Goal: Task Accomplishment & Management: Manage account settings

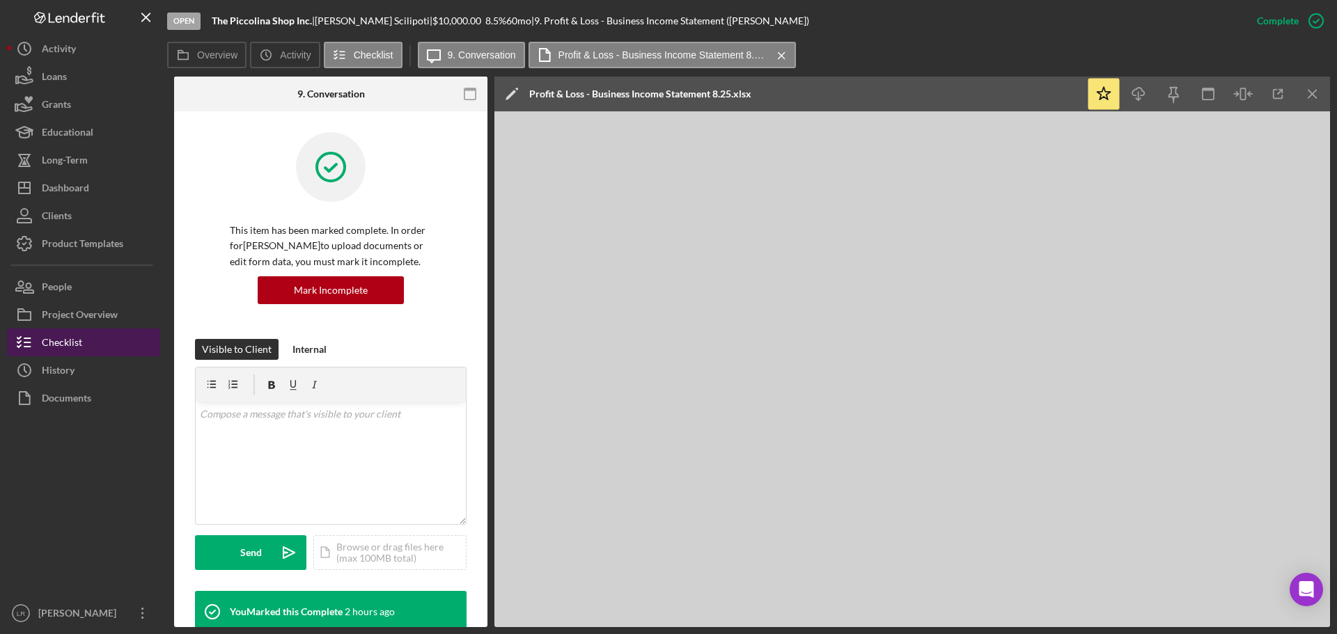
click at [86, 345] on button "Checklist" at bounding box center [83, 343] width 153 height 28
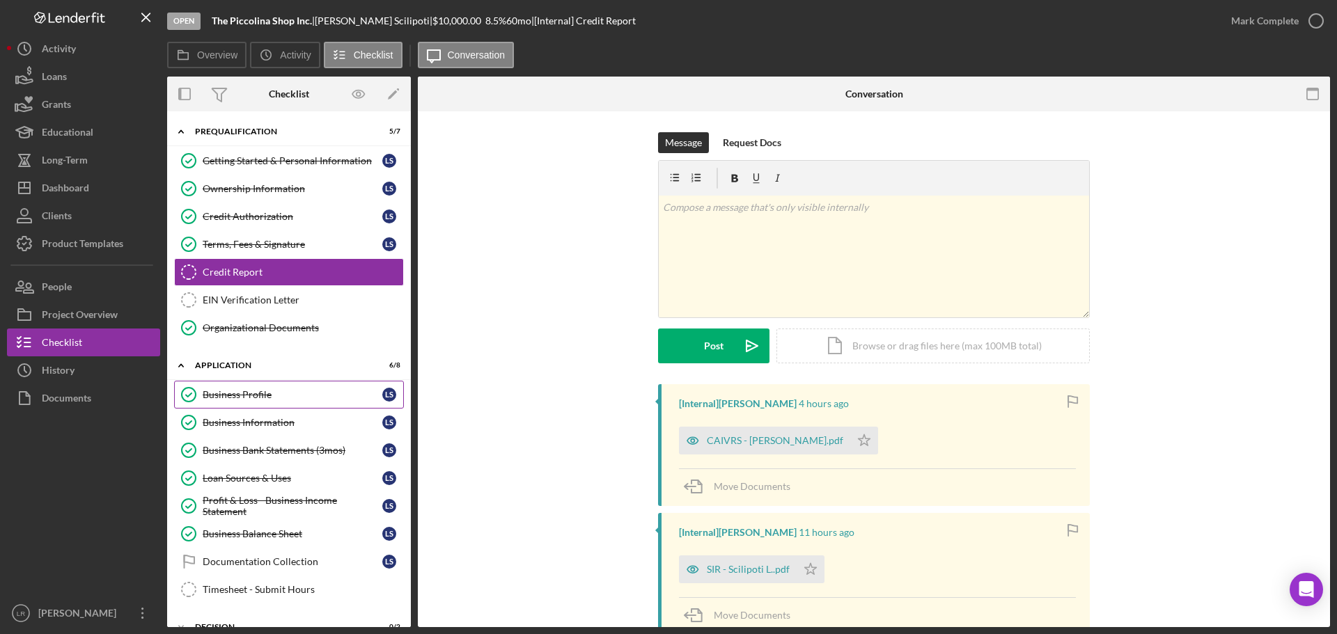
click at [276, 397] on div "Business Profile" at bounding box center [293, 394] width 180 height 11
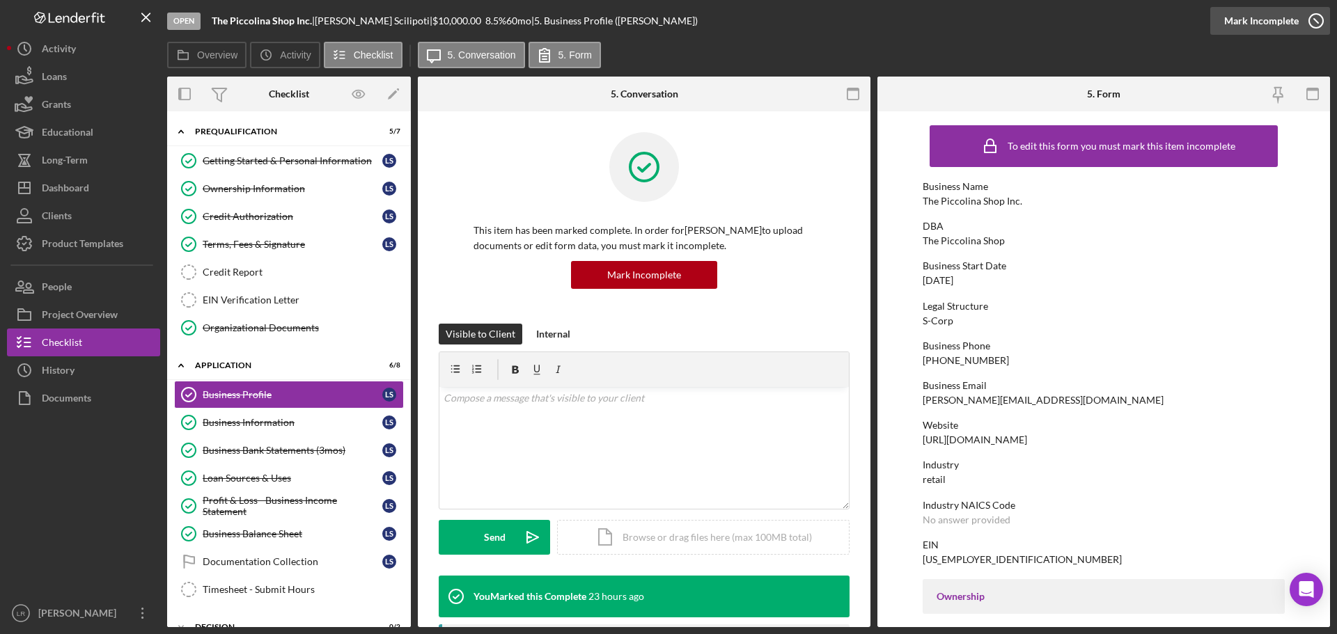
click at [1282, 24] on div "Mark Incomplete" at bounding box center [1261, 21] width 75 height 28
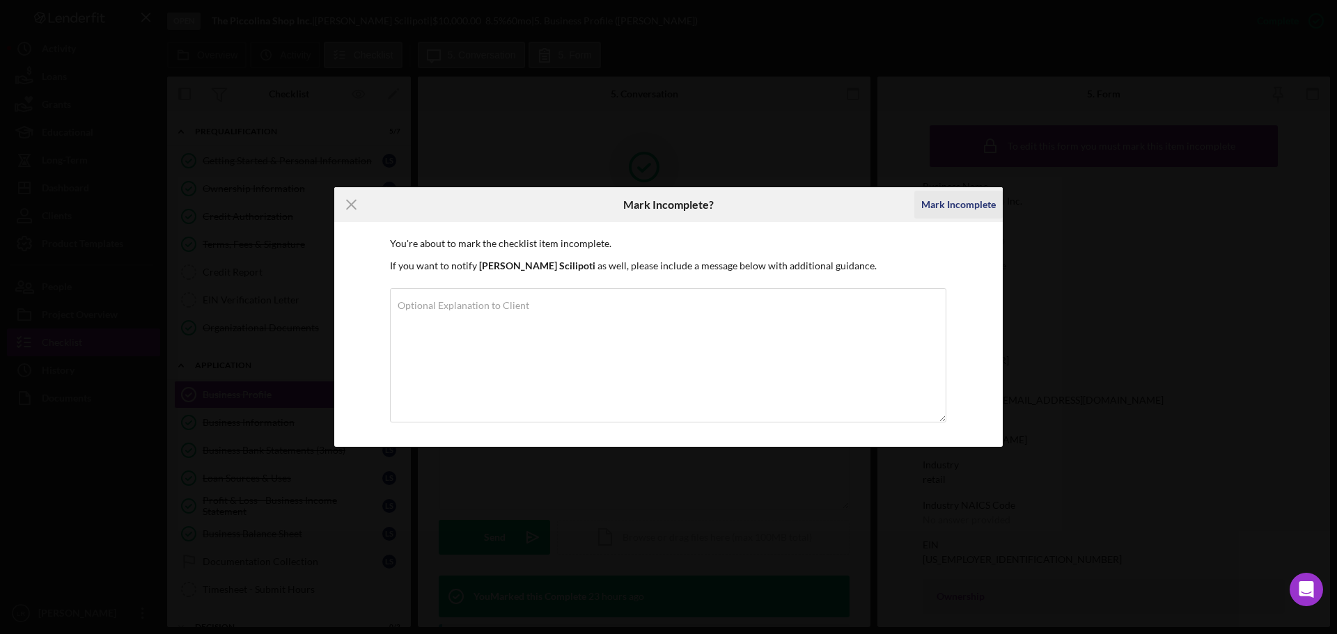
click at [956, 194] on div "Mark Incomplete" at bounding box center [958, 205] width 75 height 28
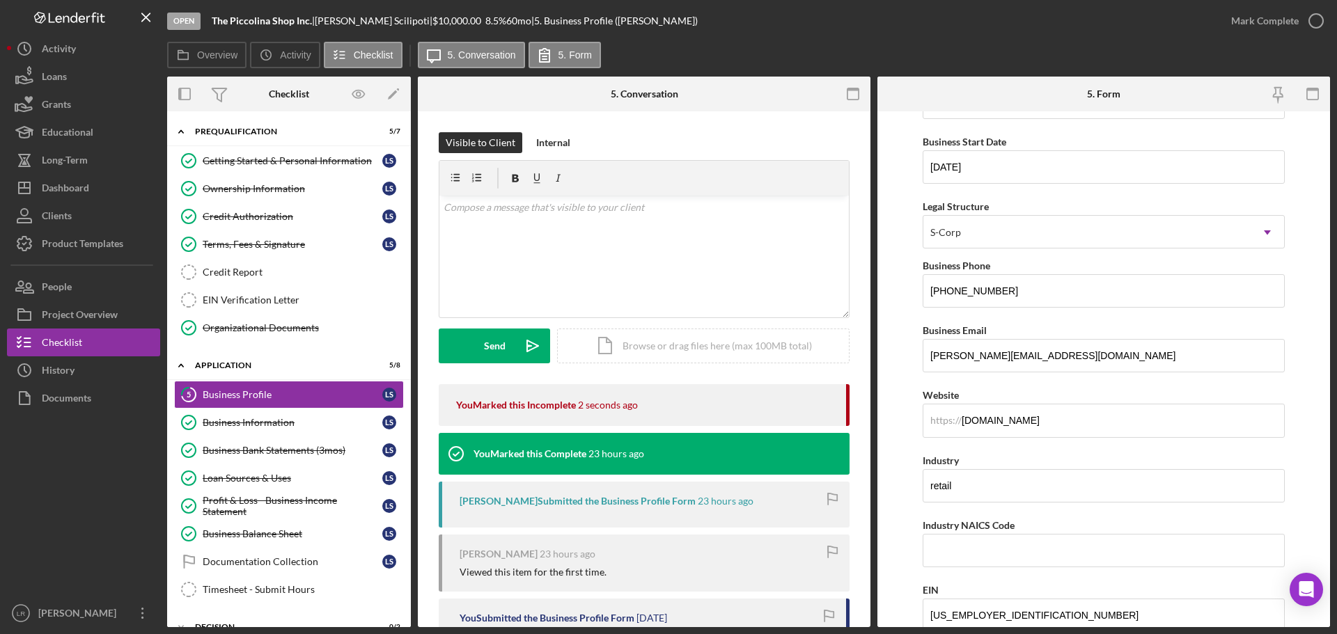
scroll to position [279, 0]
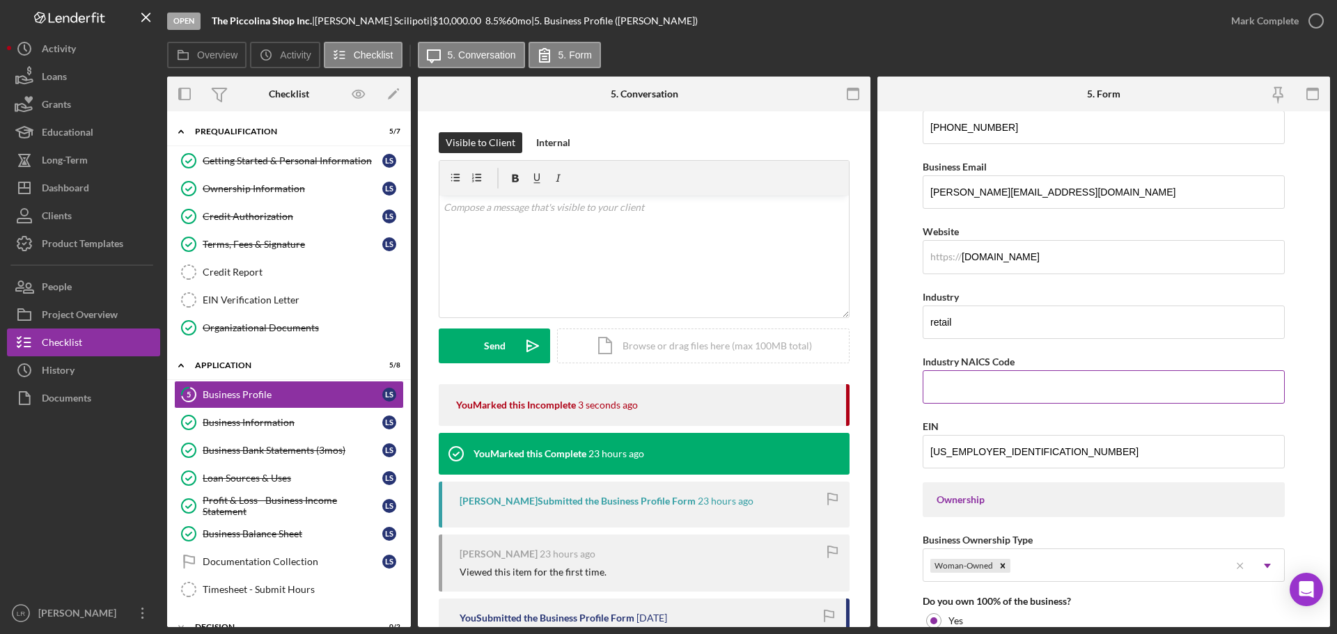
click at [971, 384] on input "Industry NAICS Code" at bounding box center [1104, 386] width 362 height 33
paste input "453998"
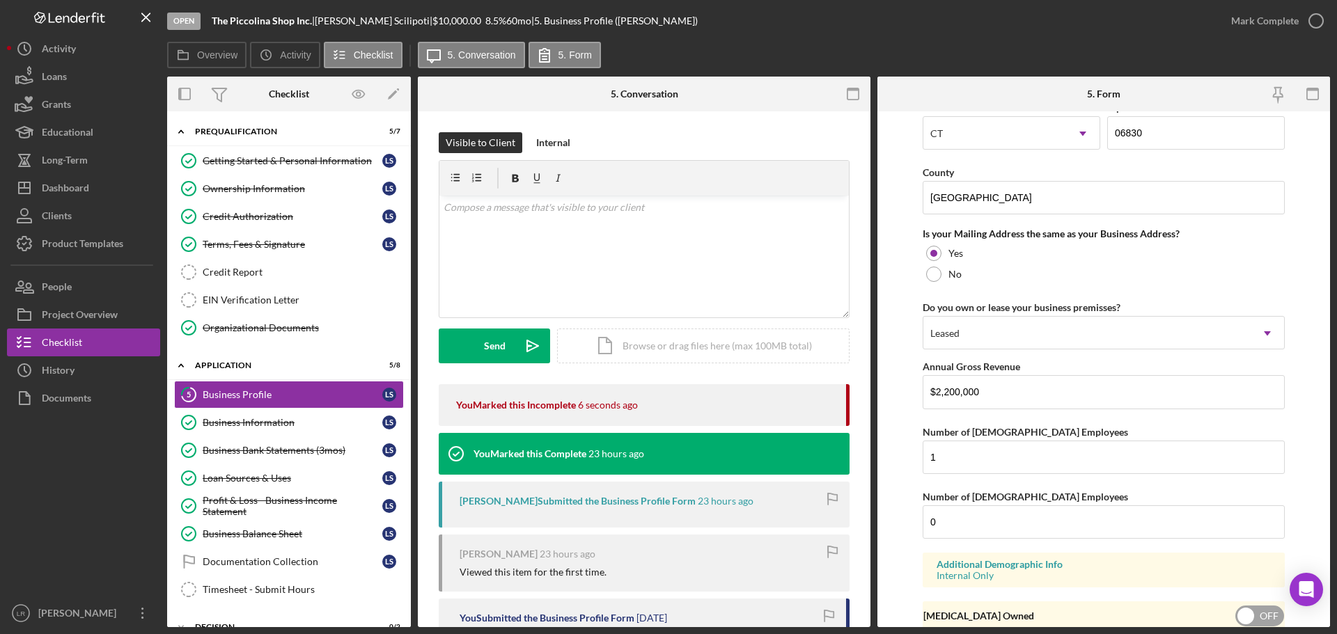
scroll to position [1030, 0]
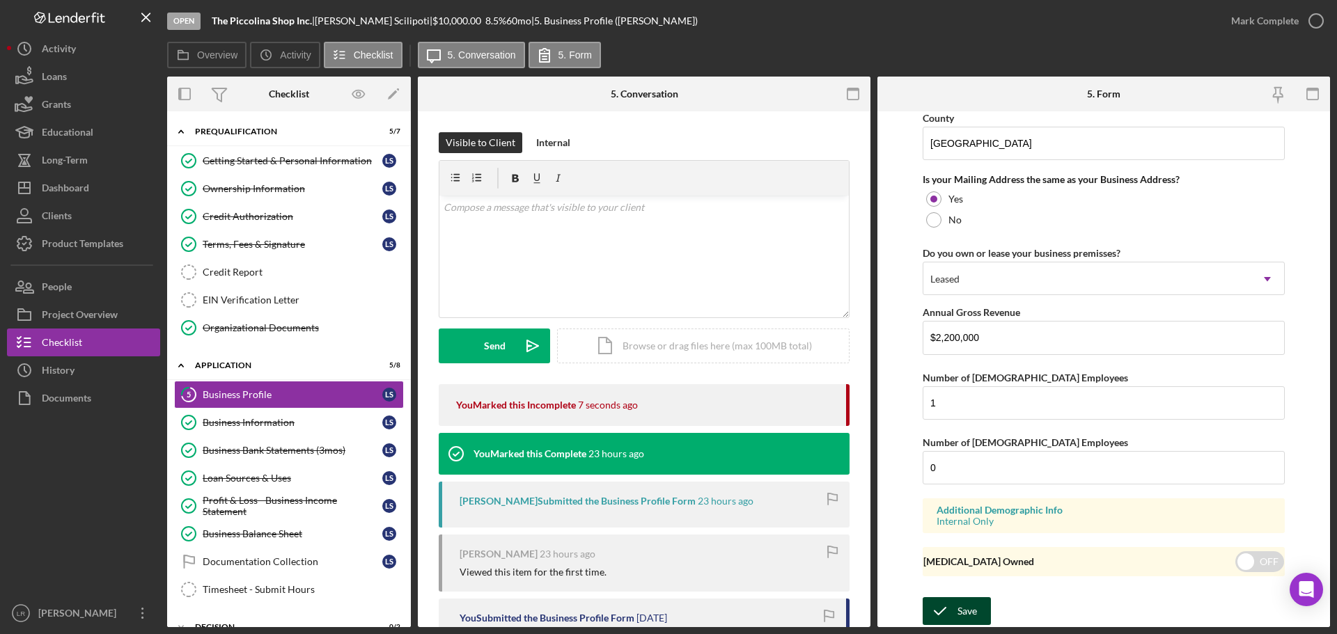
type input "453998"
click at [962, 607] on div "Save" at bounding box center [967, 612] width 19 height 28
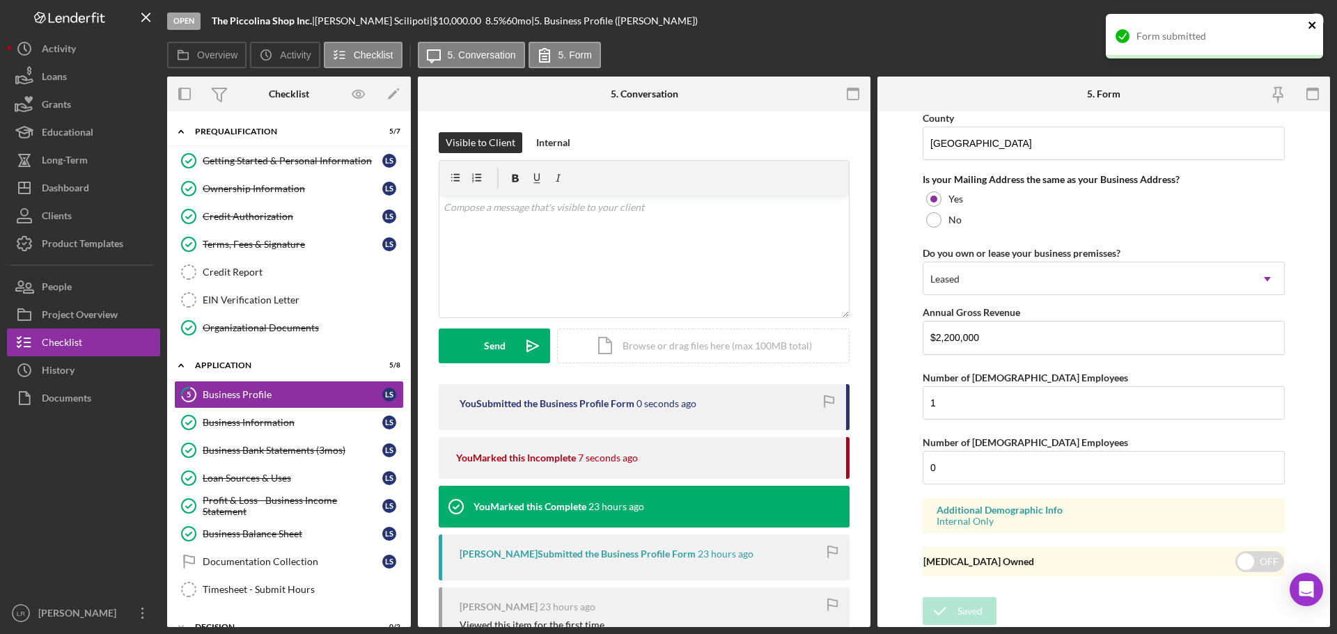
click at [1311, 22] on icon "close" at bounding box center [1313, 24] width 10 height 11
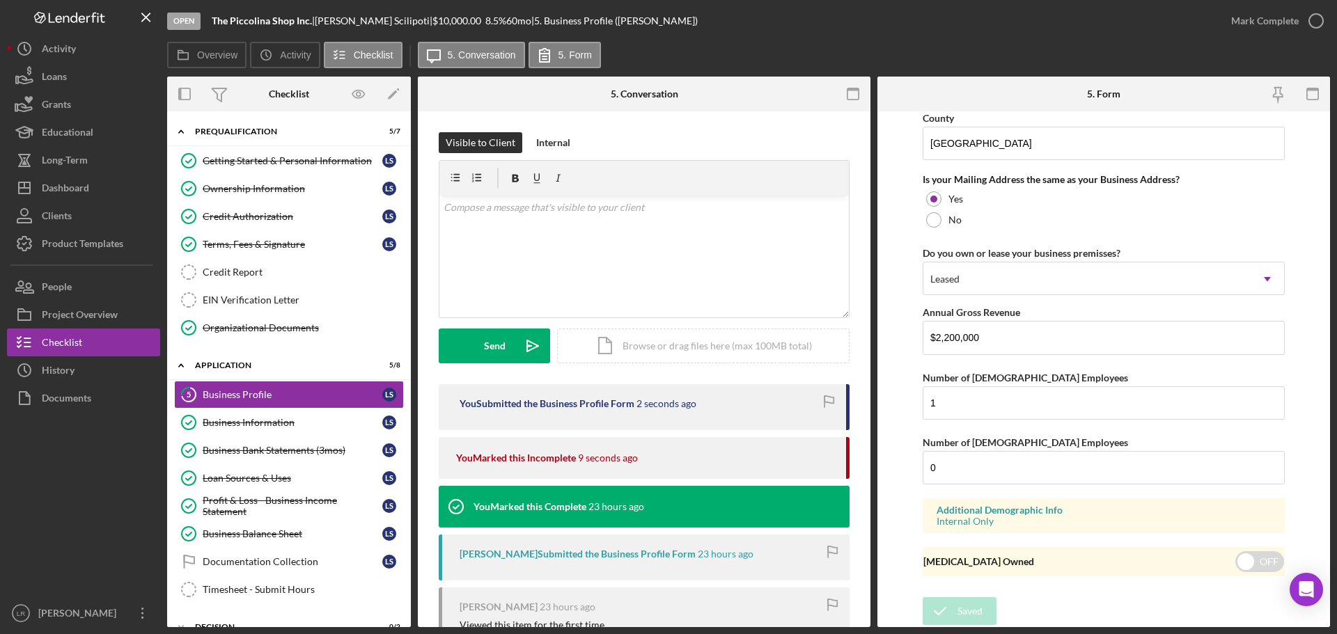
click at [1313, 17] on div "Form submitted" at bounding box center [1214, 41] width 223 height 61
click at [1304, 22] on icon "button" at bounding box center [1316, 20] width 35 height 35
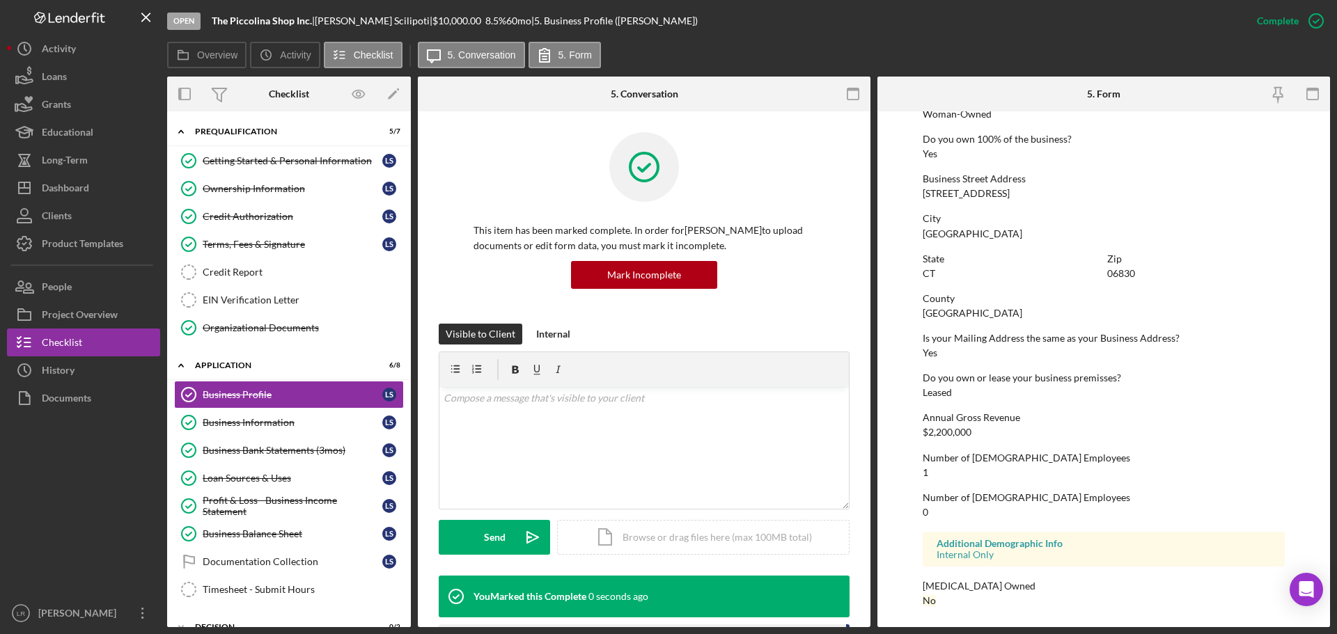
scroll to position [534, 0]
click at [243, 270] on div "Credit Report" at bounding box center [303, 272] width 201 height 11
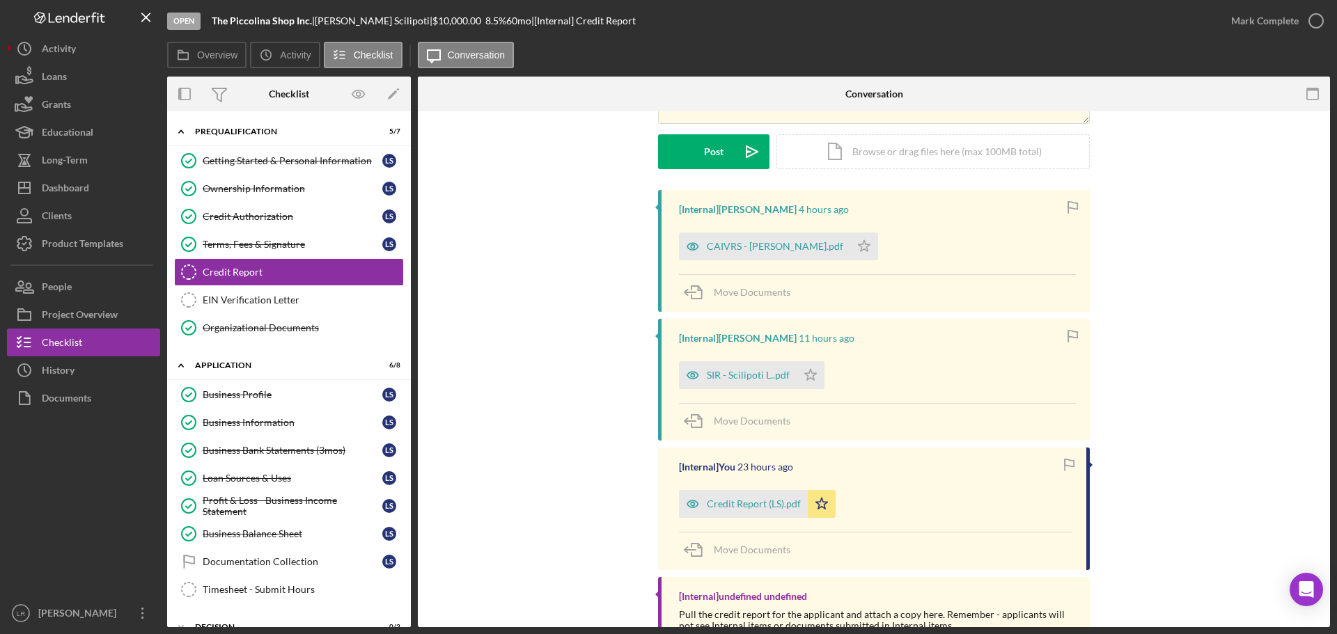
scroll to position [244, 0]
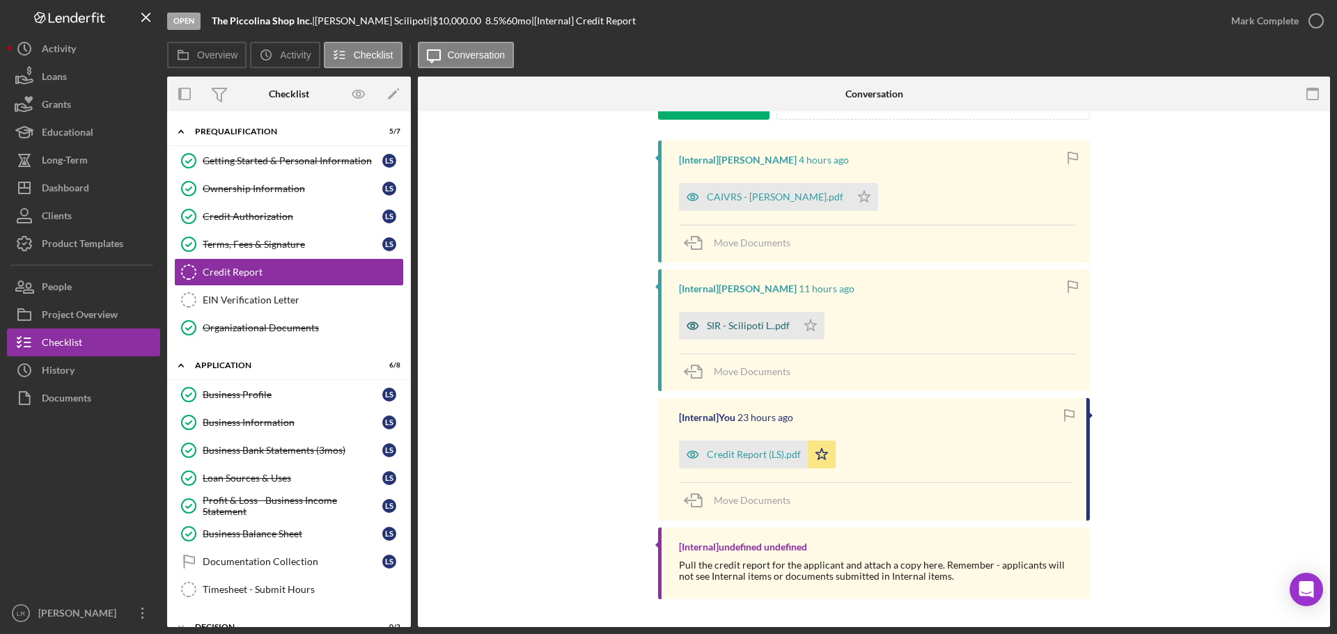
click at [733, 329] on div "SIR - Scilipoti L..pdf" at bounding box center [748, 325] width 83 height 11
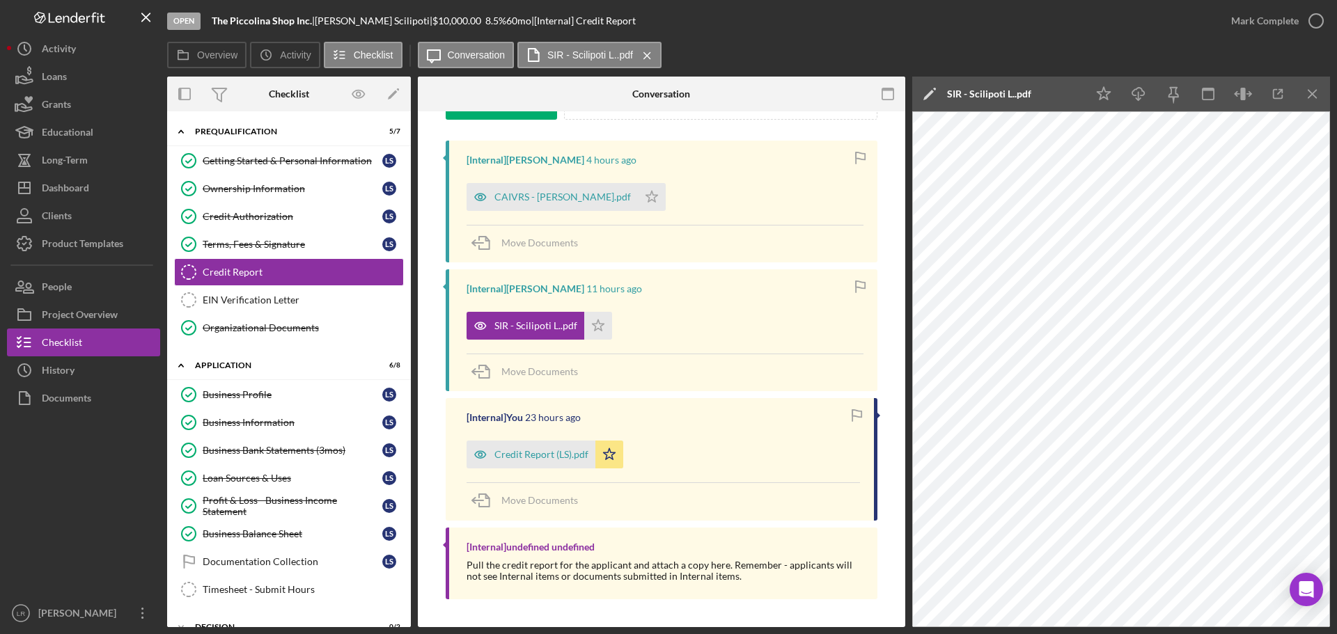
click at [927, 90] on icon "Icon/Edit" at bounding box center [929, 94] width 35 height 35
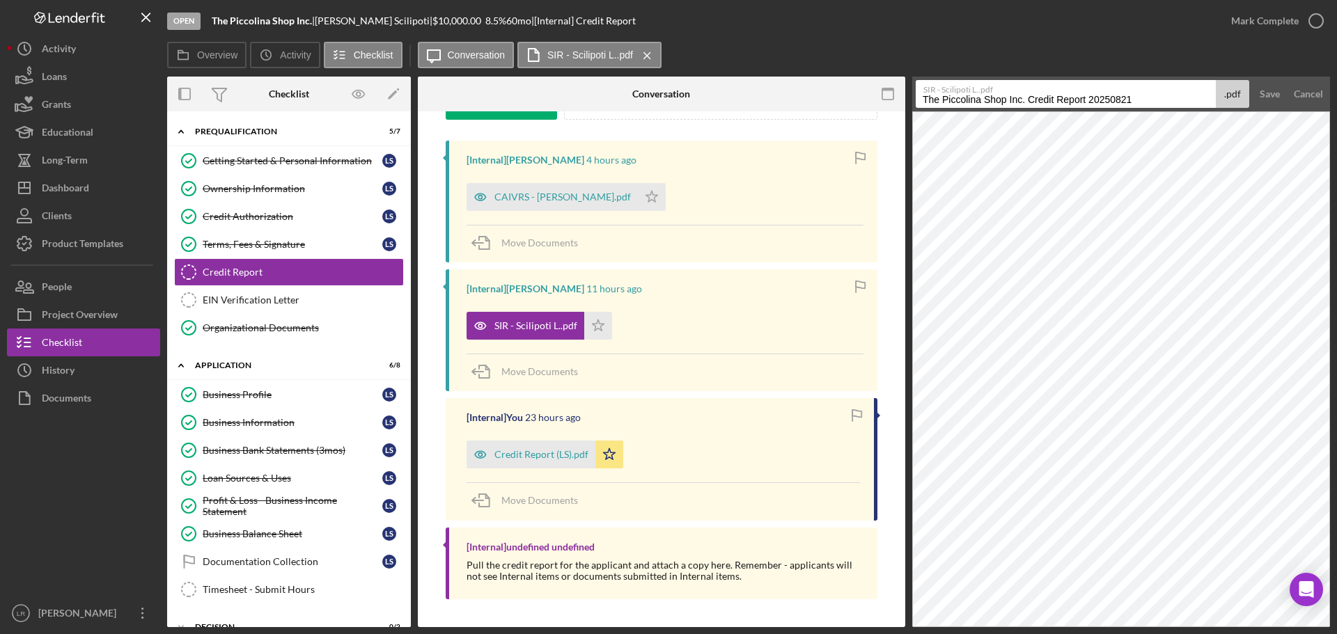
drag, startPoint x: 1146, startPoint y: 102, endPoint x: 710, endPoint y: 84, distance: 436.3
click at [710, 84] on div "Overview Internal Workflow Stage Open Icon/Dropdown Arrow Archive (can unarchiv…" at bounding box center [748, 352] width 1163 height 551
type input "SIR Report"
click at [1273, 95] on div "Save" at bounding box center [1270, 94] width 20 height 28
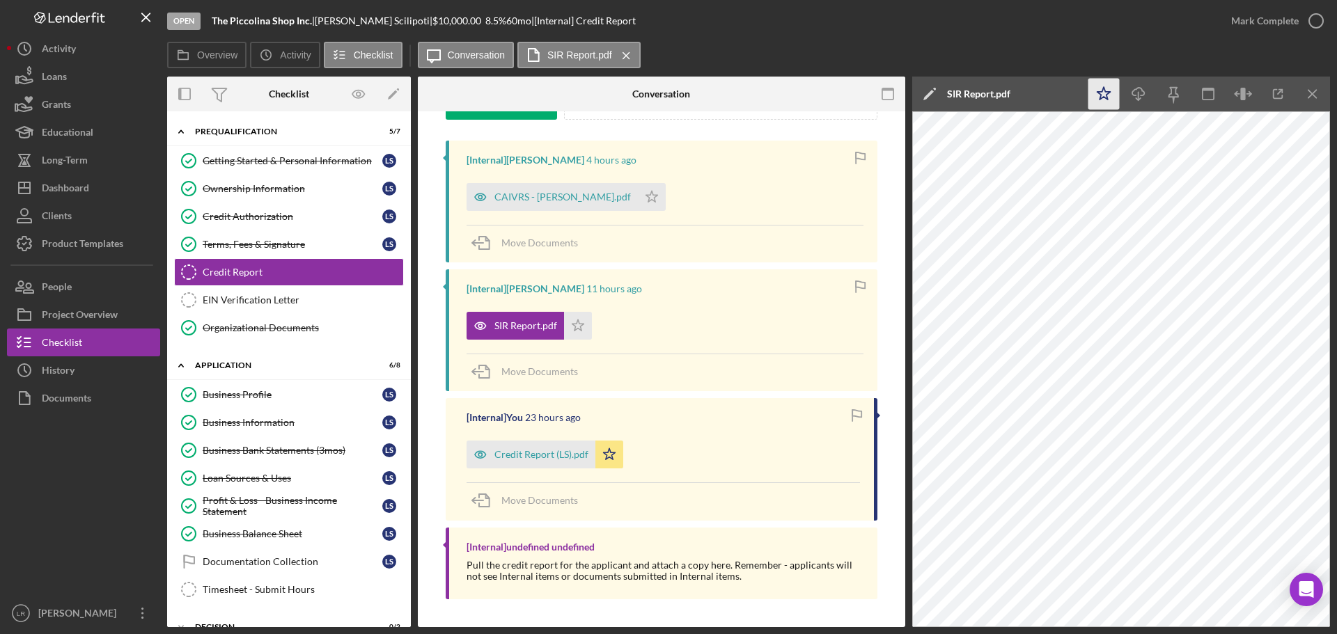
click at [1115, 97] on icon "Icon/Star" at bounding box center [1103, 94] width 31 height 31
click at [1141, 97] on icon "Icon/Download" at bounding box center [1138, 94] width 31 height 31
click at [540, 197] on div "CAIVRS - [PERSON_NAME].pdf" at bounding box center [562, 197] width 136 height 11
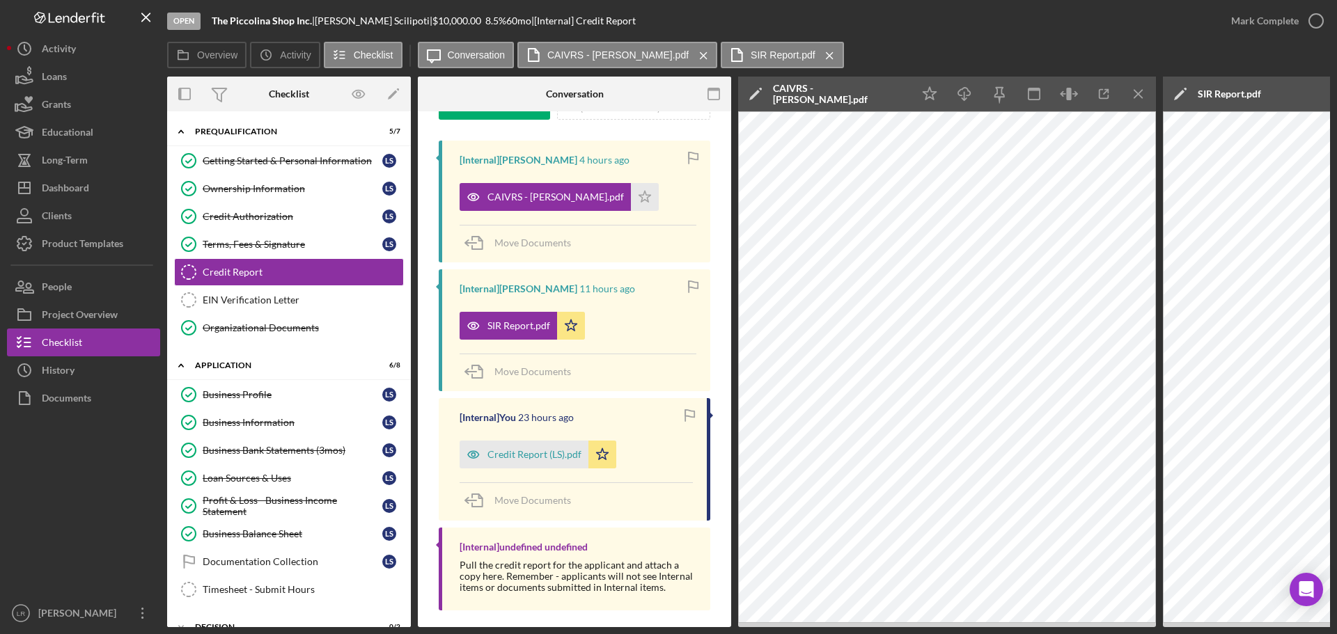
click at [756, 97] on icon "Icon/Edit" at bounding box center [755, 94] width 35 height 35
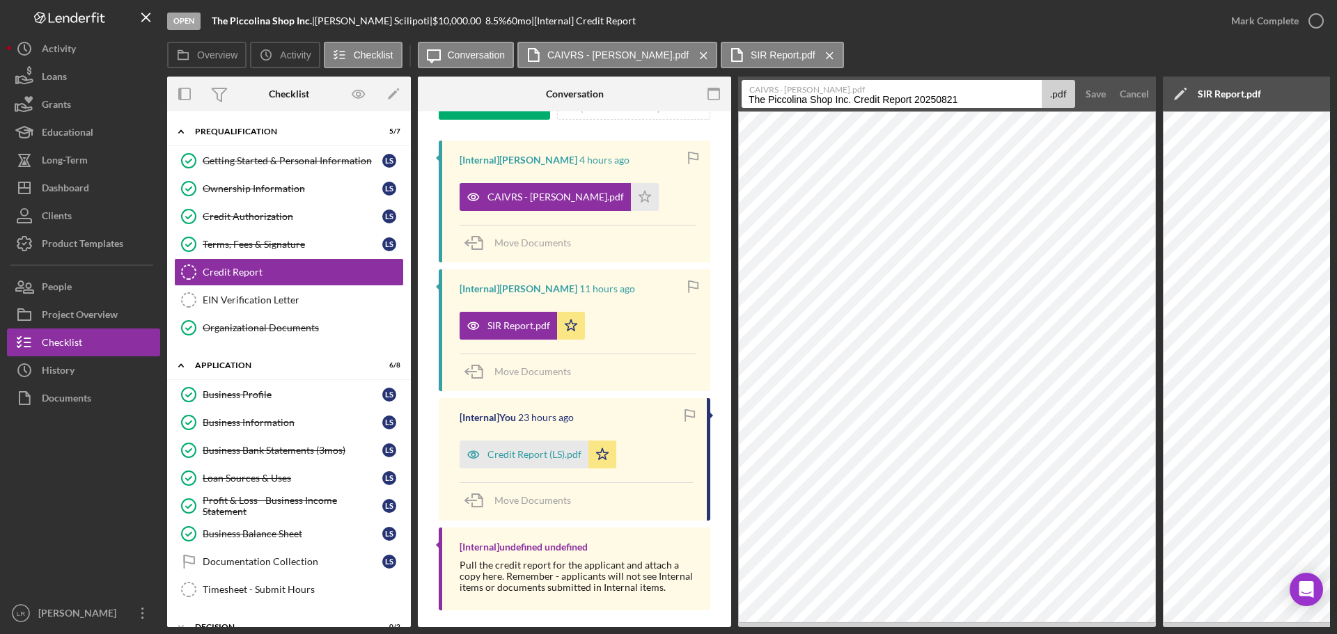
drag, startPoint x: 717, startPoint y: 85, endPoint x: 579, endPoint y: 86, distance: 138.6
click at [586, 85] on div "Overview Internal Workflow Stage Open Icon/Dropdown Arrow Archive (can unarchiv…" at bounding box center [748, 352] width 1163 height 551
type input "CAIVRS"
click at [1095, 91] on div "Save" at bounding box center [1096, 94] width 20 height 28
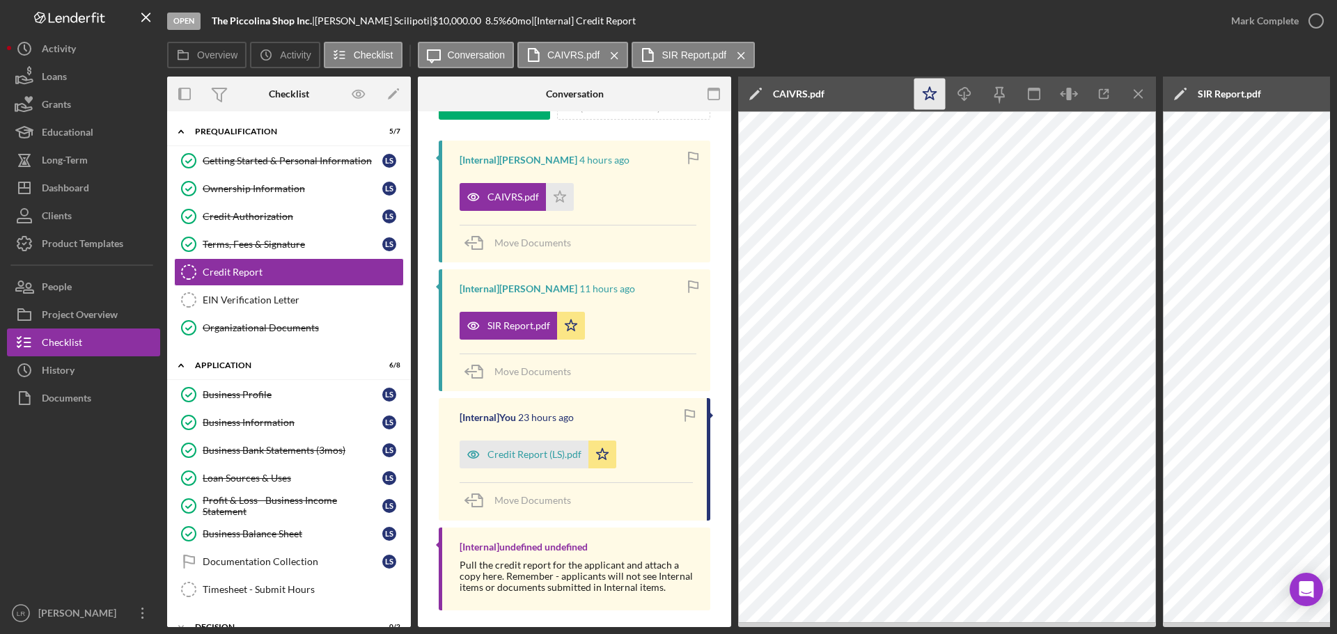
click at [926, 88] on icon "Icon/Star" at bounding box center [929, 94] width 31 height 31
click at [967, 91] on icon "Icon/Download" at bounding box center [964, 94] width 31 height 31
click at [1313, 19] on icon "button" at bounding box center [1316, 20] width 35 height 35
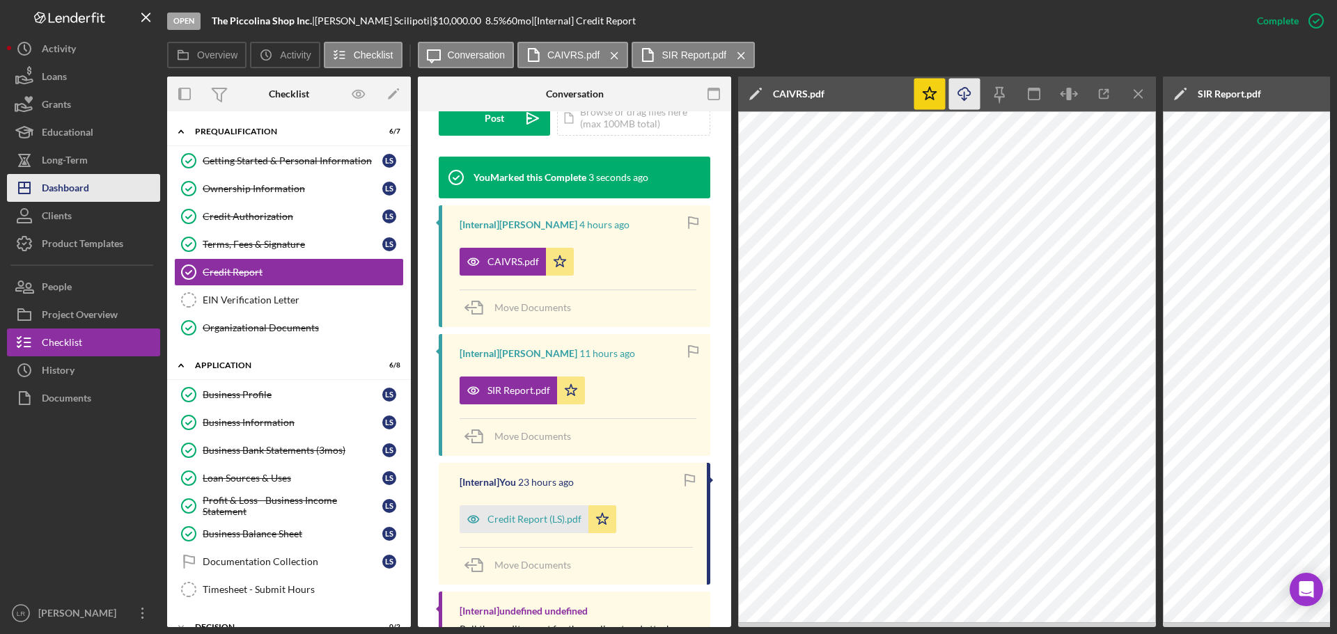
click at [77, 180] on div "Dashboard" at bounding box center [65, 189] width 47 height 31
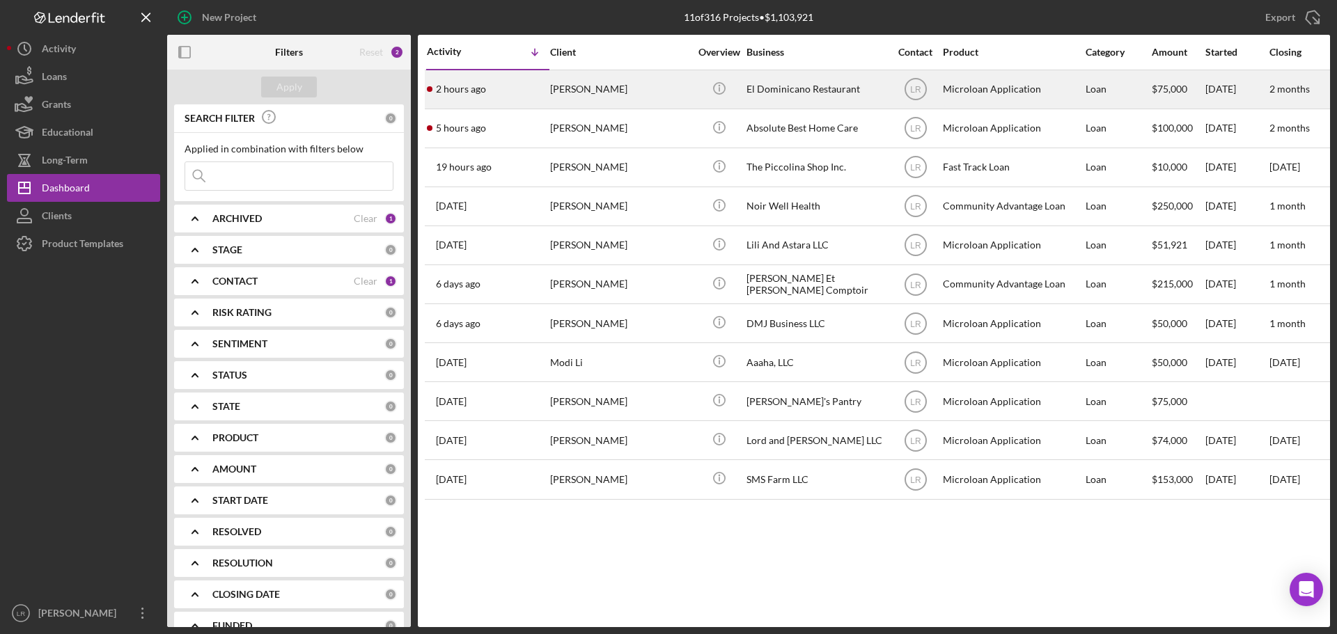
click at [610, 91] on div "[PERSON_NAME]" at bounding box center [619, 89] width 139 height 37
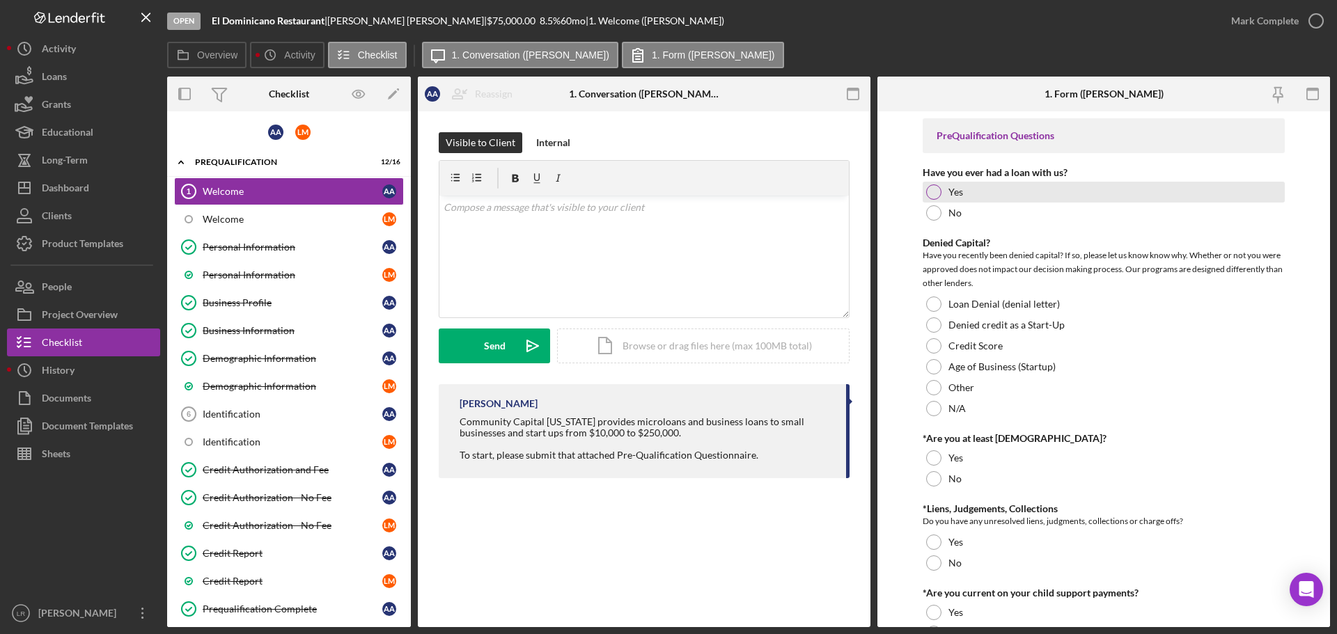
click at [933, 188] on div at bounding box center [933, 192] width 15 height 15
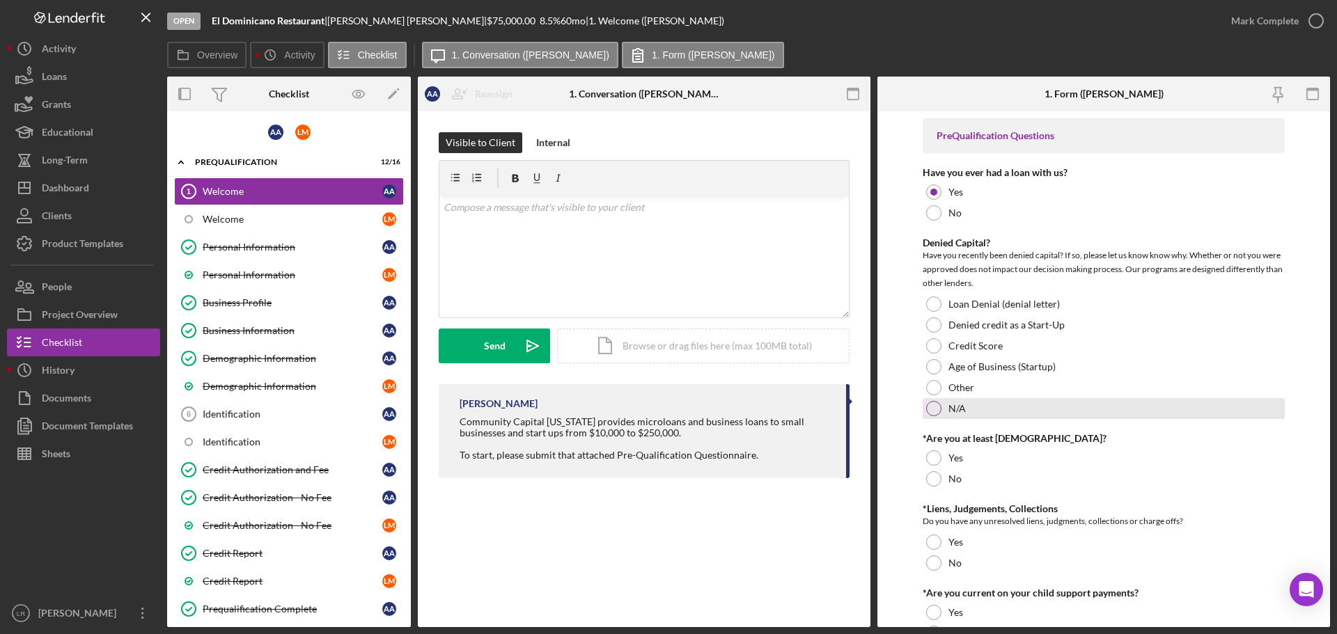
click at [958, 410] on label "N/A" at bounding box center [957, 408] width 17 height 11
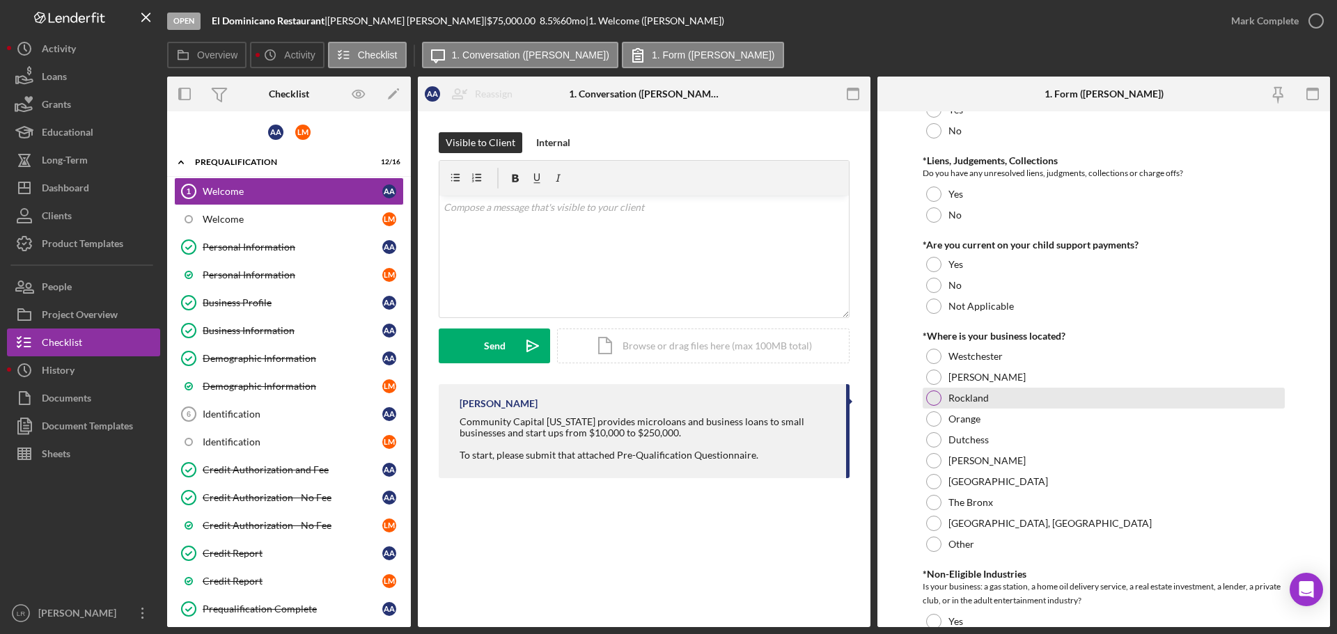
scroll to position [279, 0]
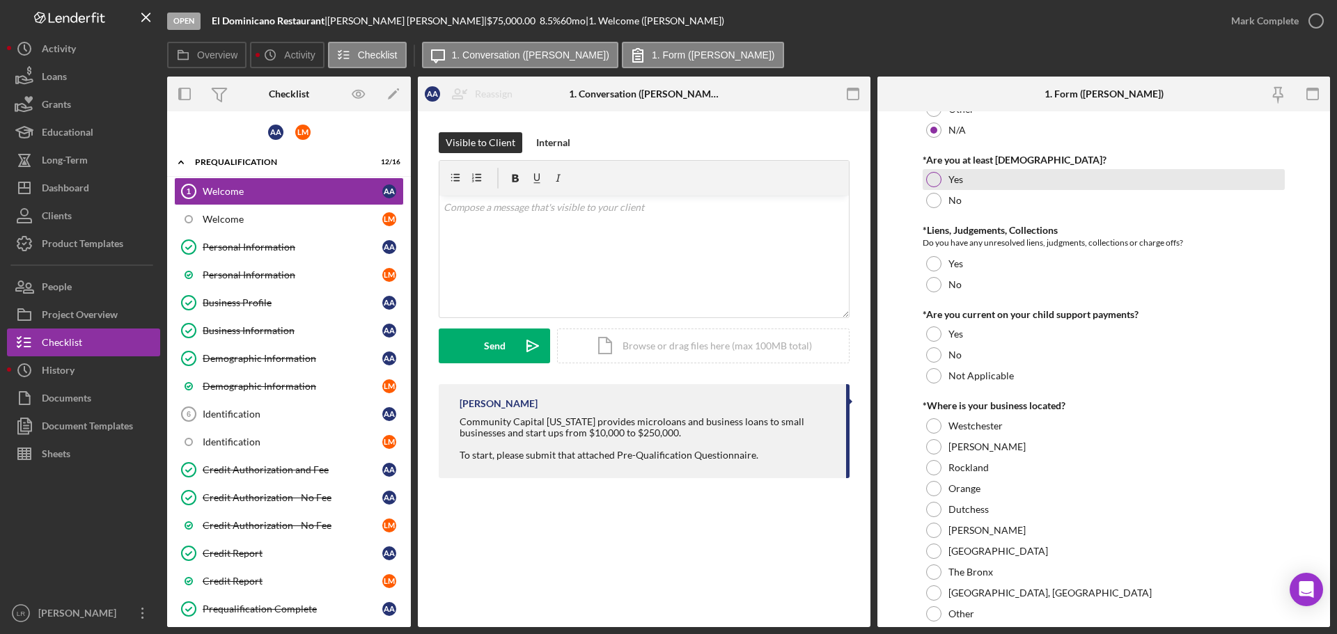
click at [938, 176] on div at bounding box center [933, 179] width 15 height 15
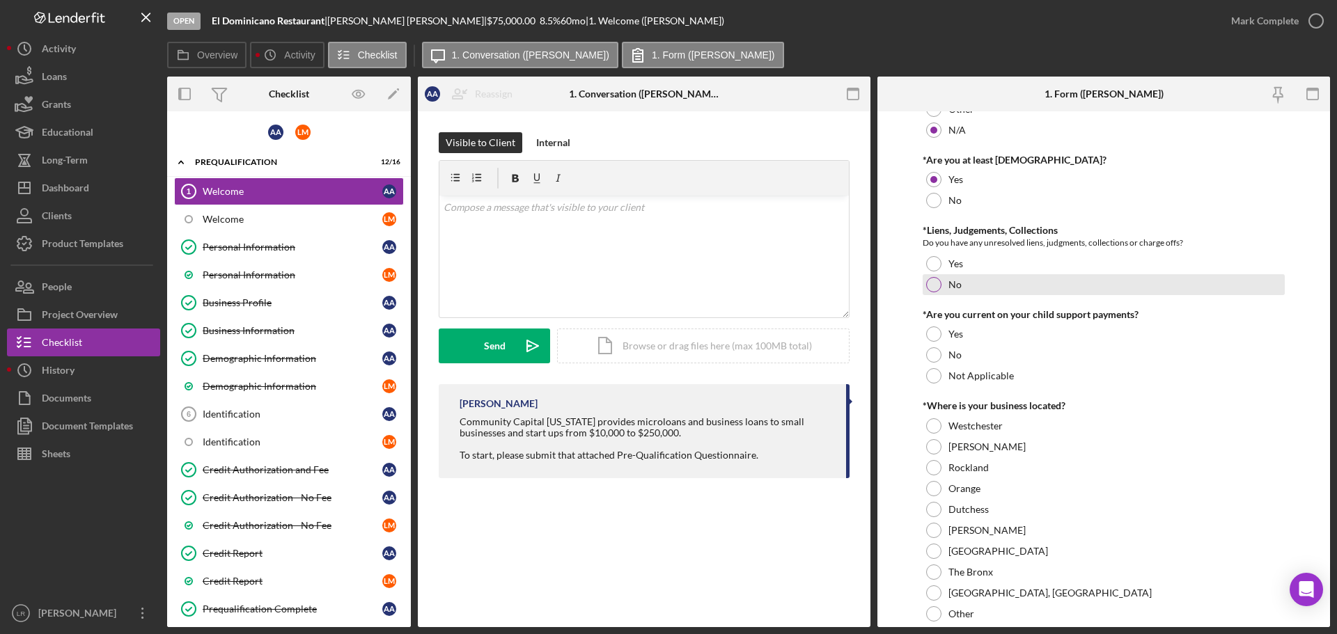
click at [930, 286] on div at bounding box center [933, 284] width 15 height 15
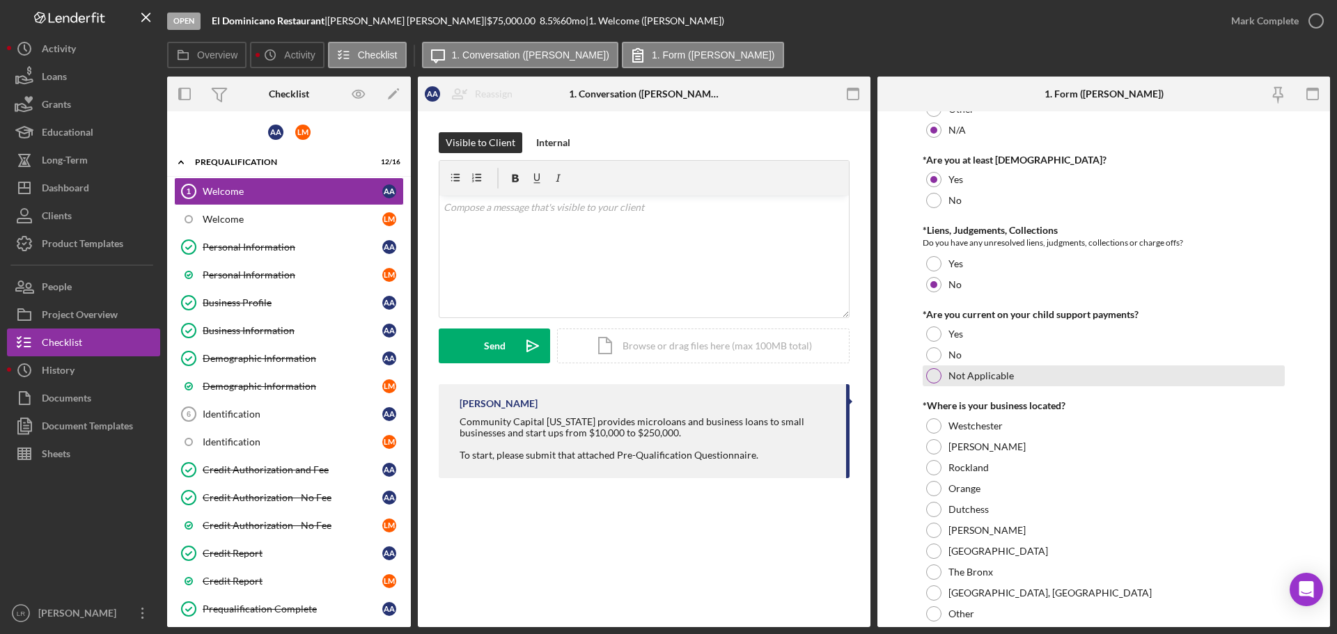
click at [945, 380] on div "Not Applicable" at bounding box center [1104, 376] width 362 height 21
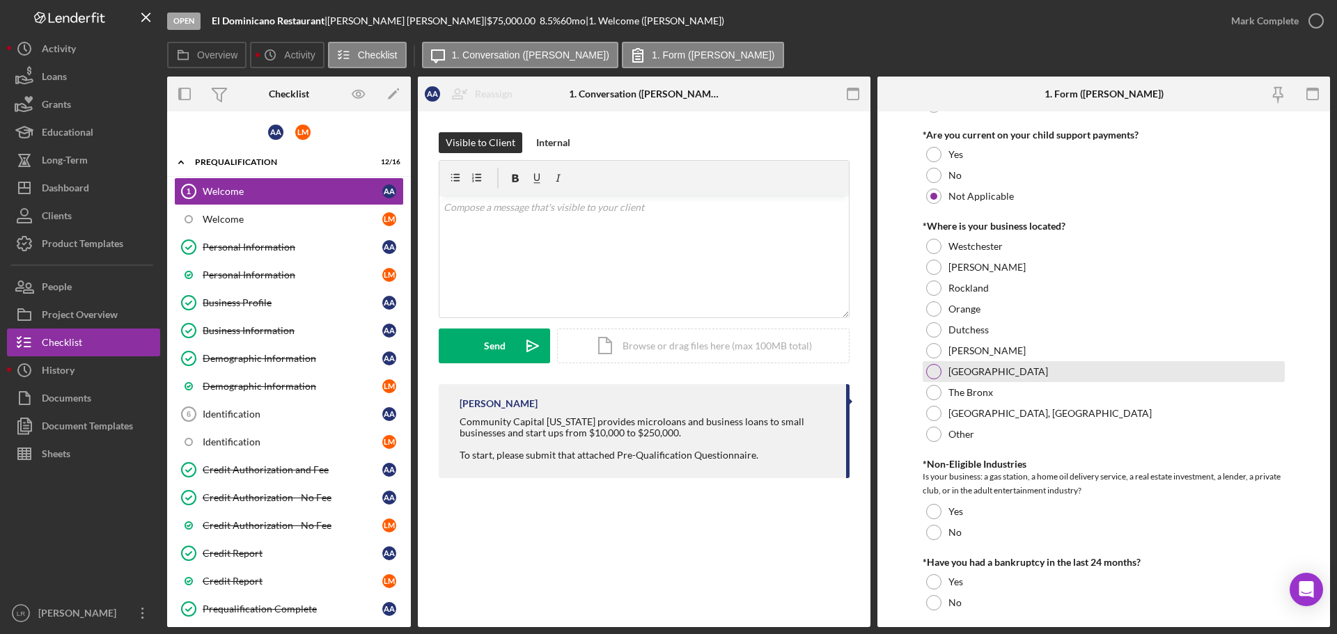
scroll to position [487, 0]
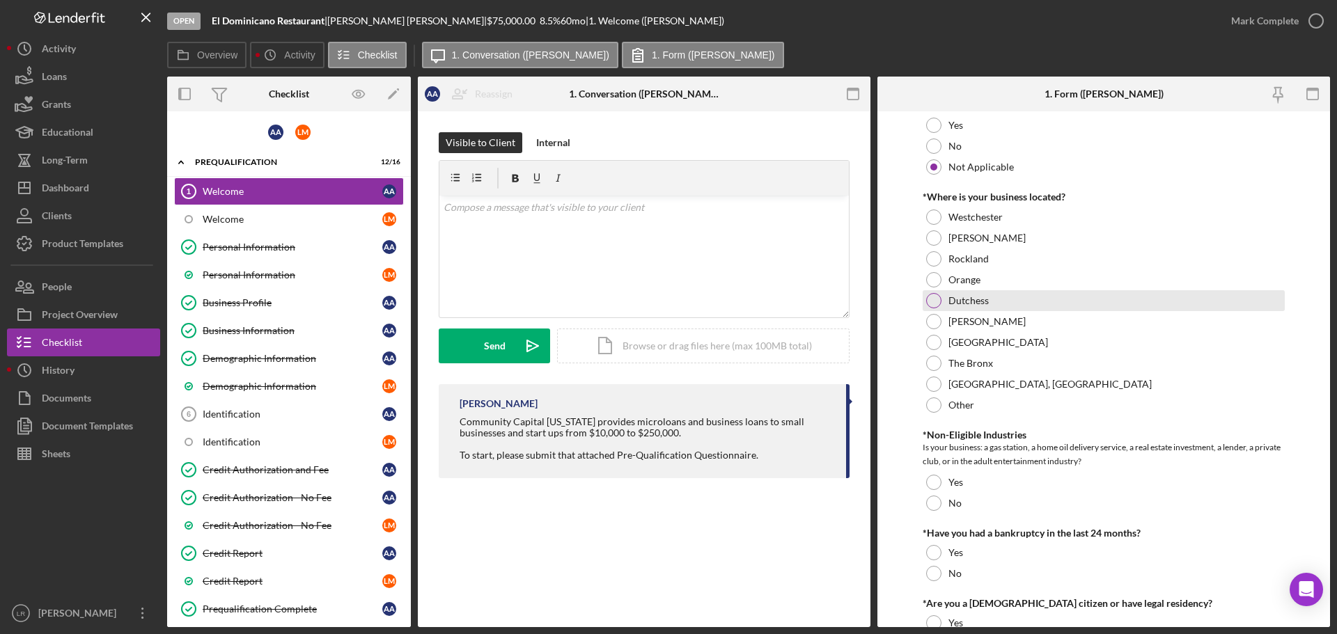
click at [930, 302] on div at bounding box center [933, 300] width 15 height 15
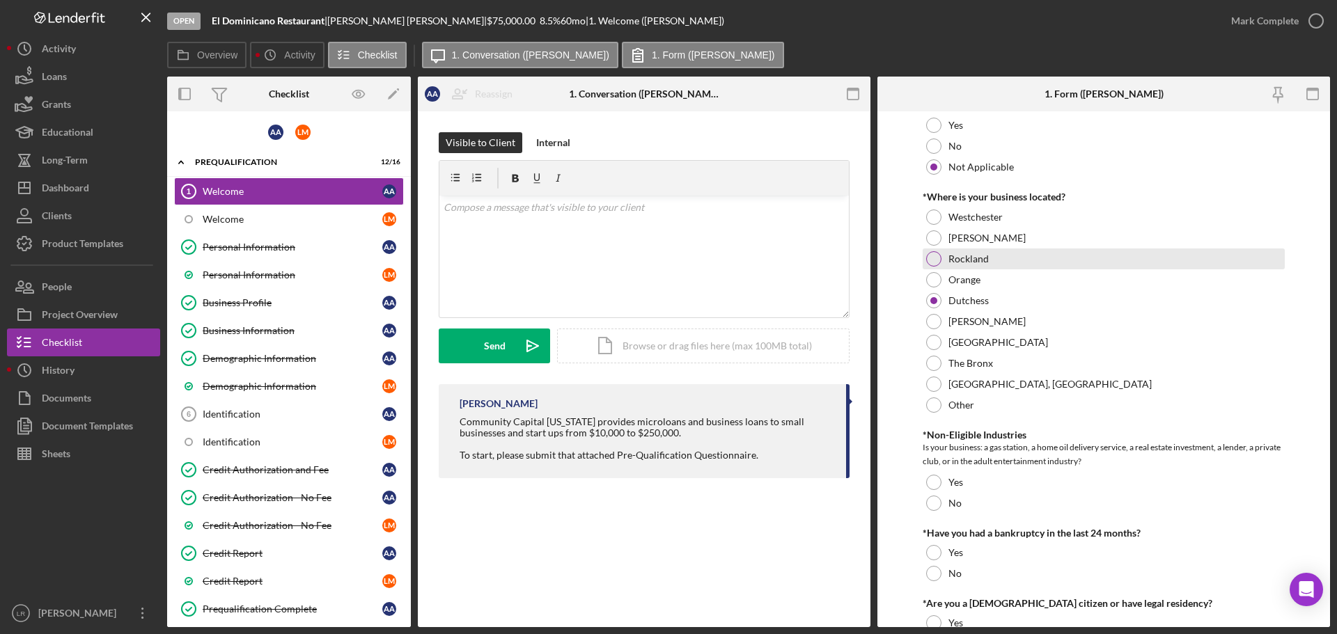
scroll to position [565, 0]
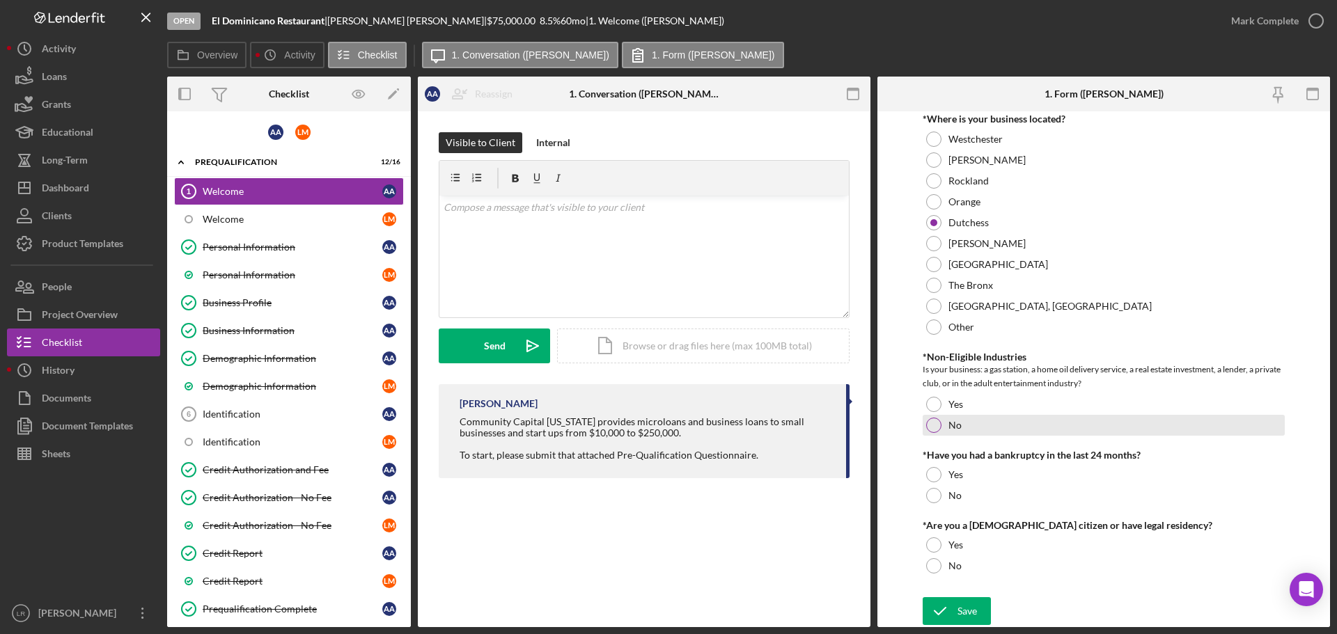
click at [933, 430] on div at bounding box center [933, 425] width 15 height 15
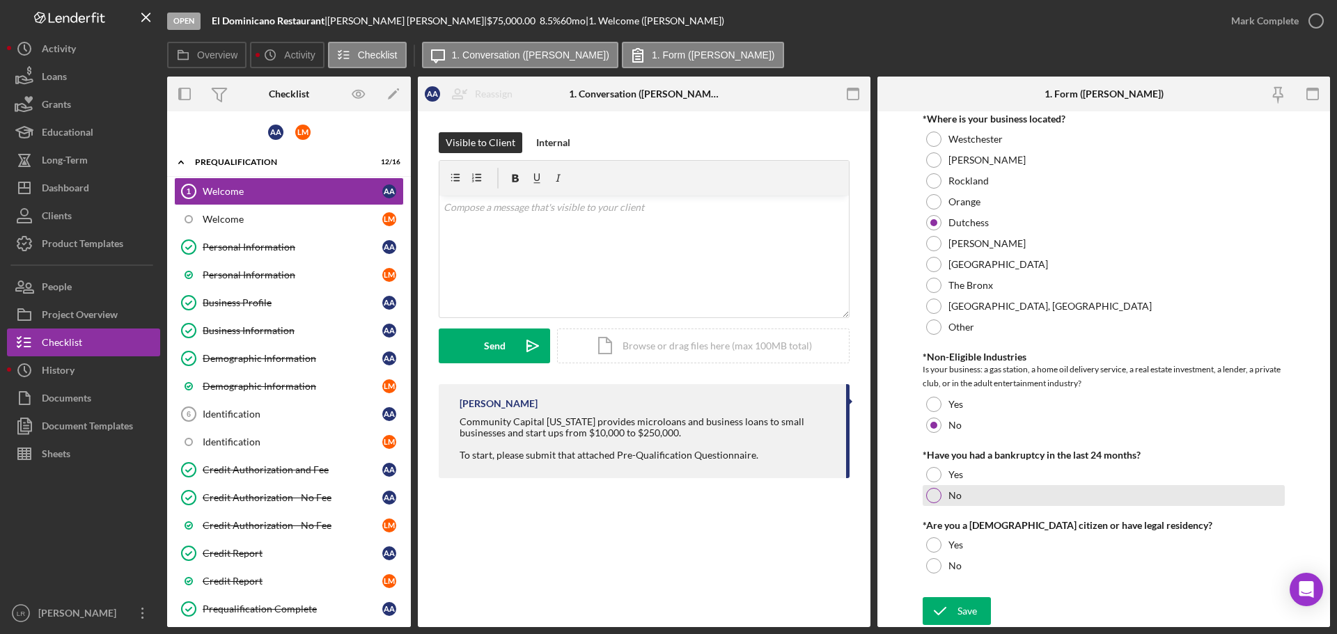
click at [937, 502] on div at bounding box center [933, 495] width 15 height 15
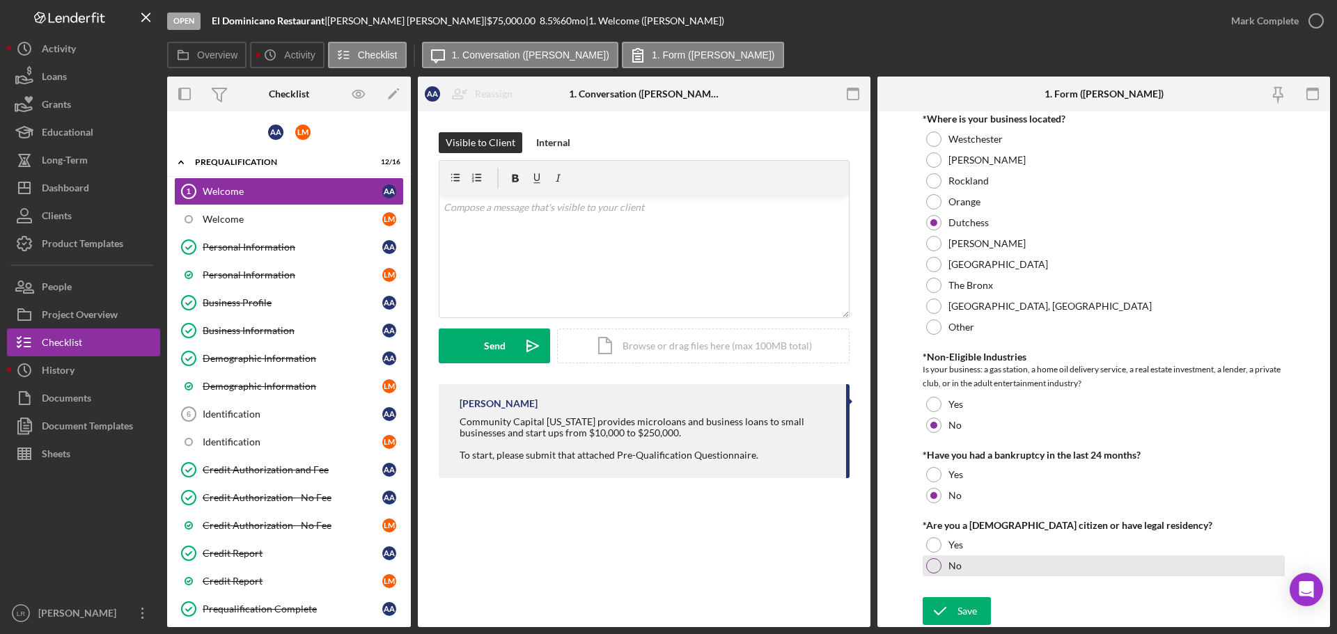
click at [934, 568] on div at bounding box center [933, 566] width 15 height 15
click at [936, 546] on div at bounding box center [933, 545] width 15 height 15
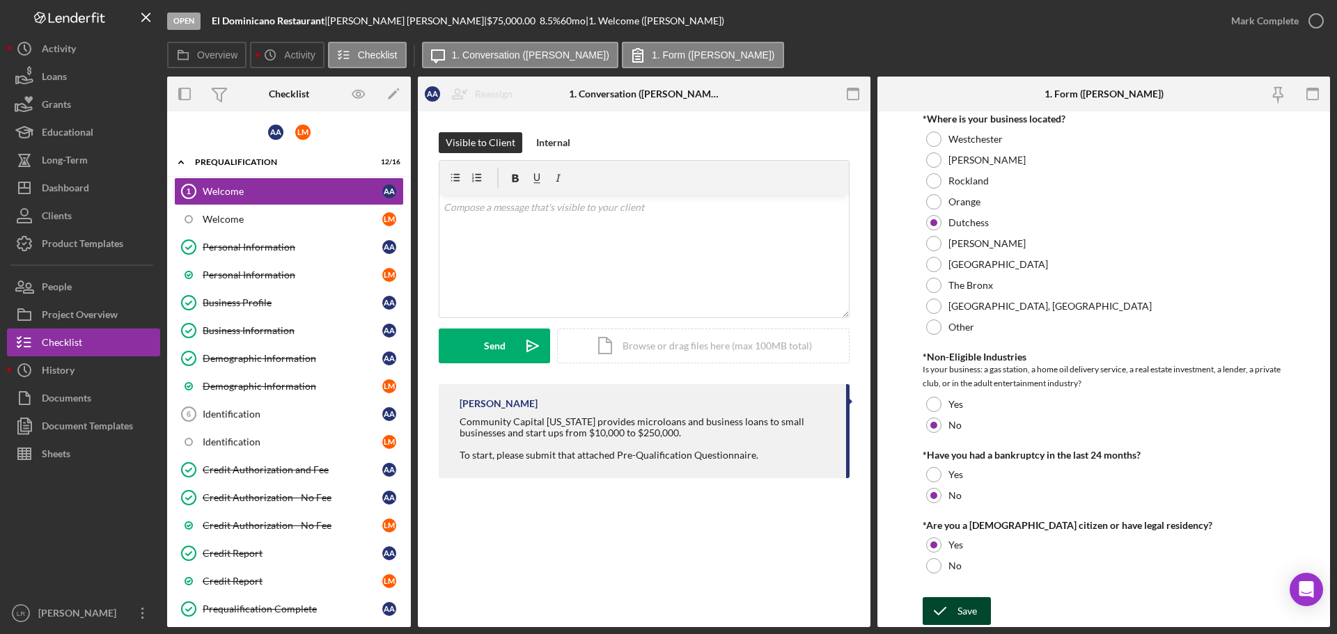
click at [971, 609] on div "Save" at bounding box center [967, 612] width 19 height 28
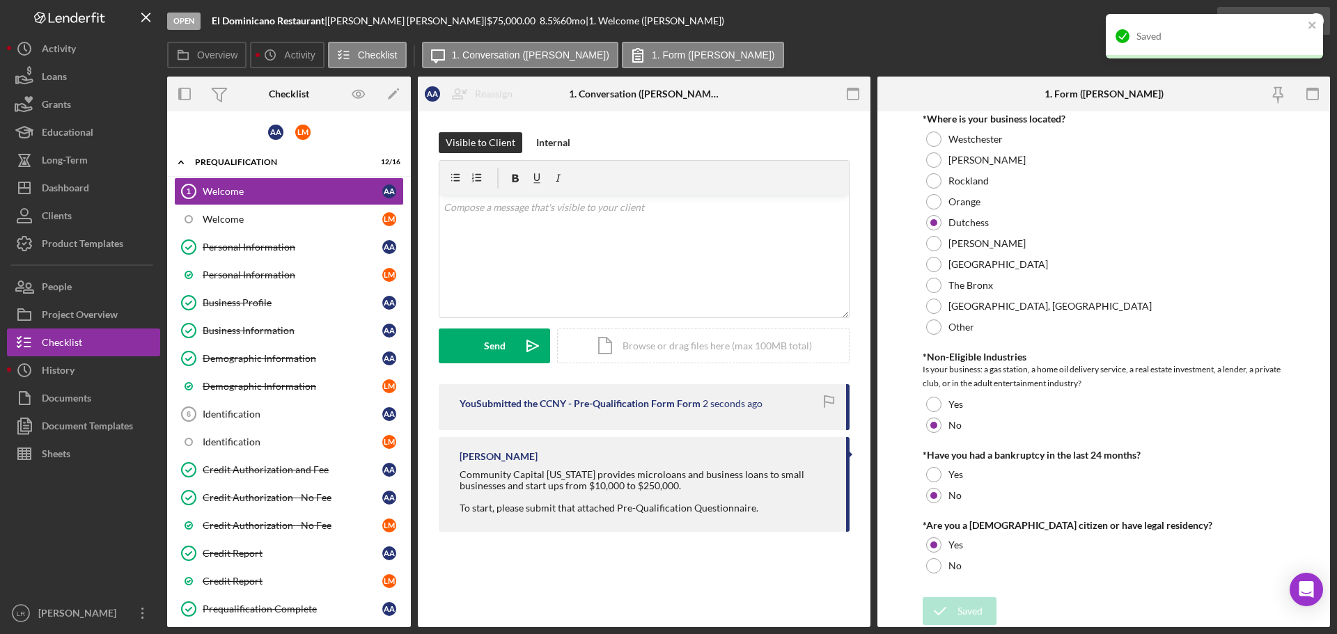
click at [1327, 13] on icon "button" at bounding box center [1316, 20] width 35 height 35
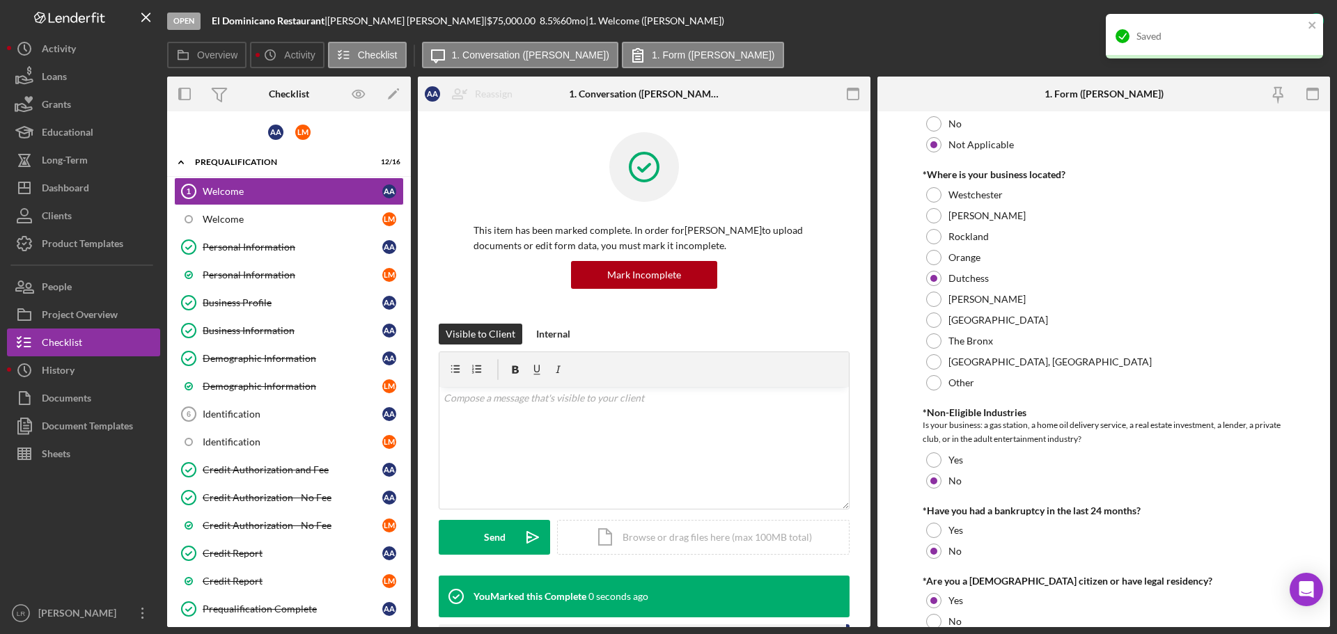
scroll to position [621, 0]
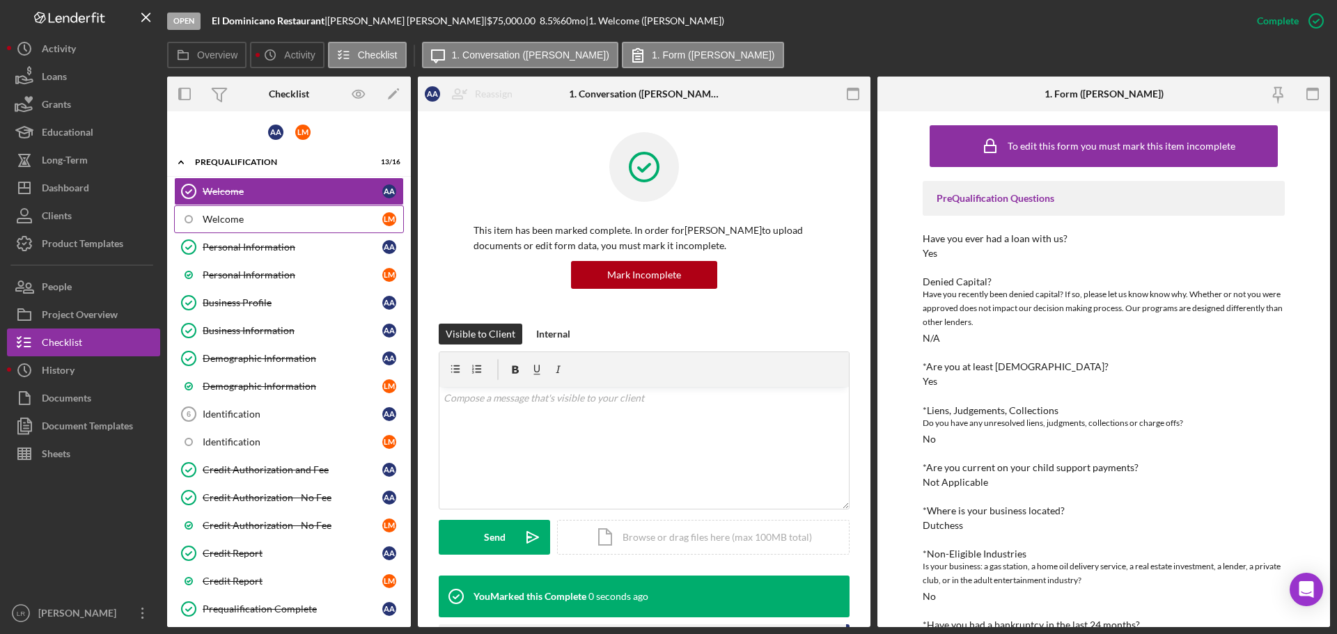
click at [293, 212] on link "Welcome [PERSON_NAME]" at bounding box center [289, 219] width 230 height 28
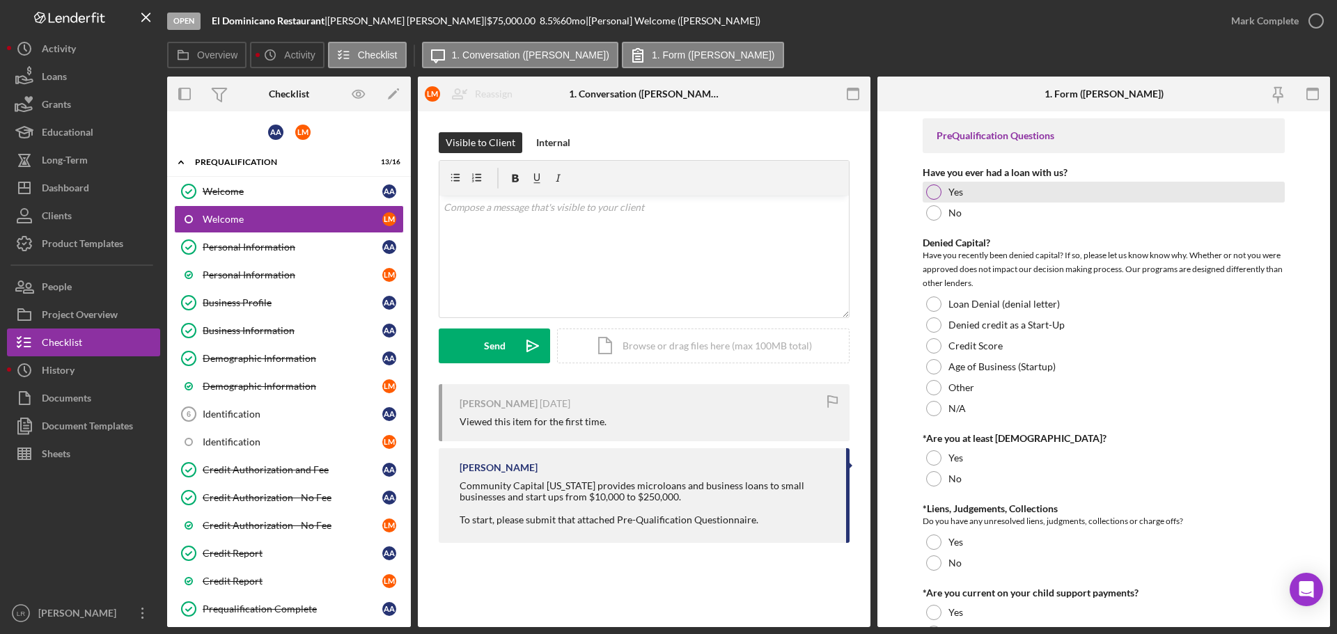
click at [931, 194] on div at bounding box center [933, 192] width 15 height 15
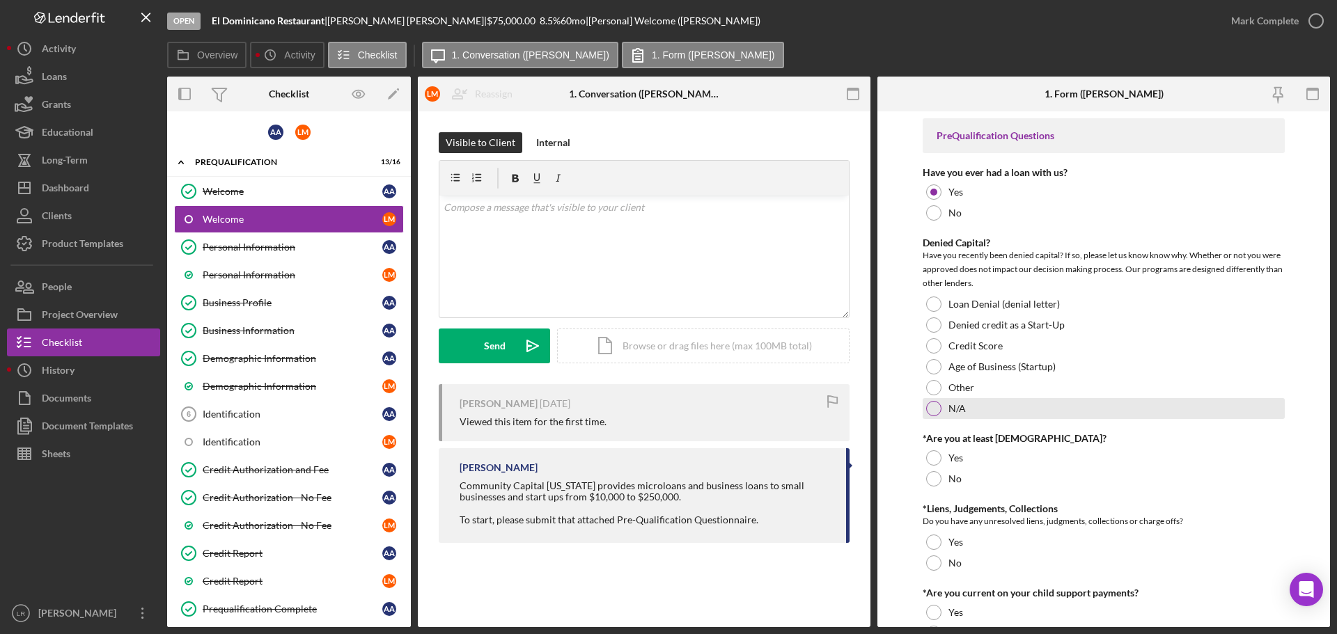
click at [934, 408] on div at bounding box center [933, 408] width 15 height 15
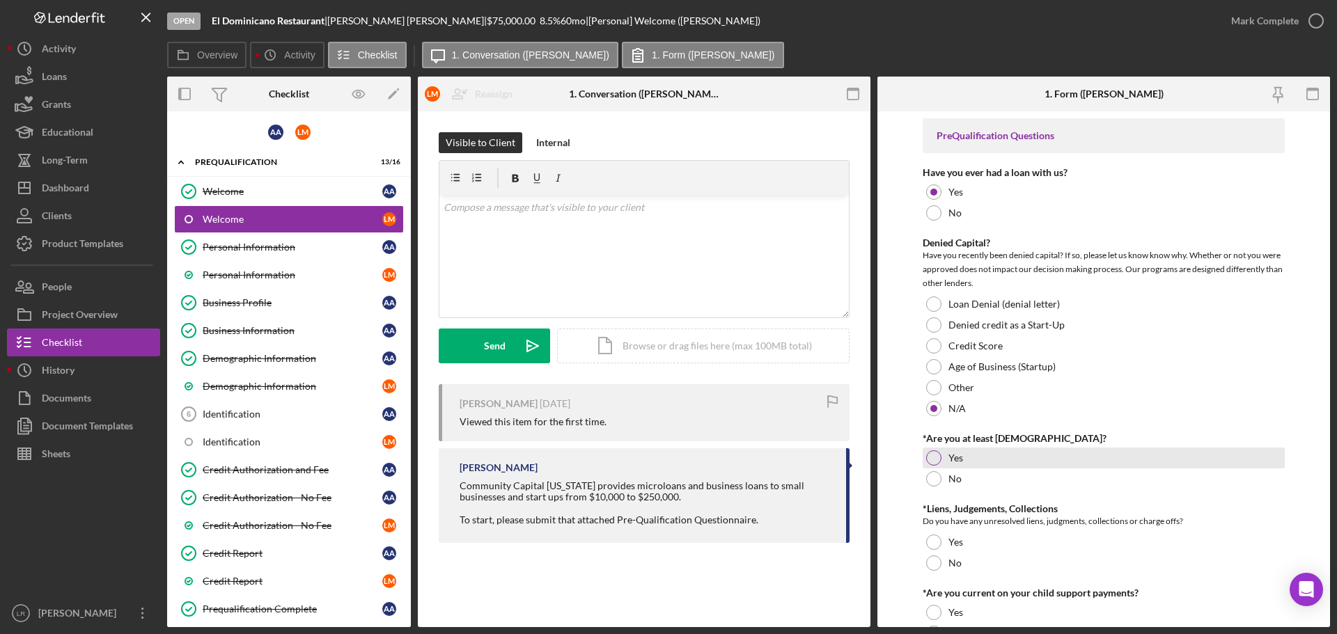
click at [930, 459] on div at bounding box center [933, 458] width 15 height 15
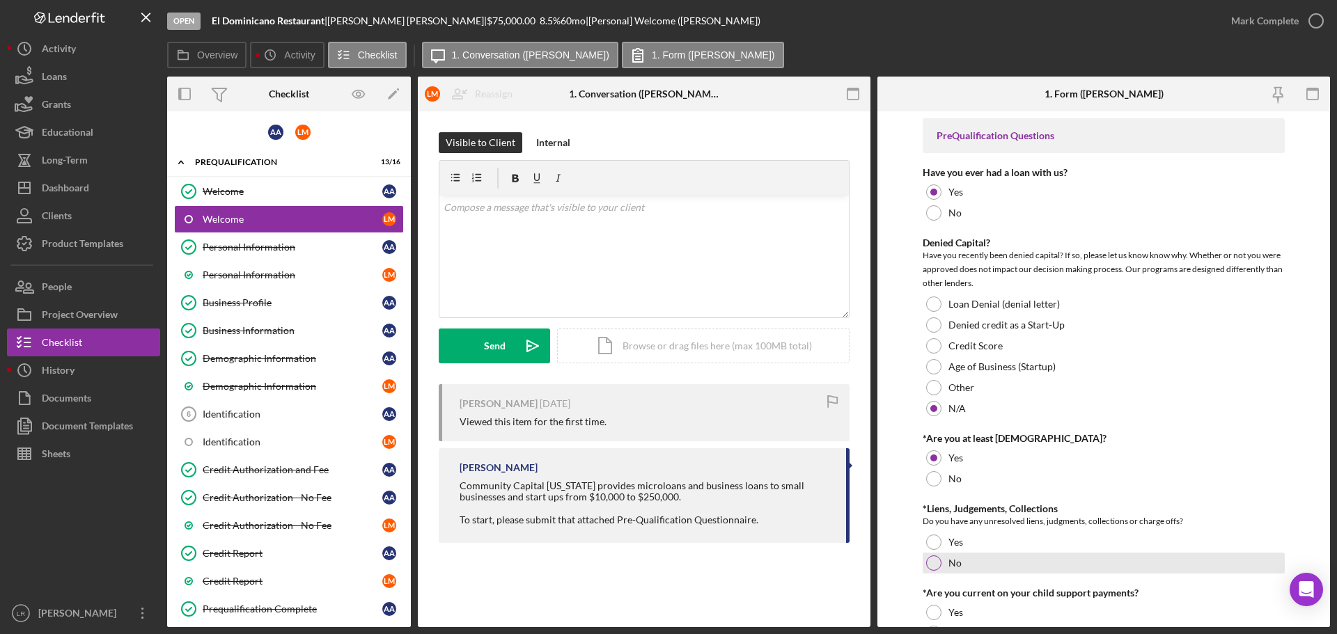
click at [929, 566] on div at bounding box center [933, 563] width 15 height 15
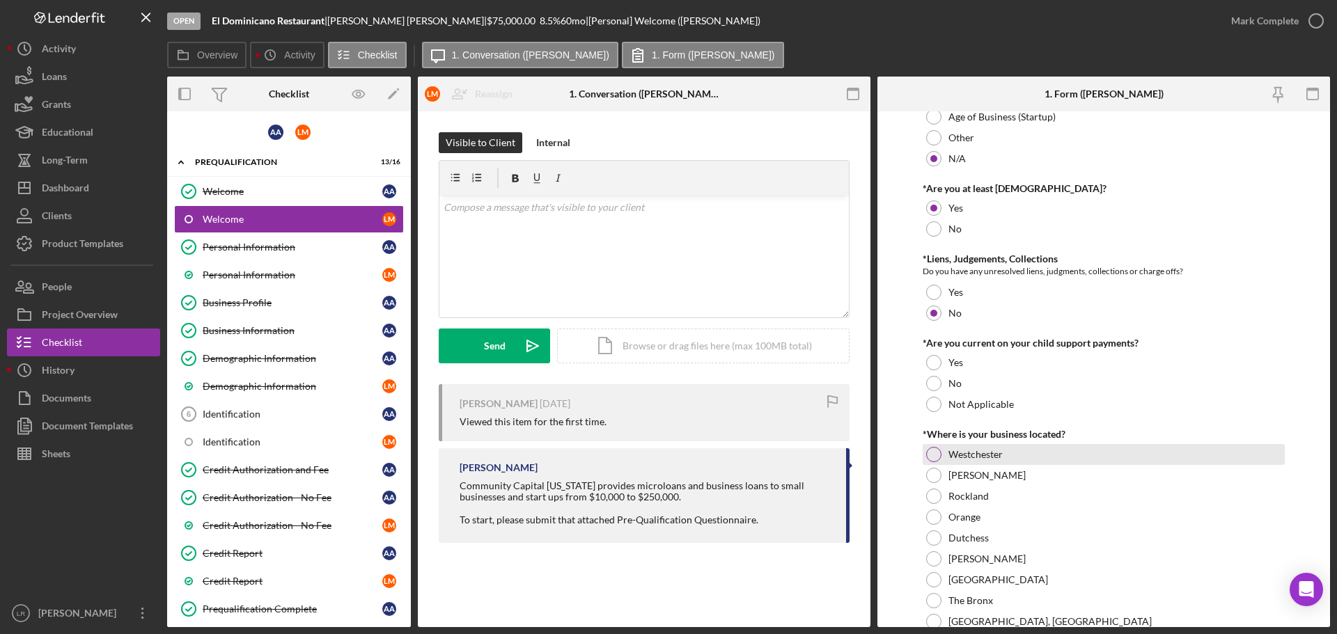
scroll to position [279, 0]
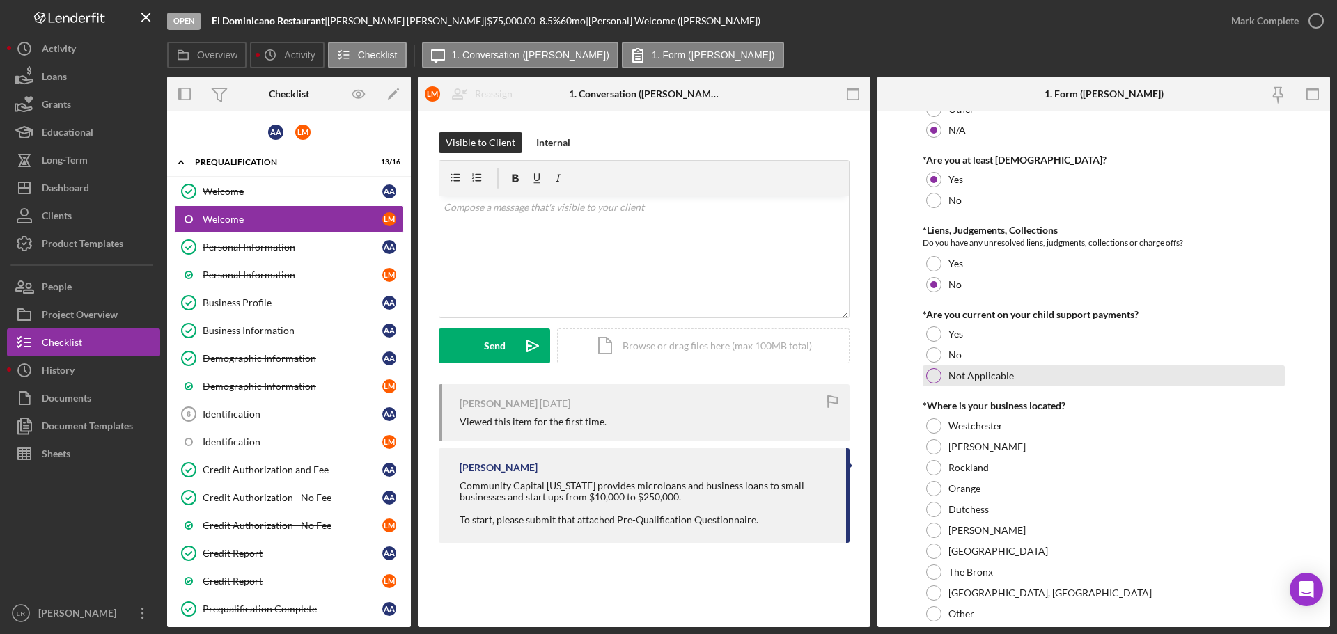
click at [935, 375] on div at bounding box center [933, 375] width 15 height 15
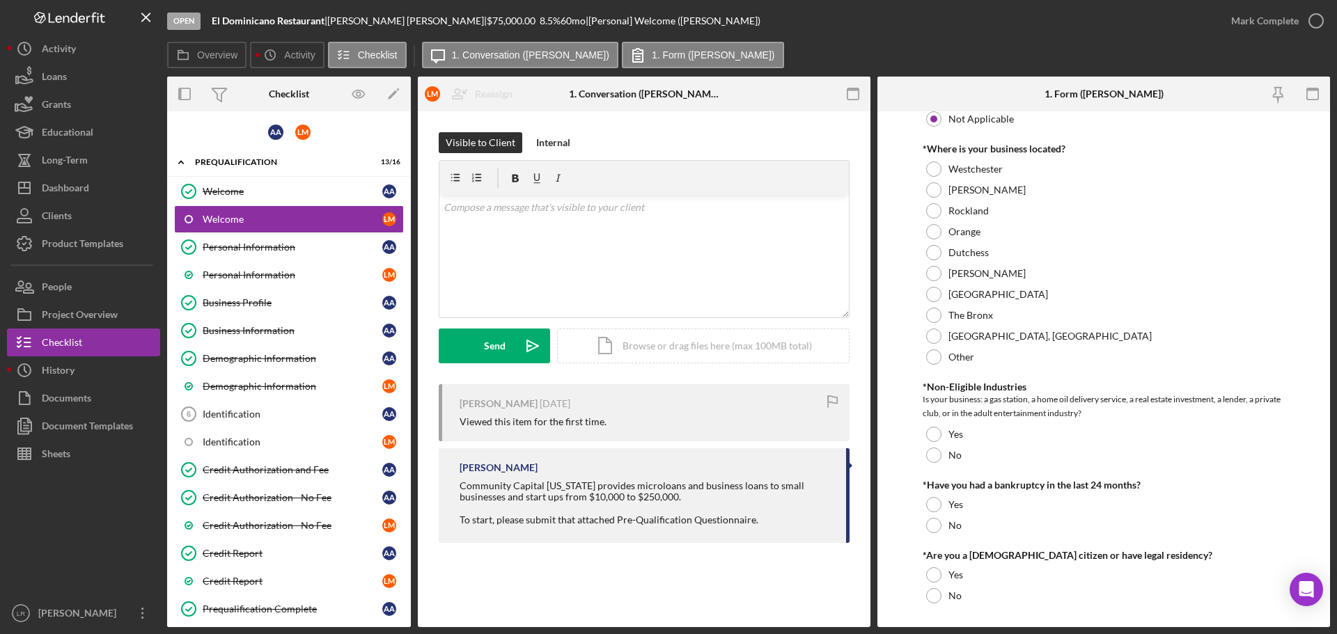
scroll to position [557, 0]
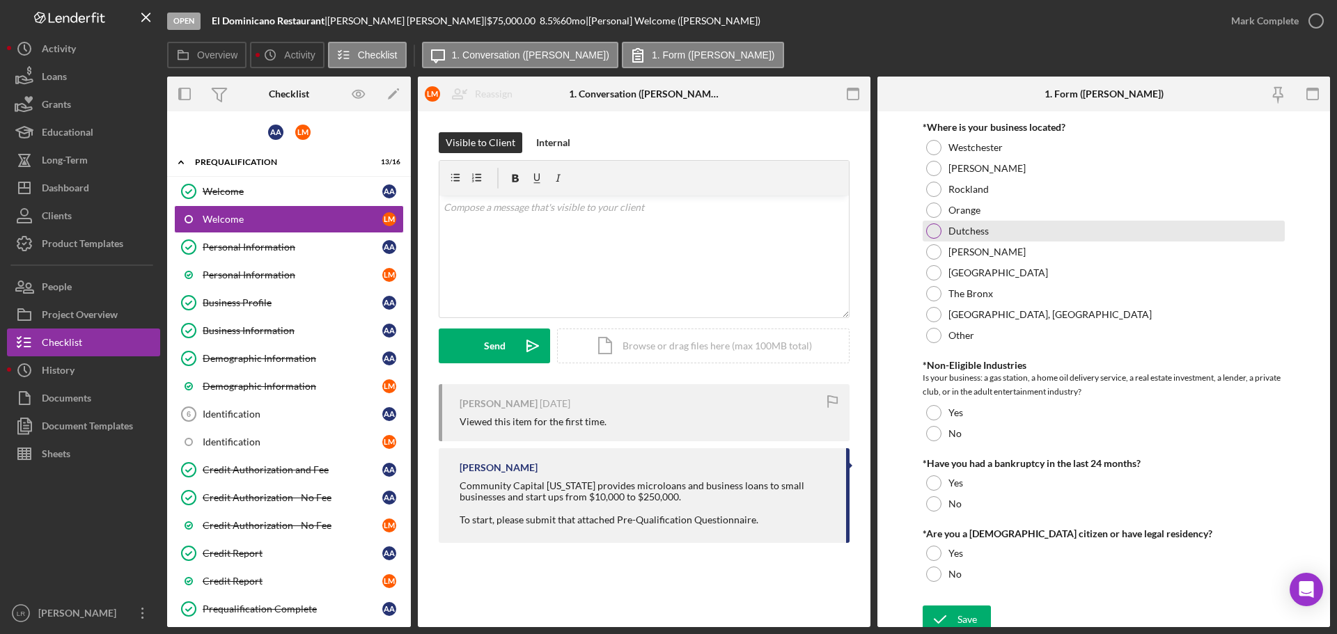
click at [934, 228] on div at bounding box center [933, 231] width 15 height 15
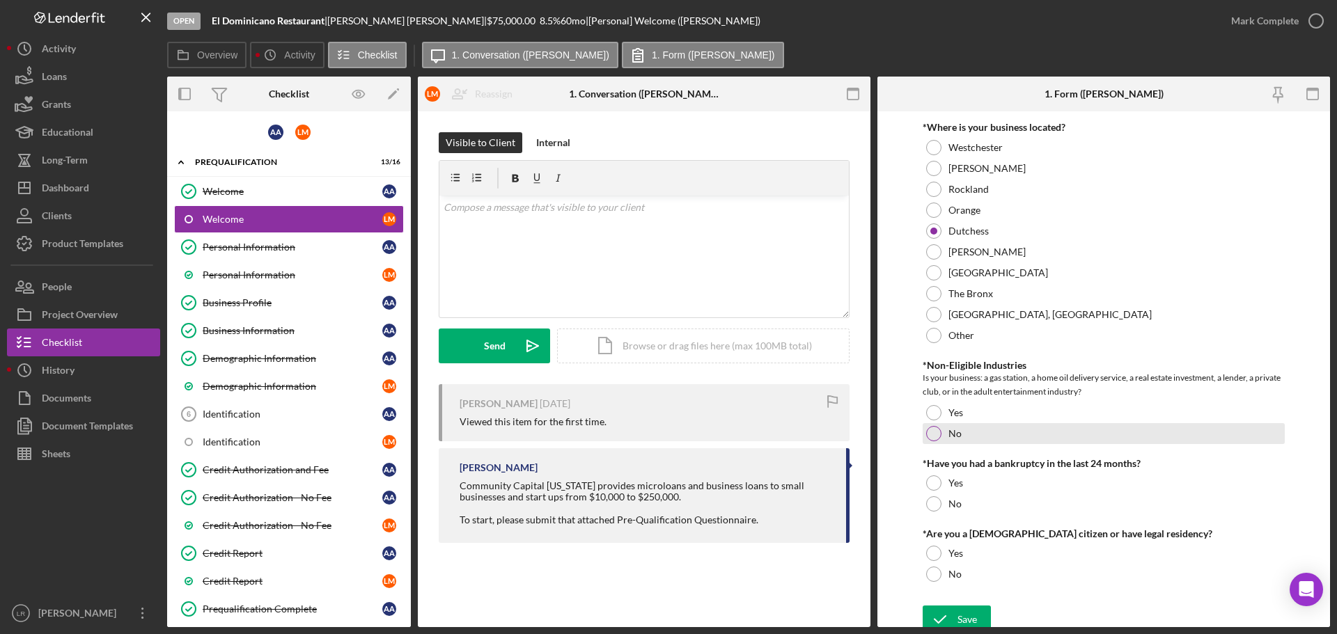
click at [934, 434] on div at bounding box center [933, 433] width 15 height 15
click at [931, 507] on div at bounding box center [933, 504] width 15 height 15
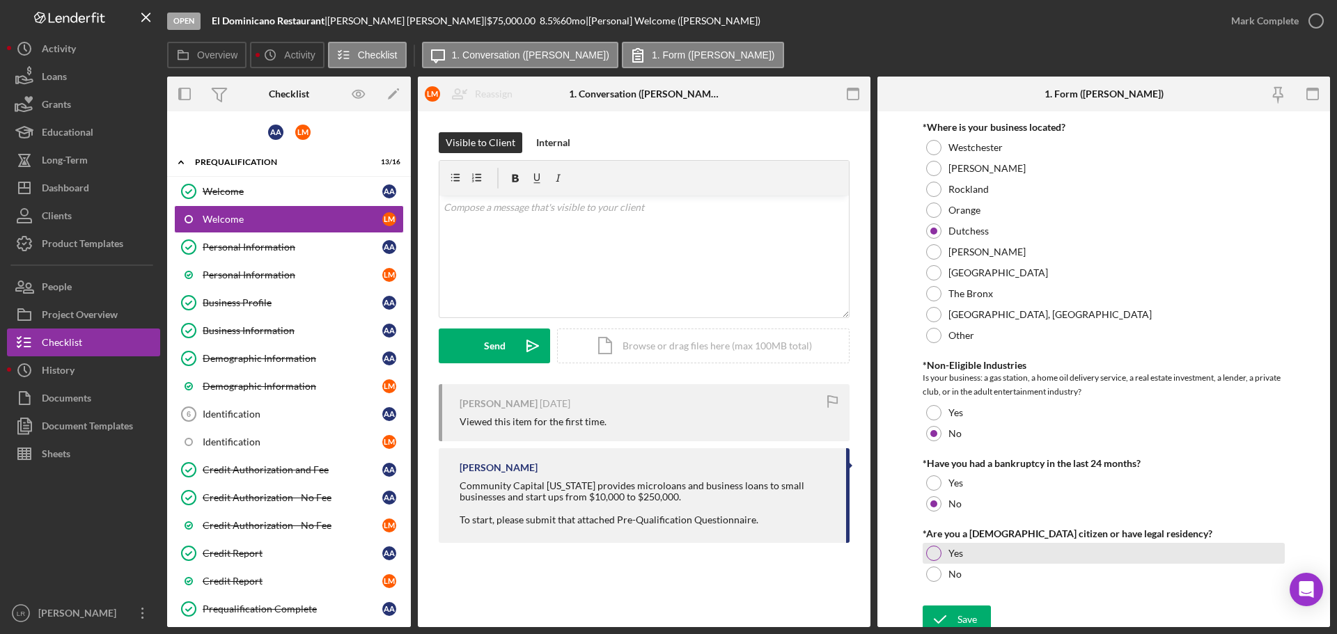
click at [931, 553] on div at bounding box center [933, 553] width 15 height 15
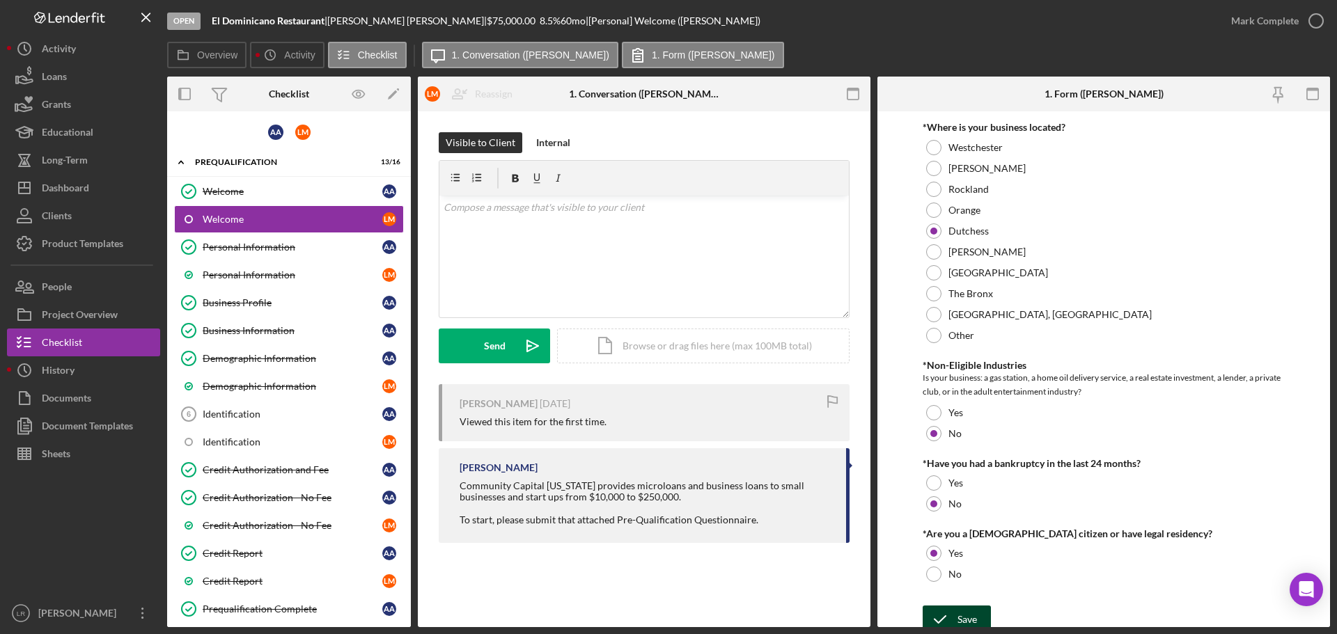
click at [976, 613] on div "Save" at bounding box center [967, 620] width 19 height 28
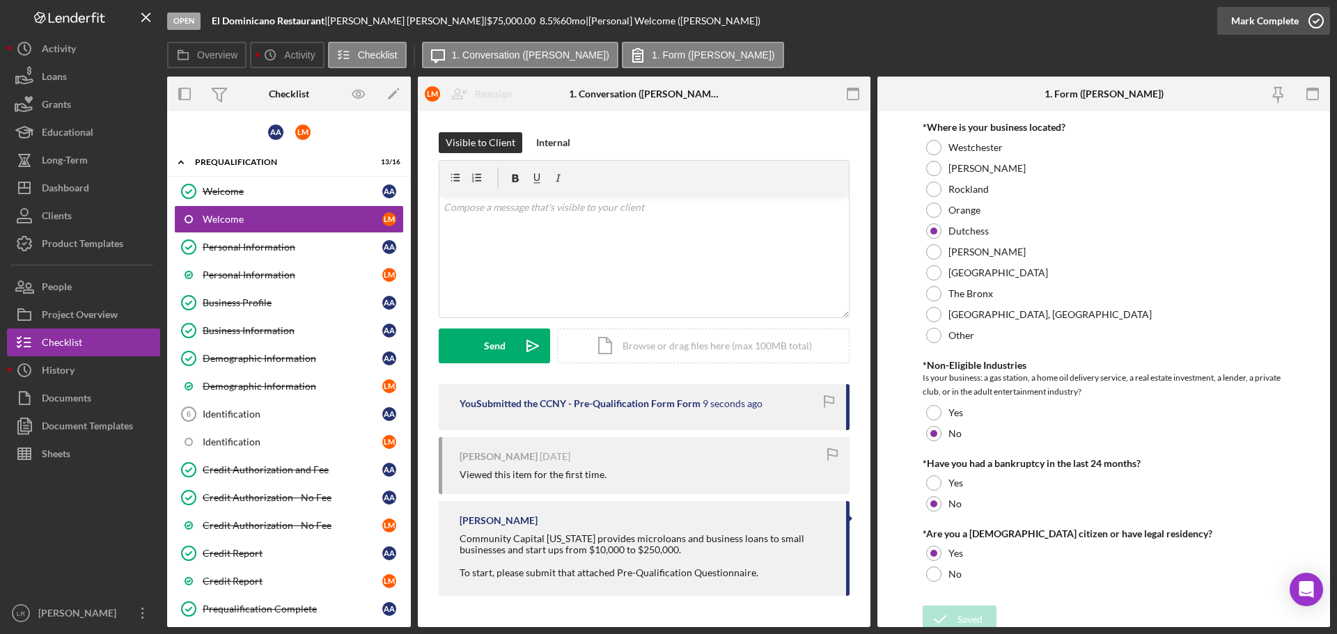
click at [1316, 18] on icon "button" at bounding box center [1316, 20] width 35 height 35
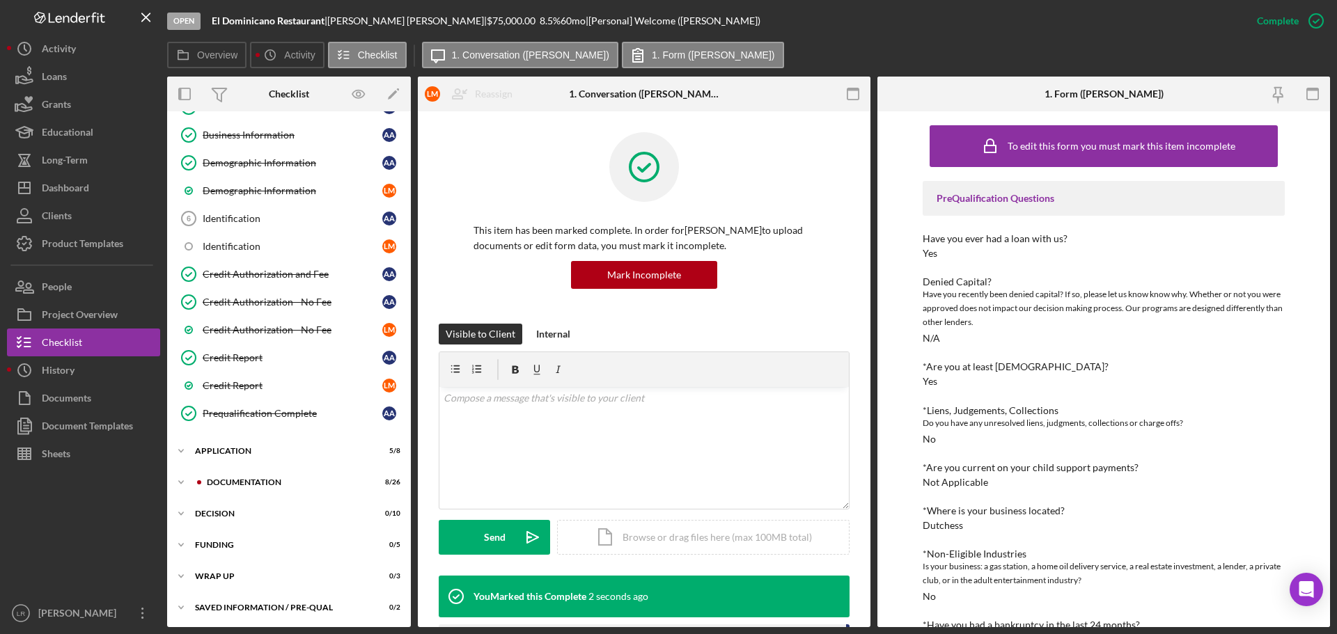
scroll to position [198, 0]
click at [245, 478] on div "Documentation" at bounding box center [300, 480] width 187 height 8
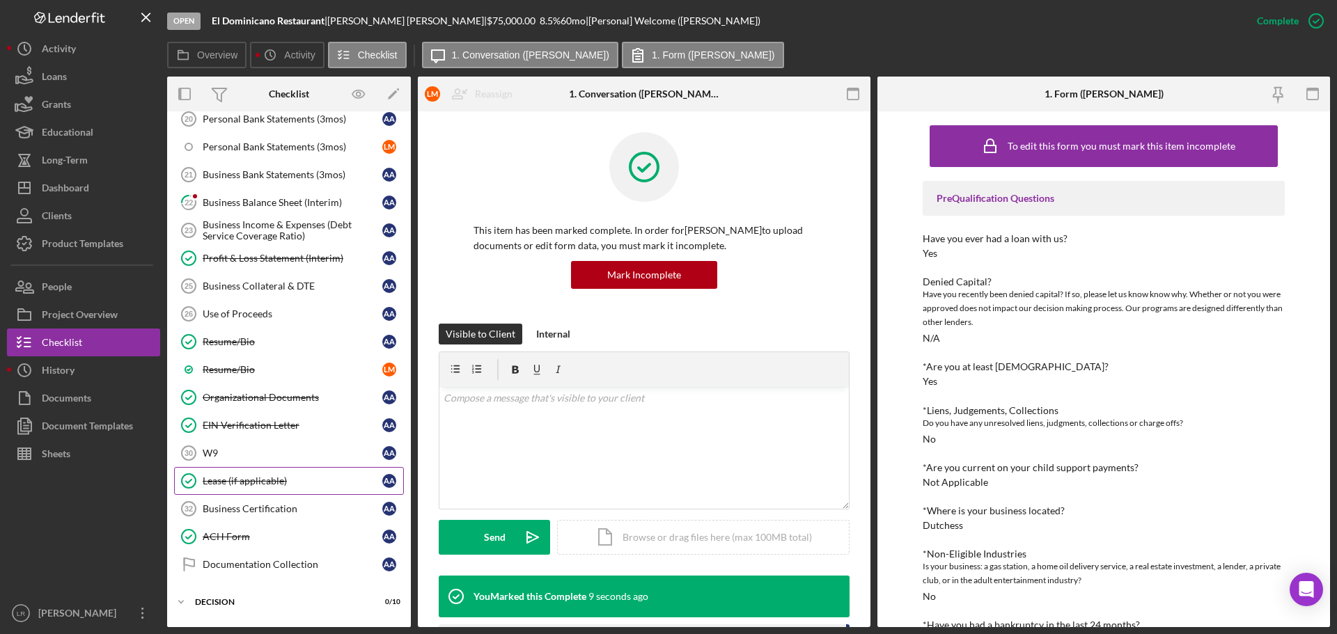
scroll to position [755, 0]
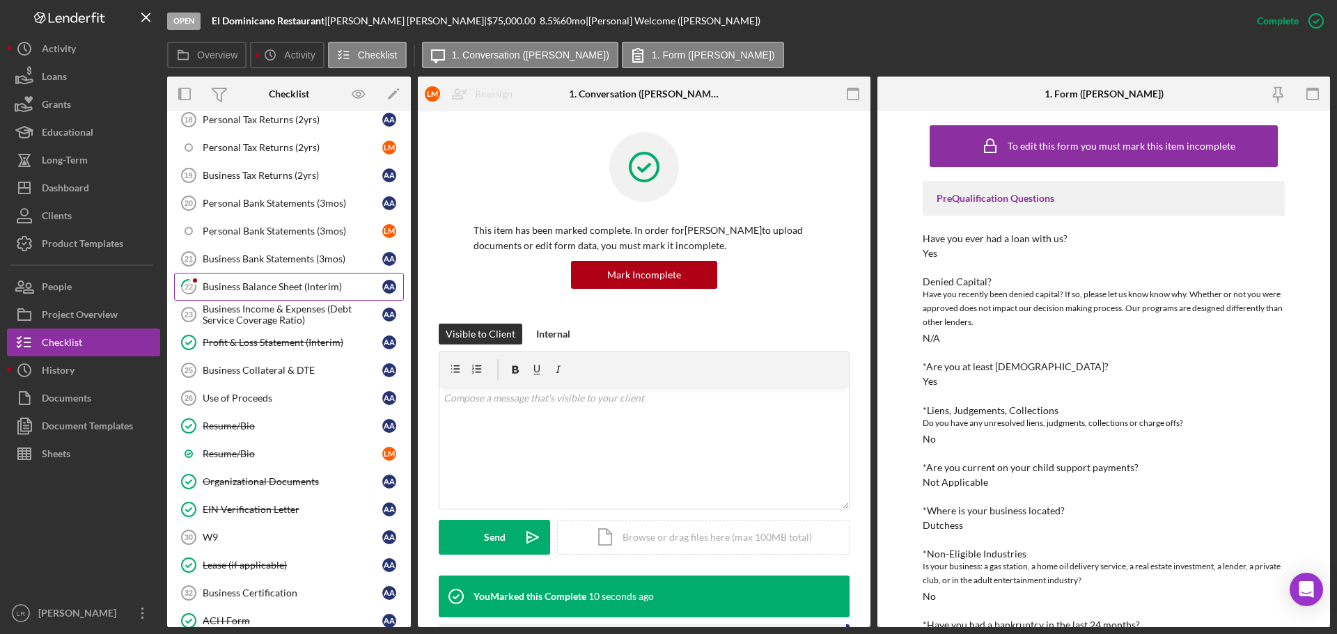
click at [225, 290] on div "Business Balance Sheet (Interim)" at bounding box center [293, 286] width 180 height 11
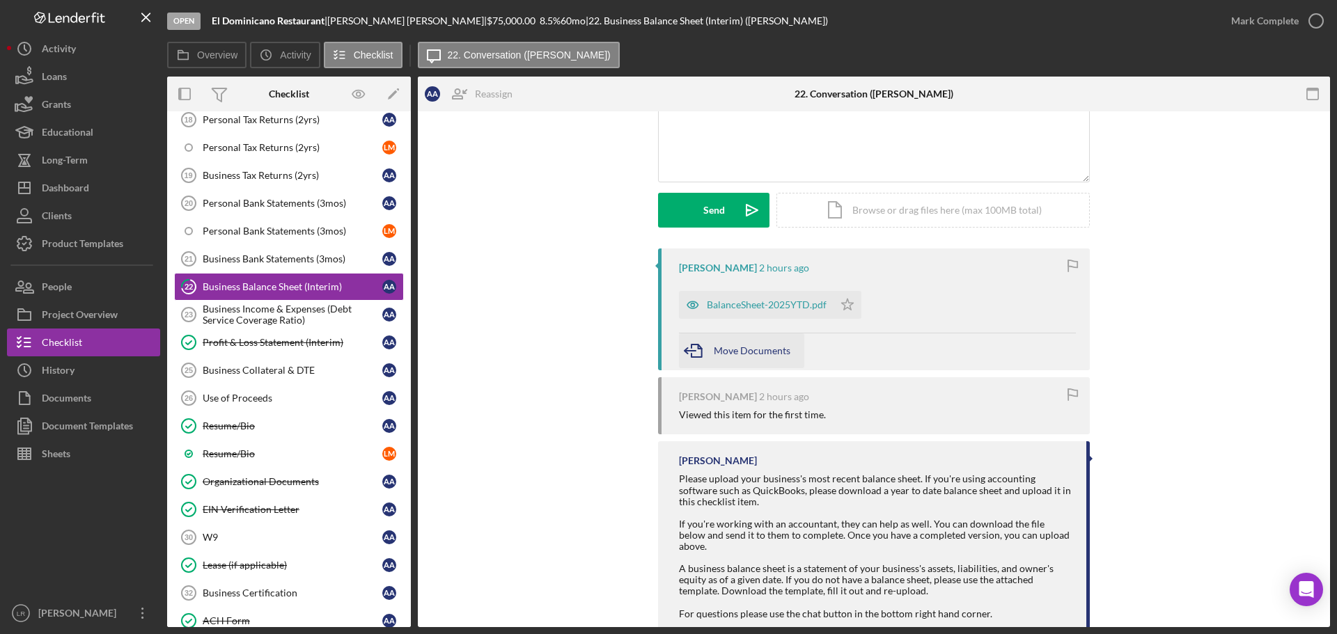
scroll to position [139, 0]
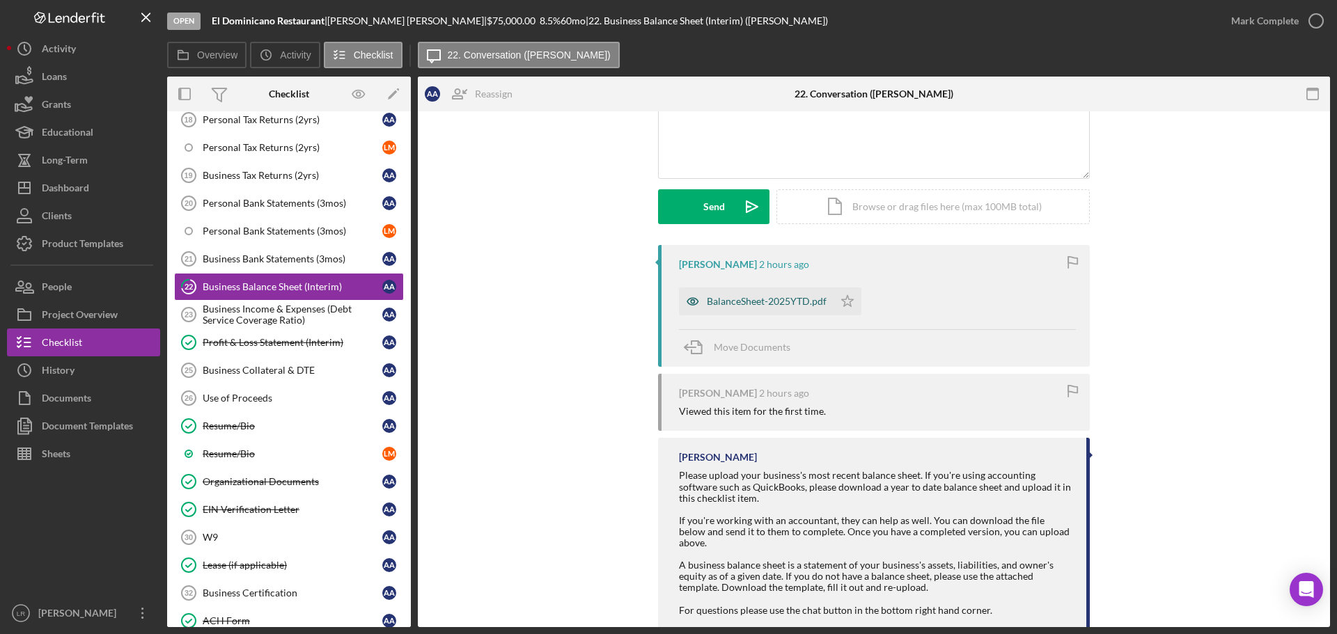
click at [737, 303] on div "BalanceSheet-2025YTD.pdf" at bounding box center [767, 301] width 120 height 11
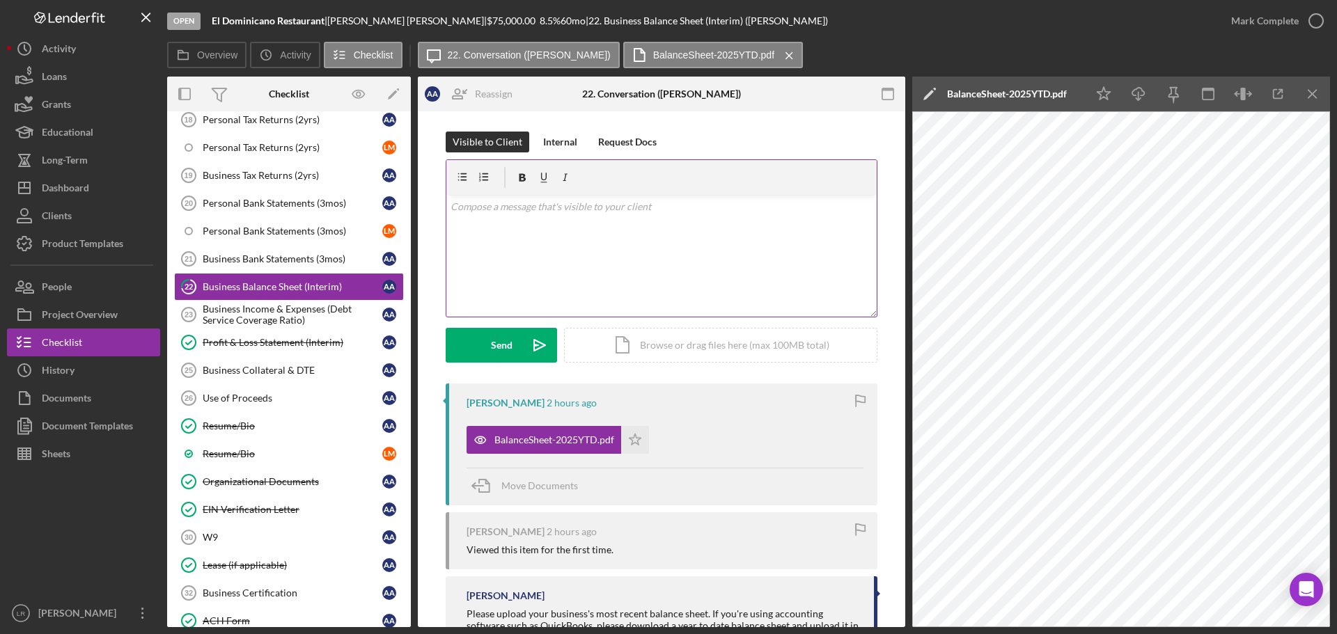
scroll to position [0, 0]
click at [932, 95] on icon "Icon/Edit" at bounding box center [929, 94] width 35 height 35
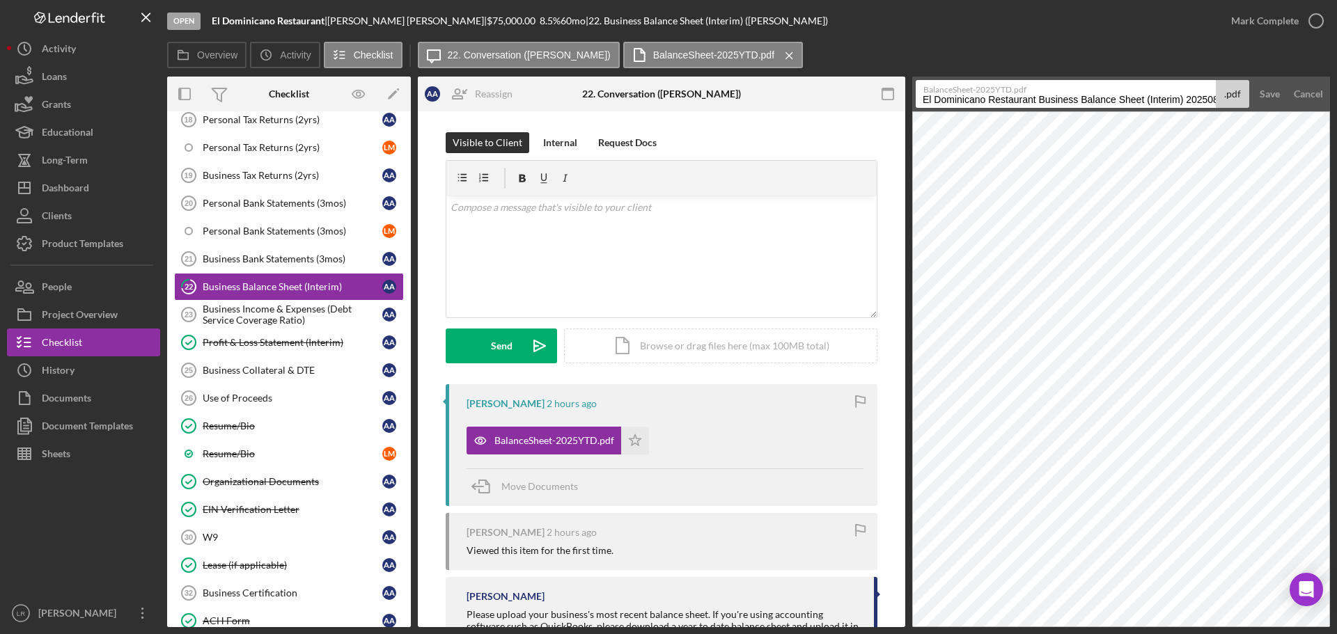
drag, startPoint x: 1040, startPoint y: 100, endPoint x: 368, endPoint y: 30, distance: 675.6
click at [368, 30] on div "Open El Dominicano Restaurant | [PERSON_NAME] | $75,000.00 8.5 % 60 mo | 22. Bu…" at bounding box center [748, 313] width 1163 height 627
type input "Business Balance Sheet (Interim) [DATE]"
click at [1267, 102] on div "Save" at bounding box center [1270, 94] width 20 height 28
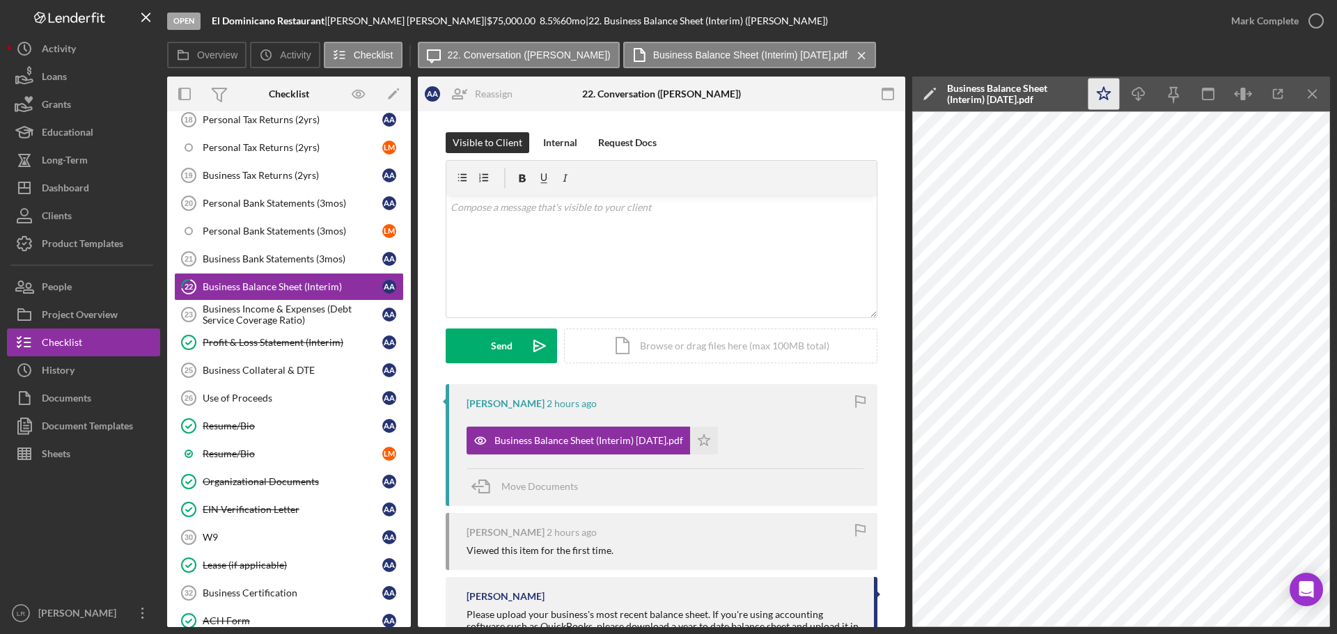
click at [1107, 95] on polygon "button" at bounding box center [1104, 93] width 13 height 13
click at [1130, 94] on icon "Icon/Download" at bounding box center [1138, 94] width 31 height 31
click at [994, 25] on div "Open El Dominicano Restaurant | [PERSON_NAME] | $75,000.00 8.5 % 60 mo | 22. Bu…" at bounding box center [692, 21] width 1050 height 42
click at [1315, 24] on icon "button" at bounding box center [1316, 20] width 35 height 35
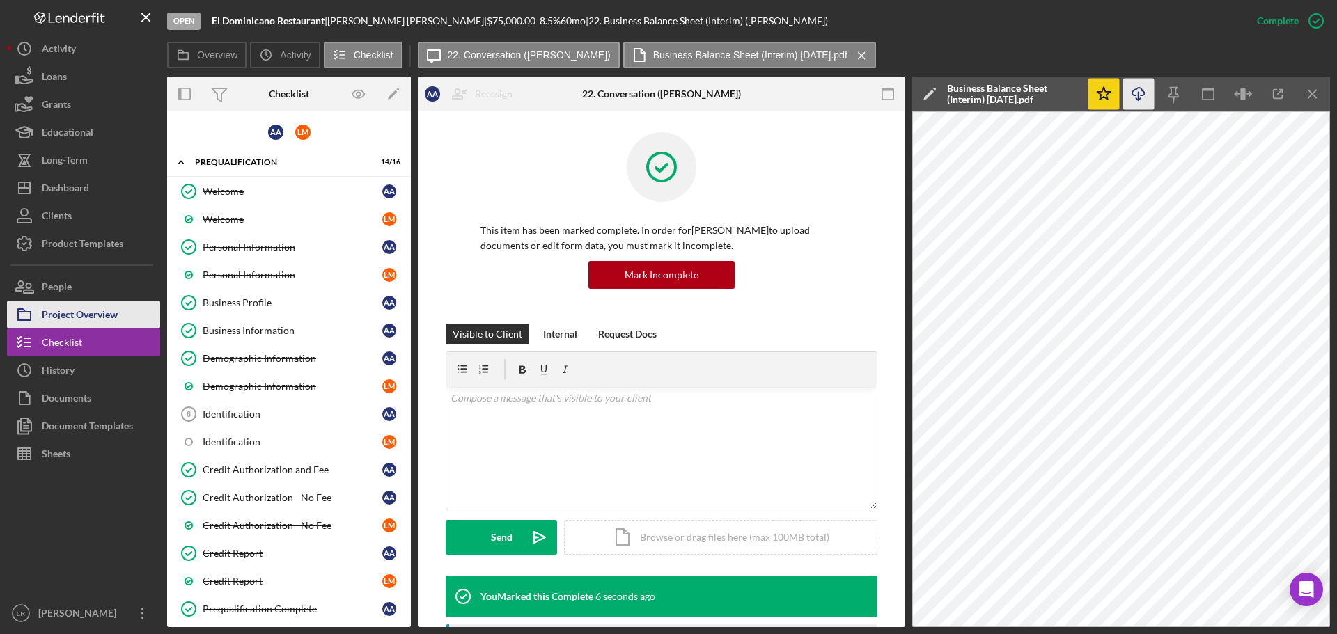
click at [102, 322] on div "Project Overview" at bounding box center [80, 316] width 76 height 31
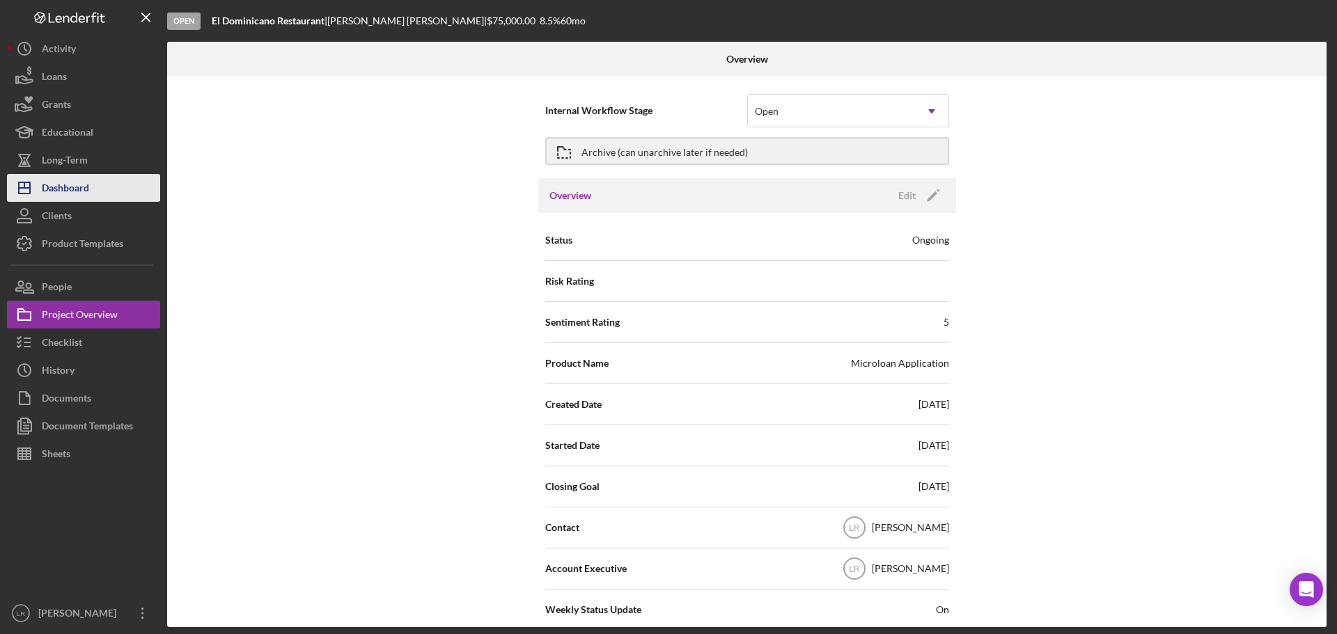
click at [106, 199] on button "Icon/Dashboard Dashboard" at bounding box center [83, 188] width 153 height 28
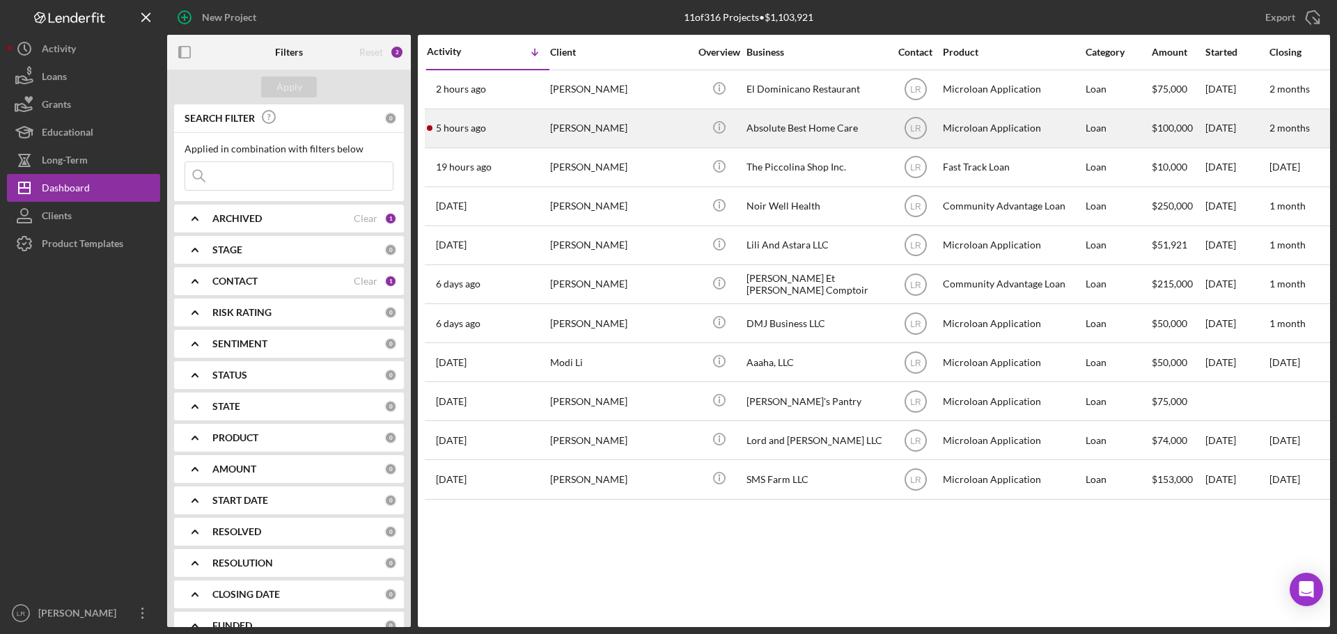
click at [680, 125] on div "[PERSON_NAME]" at bounding box center [619, 128] width 139 height 37
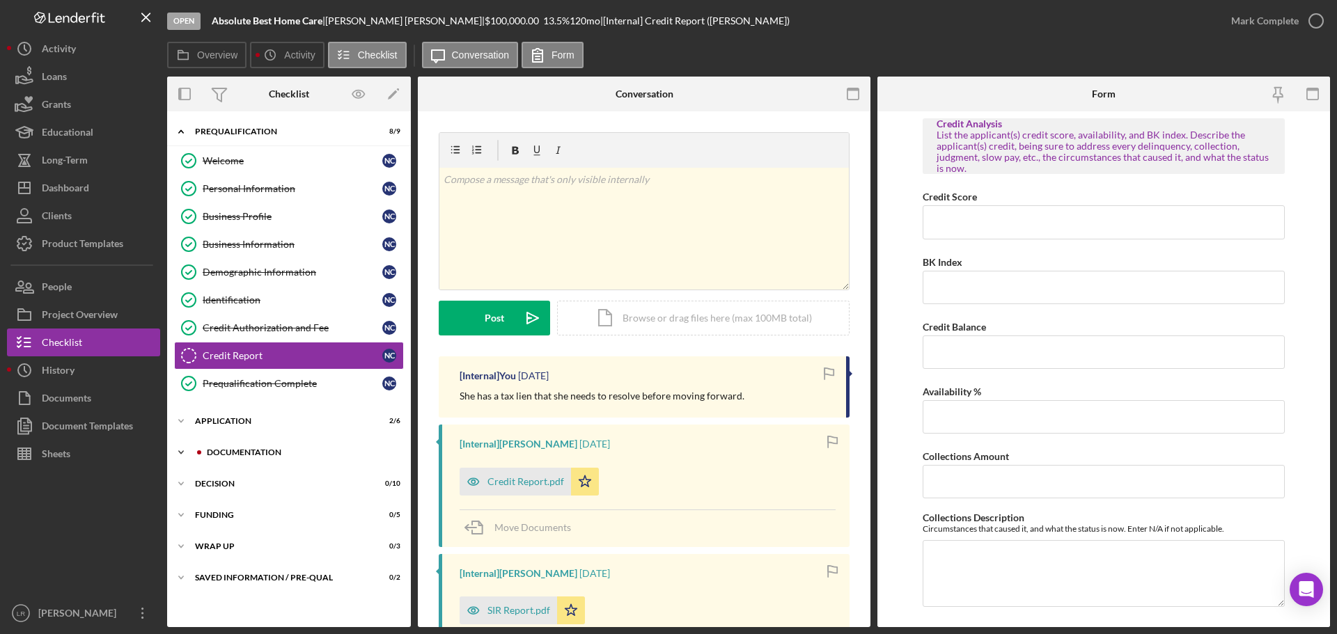
click at [243, 454] on div "Documentation" at bounding box center [300, 452] width 187 height 8
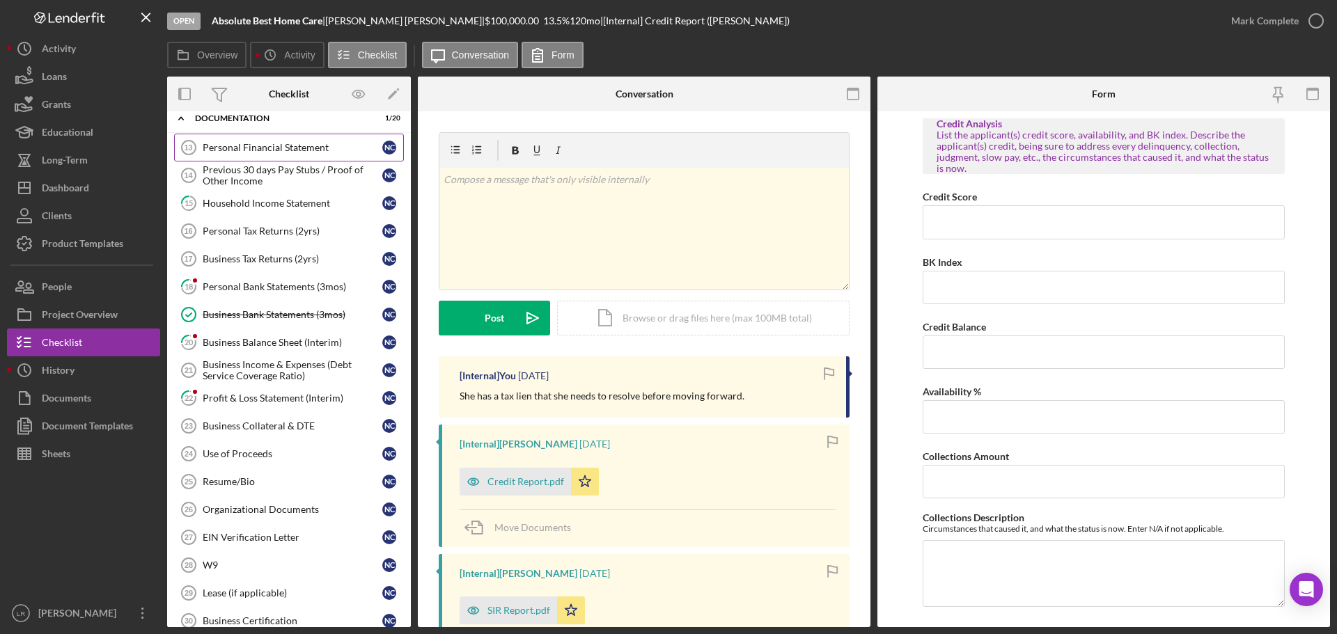
scroll to position [348, 0]
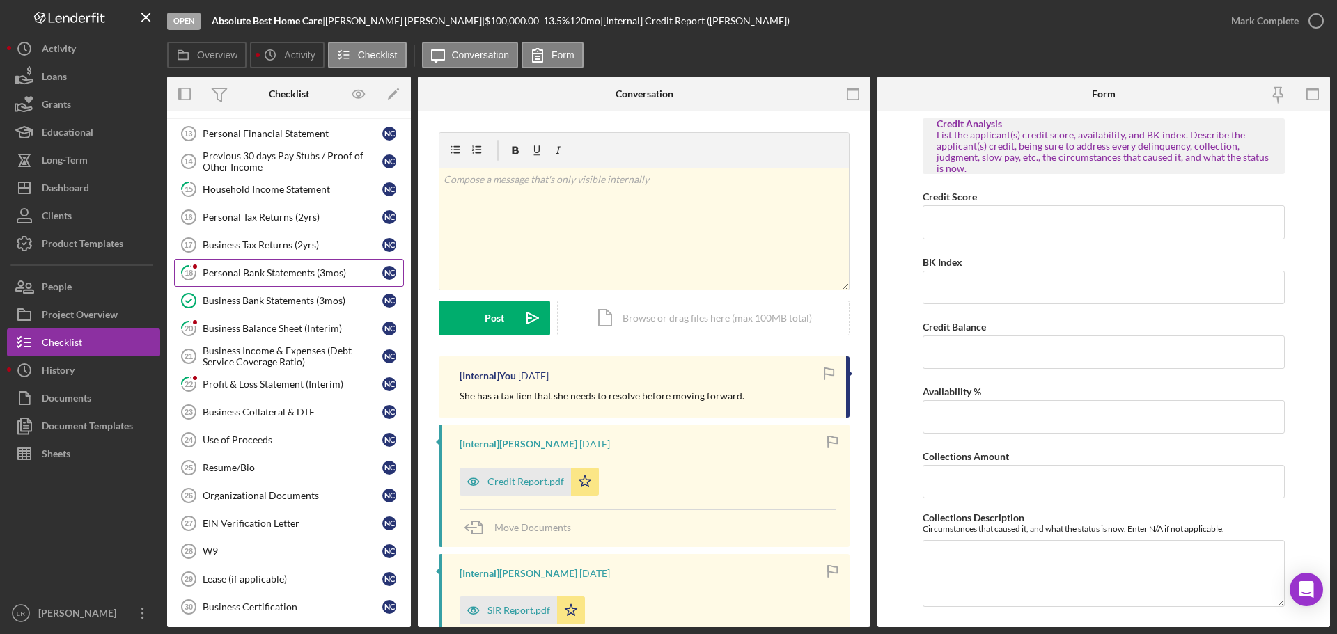
click at [273, 274] on div "Personal Bank Statements (3mos)" at bounding box center [293, 272] width 180 height 11
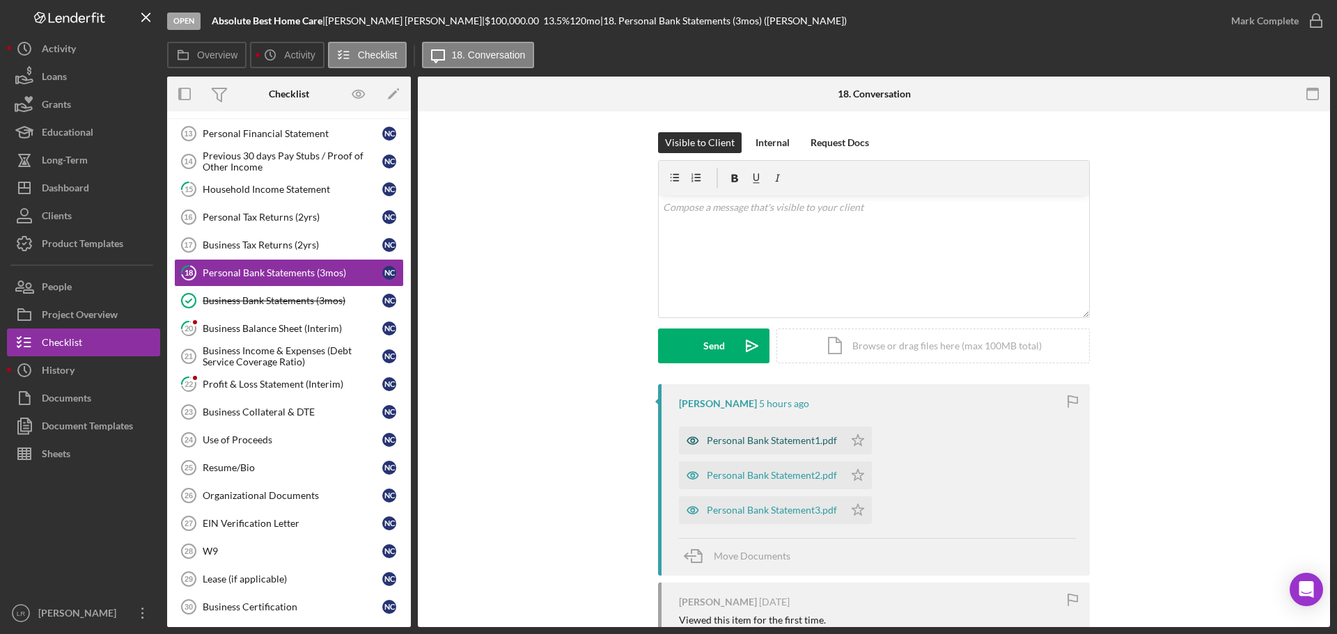
click at [743, 431] on div "Personal Bank Statement1.pdf" at bounding box center [761, 441] width 165 height 28
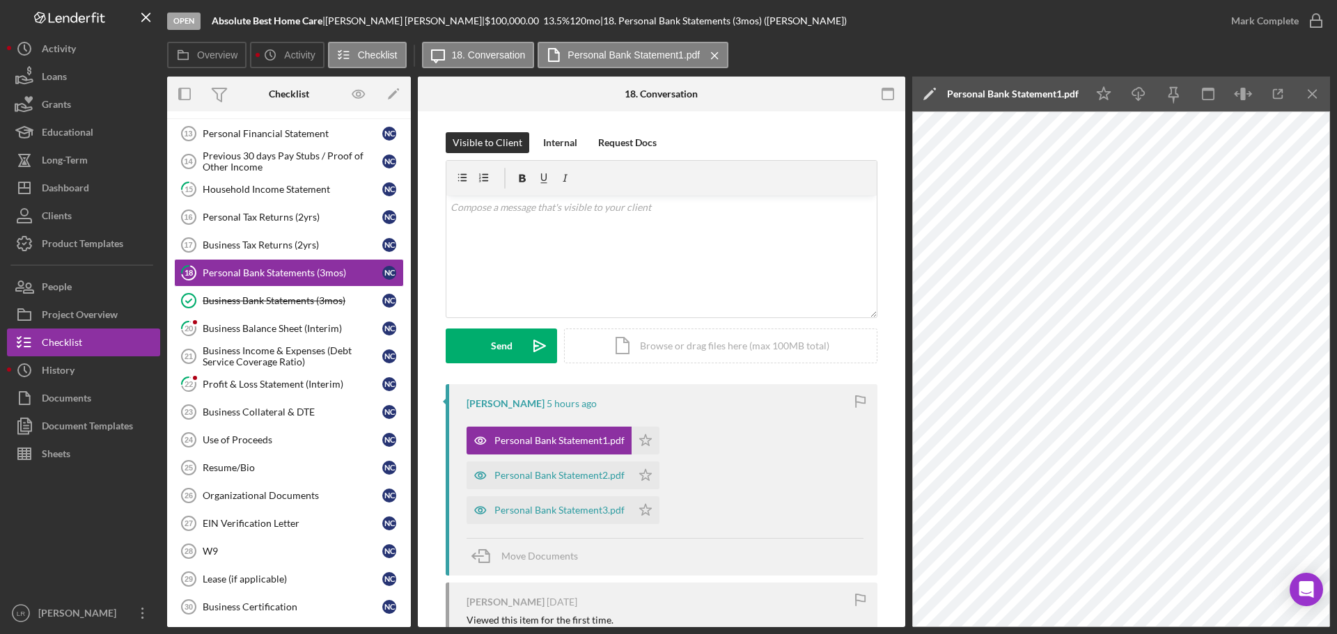
click at [930, 87] on icon "Icon/Edit" at bounding box center [929, 94] width 35 height 35
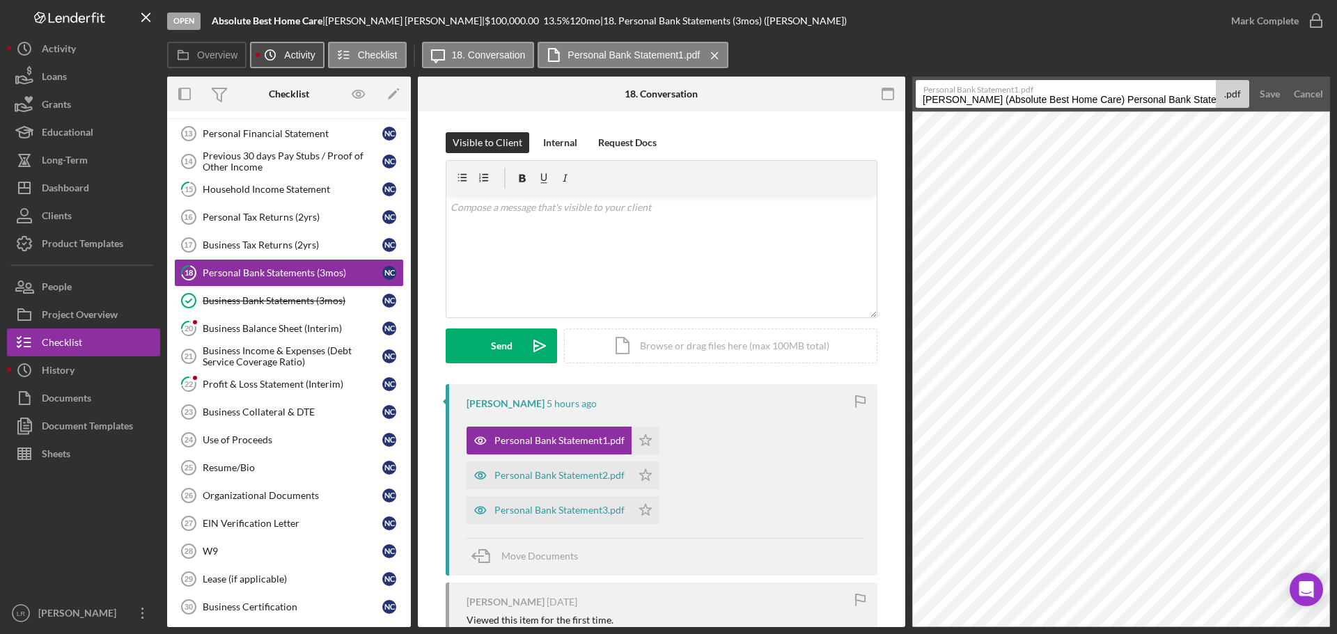
drag, startPoint x: 1114, startPoint y: 98, endPoint x: 282, endPoint y: 43, distance: 833.3
click at [282, 43] on div "Overview Icon/History Activity Checklist Icon/Message 18. Conversation Personal…" at bounding box center [748, 335] width 1163 height 586
drag, startPoint x: 1067, startPoint y: 107, endPoint x: 1336, endPoint y: 155, distance: 273.2
click at [1336, 155] on div "Open Absolute Best Home Care | [PERSON_NAME] | $100,000.00 13.5 % 120 mo | 18. …" at bounding box center [668, 317] width 1337 height 634
drag, startPoint x: 1033, startPoint y: 99, endPoint x: 1359, endPoint y: 162, distance: 331.9
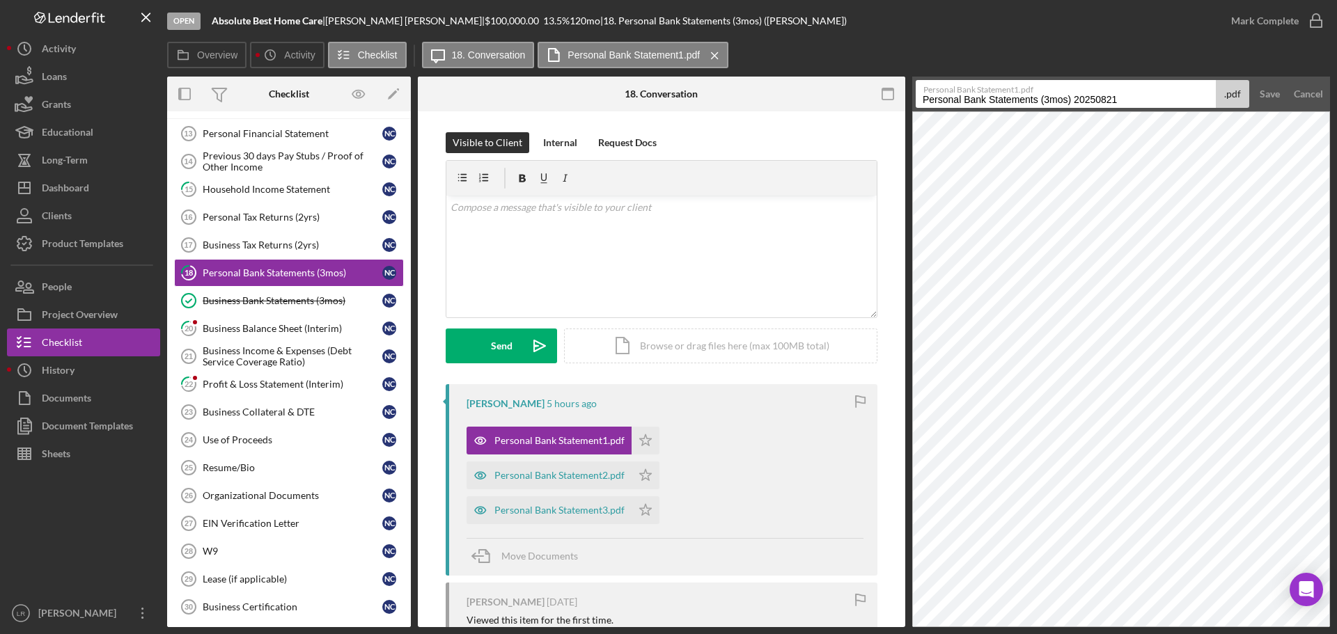
click at [1336, 162] on html "Open Absolute Best Home Care | [PERSON_NAME] | $100,000.00 13.5 % 120 mo | 18. …" at bounding box center [668, 317] width 1337 height 634
type input "Personal Bank Statement - May"
click at [1259, 93] on button "Save" at bounding box center [1270, 94] width 34 height 28
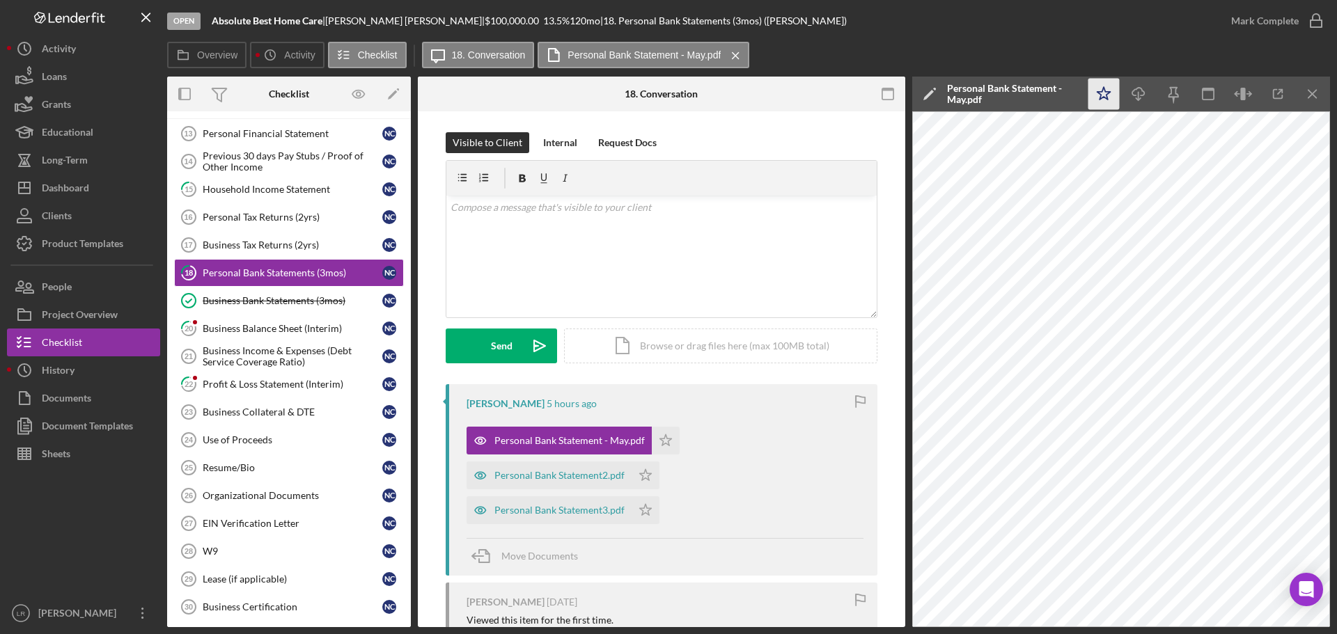
click at [1104, 97] on polygon "button" at bounding box center [1104, 93] width 13 height 13
click at [1139, 88] on icon "Icon/Download" at bounding box center [1138, 94] width 31 height 31
click at [574, 471] on div "Personal Bank Statement2.pdf" at bounding box center [559, 475] width 130 height 11
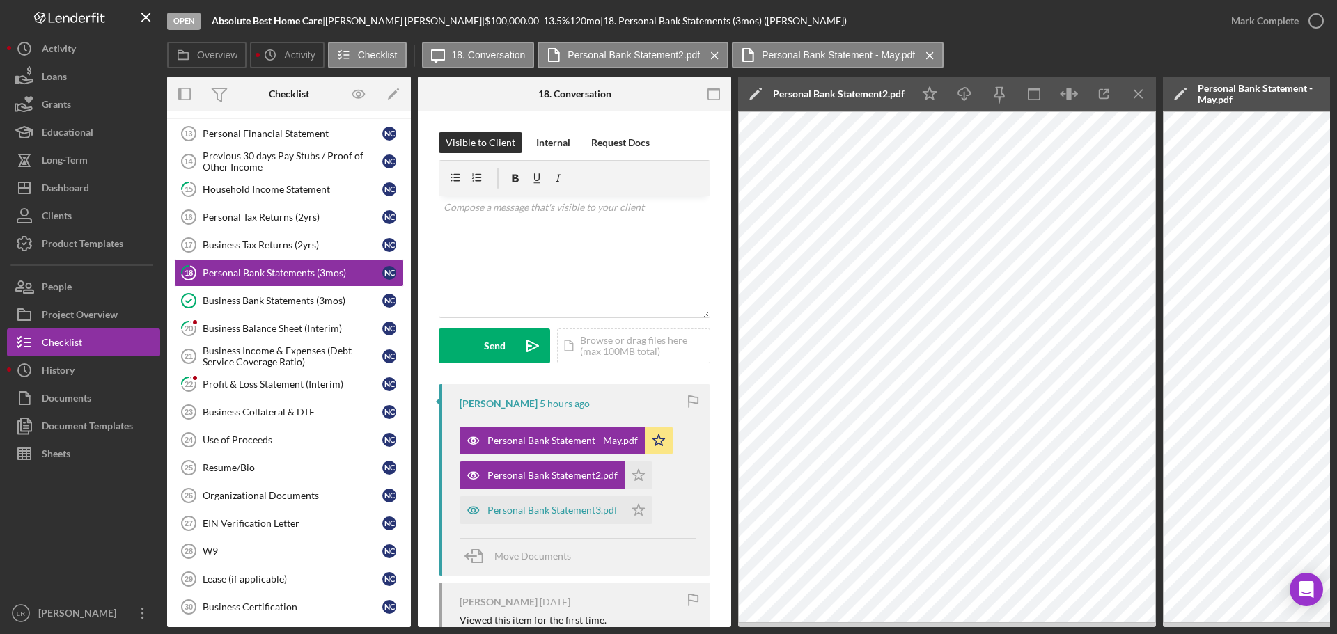
click at [756, 87] on icon "Icon/Edit" at bounding box center [755, 94] width 35 height 35
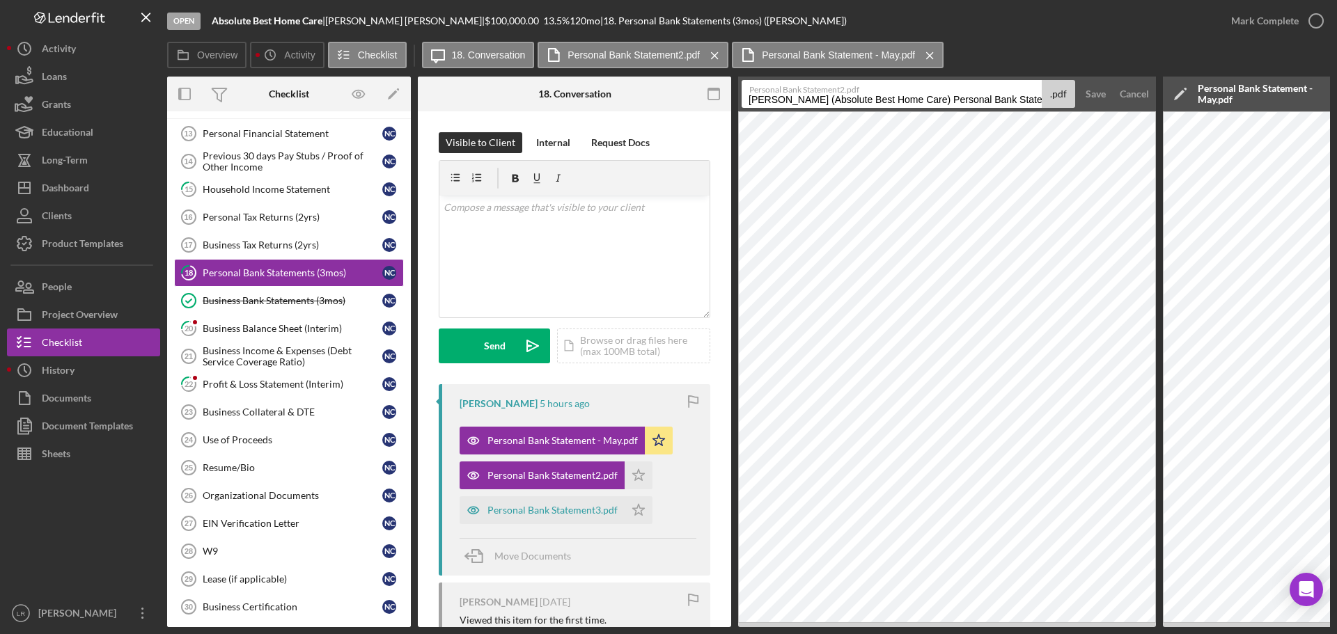
drag, startPoint x: 939, startPoint y: 102, endPoint x: 224, endPoint y: 21, distance: 719.1
click at [226, 25] on div "Open Absolute Best Home Care | [PERSON_NAME] | $100,000.00 13.5 % 120 mo | 18. …" at bounding box center [748, 313] width 1163 height 627
drag, startPoint x: 860, startPoint y: 100, endPoint x: 979, endPoint y: 110, distance: 119.5
click at [373, 9] on div "Open Absolute Best Home Care | [PERSON_NAME] | $100,000.00 13.5 % 120 mo | 18. …" at bounding box center [748, 313] width 1163 height 627
type input "Personal Bank Statement - Jun"
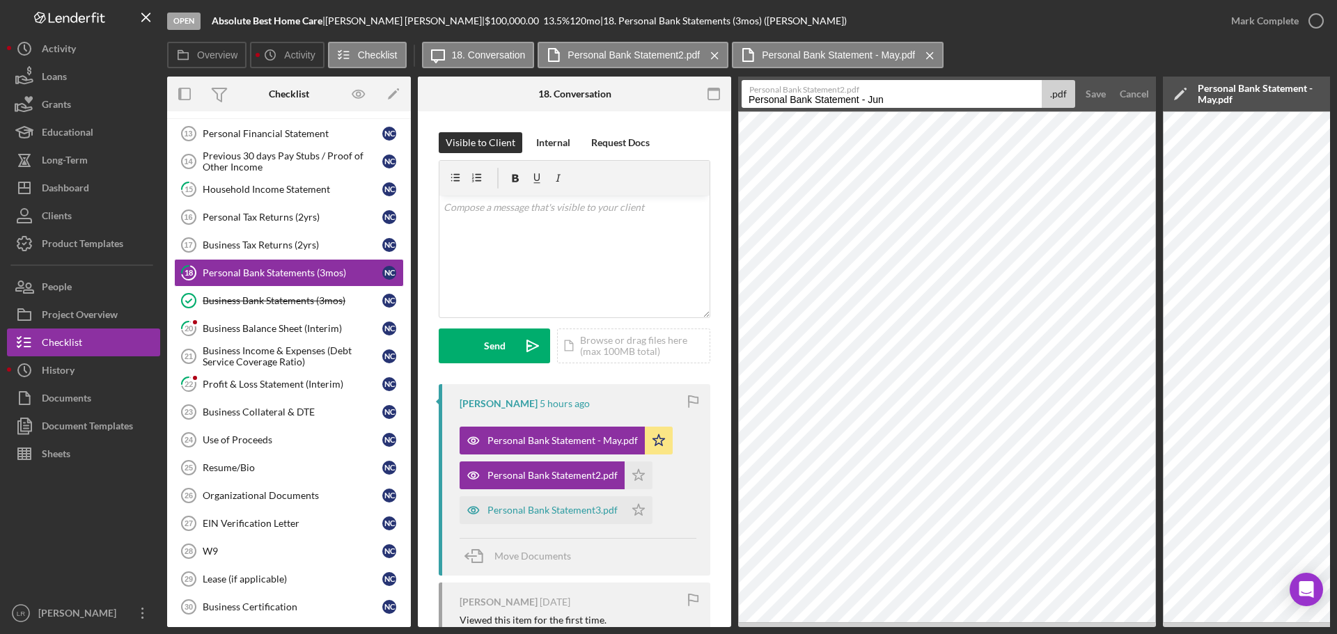
click at [1079, 80] on button "Save" at bounding box center [1096, 94] width 34 height 28
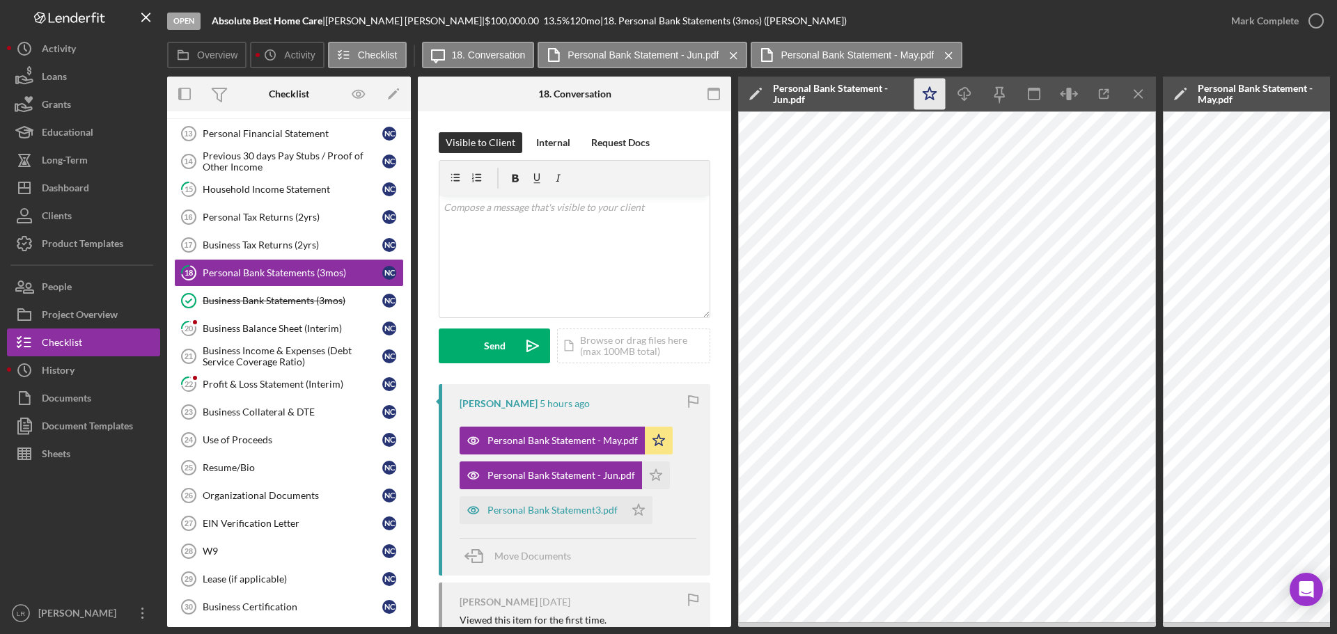
click at [938, 90] on icon "Icon/Star" at bounding box center [929, 94] width 31 height 31
drag, startPoint x: 962, startPoint y: 93, endPoint x: 992, endPoint y: 91, distance: 30.1
click at [962, 94] on icon "Icon/Download" at bounding box center [964, 94] width 31 height 31
click at [1035, 35] on div "Open Absolute Best Home Care | [PERSON_NAME] | $100,000.00 13.5 % 120 mo | 18. …" at bounding box center [692, 21] width 1050 height 42
click at [1133, 93] on icon "Icon/Menu Close" at bounding box center [1138, 94] width 31 height 31
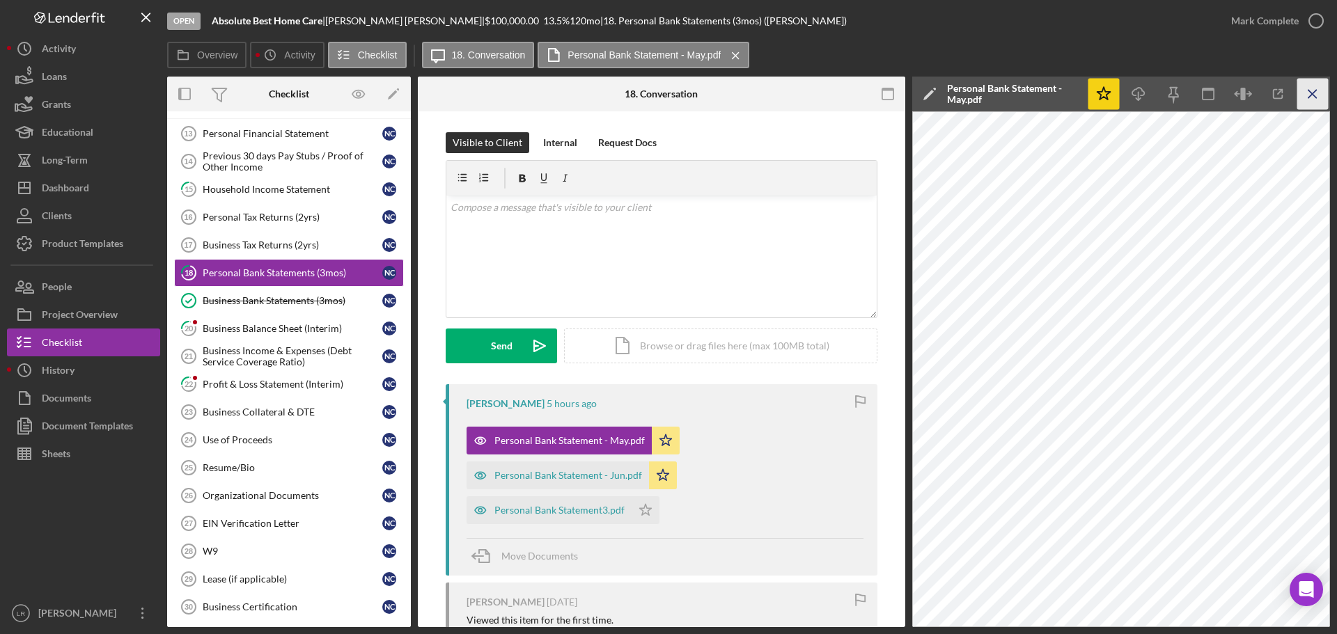
click at [1313, 95] on line "button" at bounding box center [1313, 94] width 8 height 8
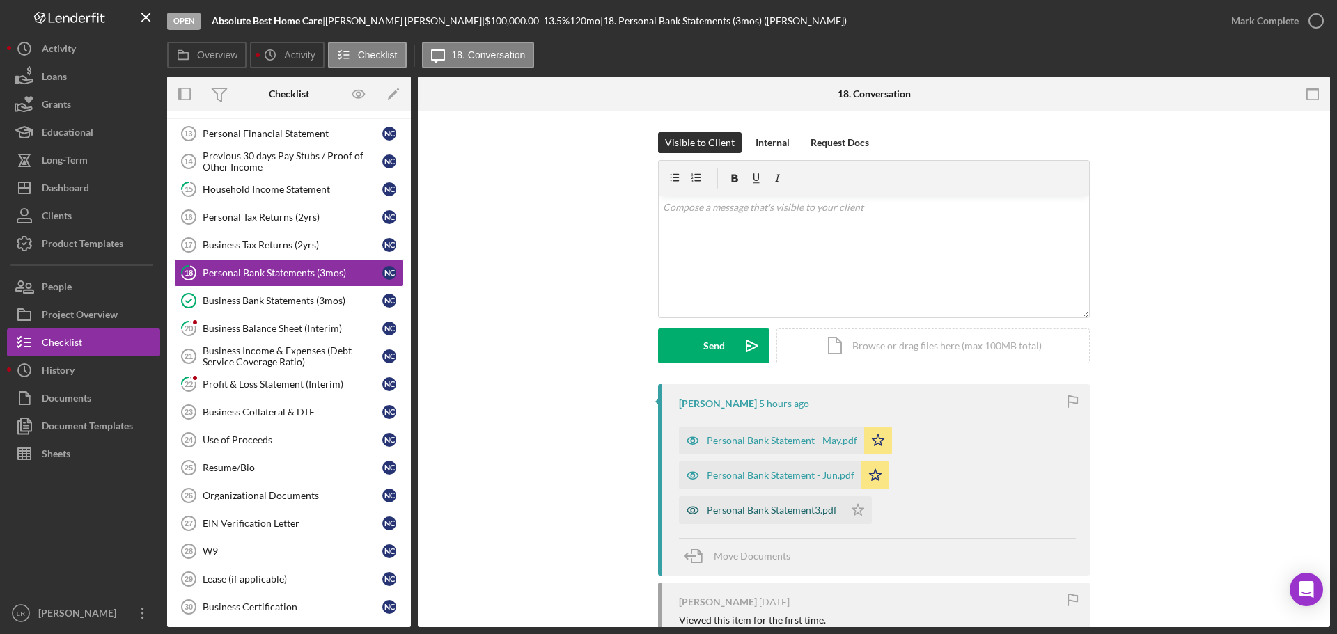
click at [805, 507] on div "Personal Bank Statement3.pdf" at bounding box center [772, 510] width 130 height 11
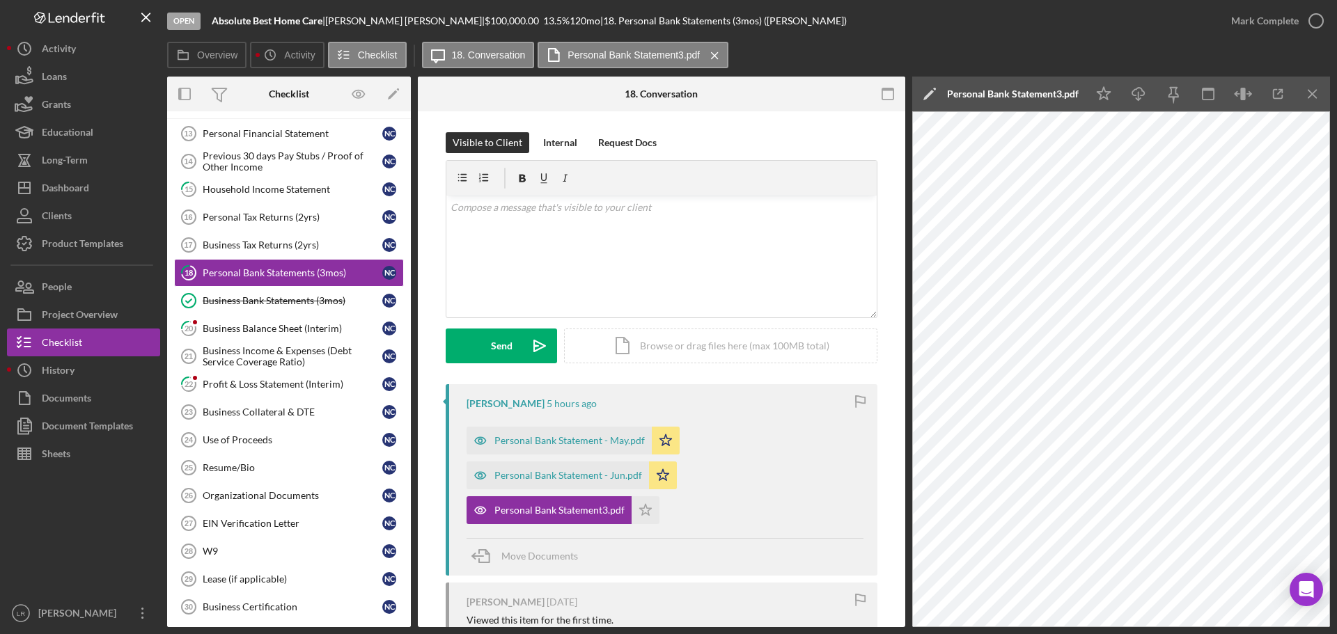
click at [935, 94] on icon "Icon/Edit" at bounding box center [929, 94] width 35 height 35
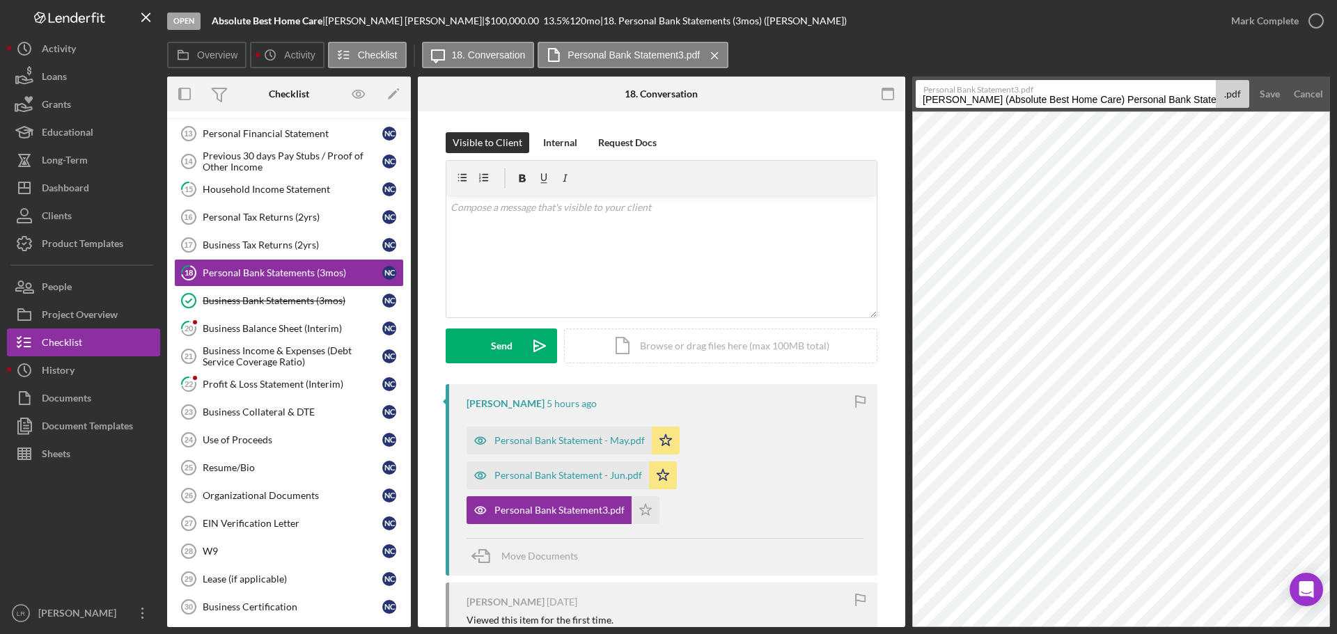
drag, startPoint x: 1112, startPoint y: 98, endPoint x: 70, endPoint y: -11, distance: 1047.5
click at [70, 0] on html "Open Absolute Best Home Care | [PERSON_NAME] | $100,000.00 13.5 % 120 mo | 18. …" at bounding box center [668, 317] width 1337 height 634
type input "Personal Bank Statement -"
click at [1315, 95] on div "Cancel" at bounding box center [1308, 94] width 29 height 28
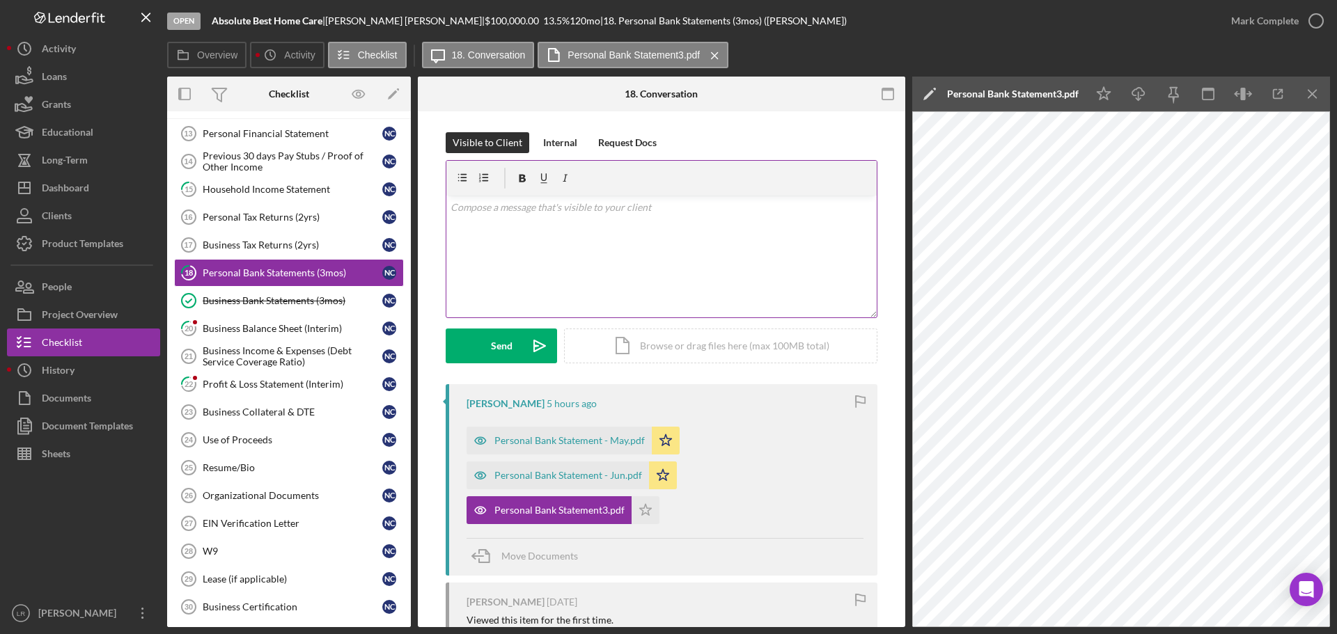
drag, startPoint x: 609, startPoint y: 232, endPoint x: 579, endPoint y: 227, distance: 31.0
click at [600, 232] on div "v Color teal Color pink Remove color Add row above Add row below Add column bef…" at bounding box center [661, 257] width 430 height 122
drag, startPoint x: 527, startPoint y: 208, endPoint x: 540, endPoint y: 220, distance: 17.8
click at [527, 209] on p "We need the state,ent for July" at bounding box center [662, 207] width 423 height 15
click at [507, 347] on div "Send" at bounding box center [502, 346] width 22 height 35
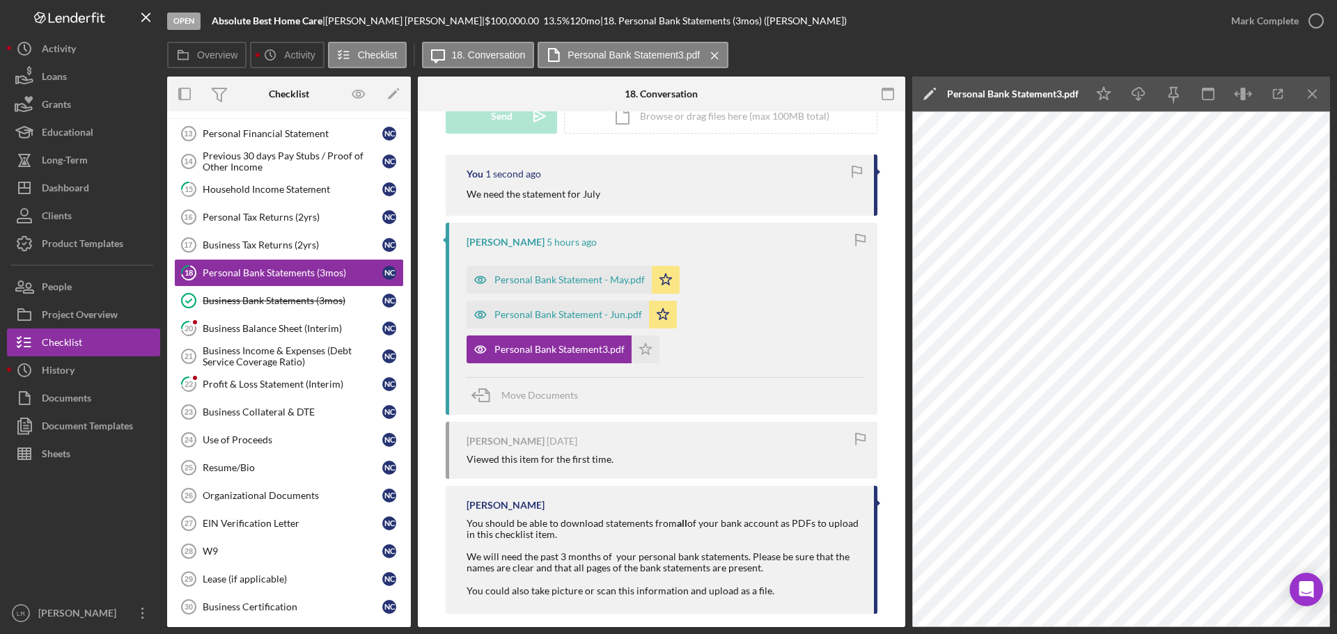
scroll to position [244, 0]
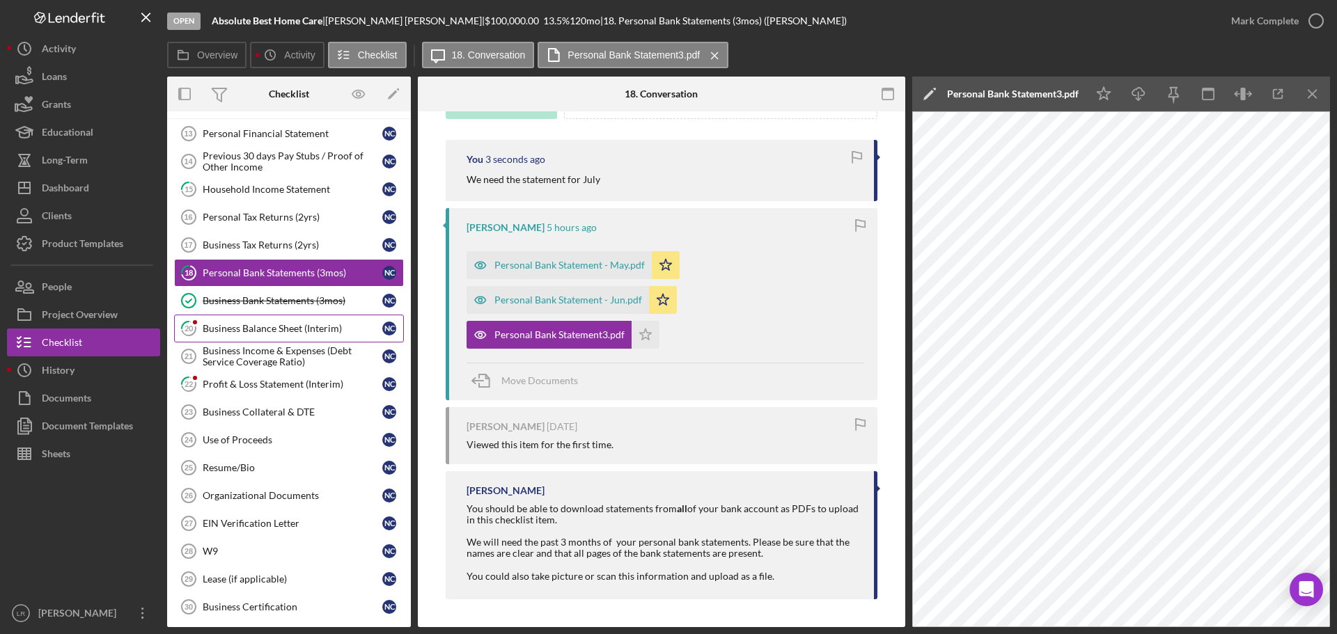
click at [274, 327] on div "Business Balance Sheet (Interim)" at bounding box center [293, 328] width 180 height 11
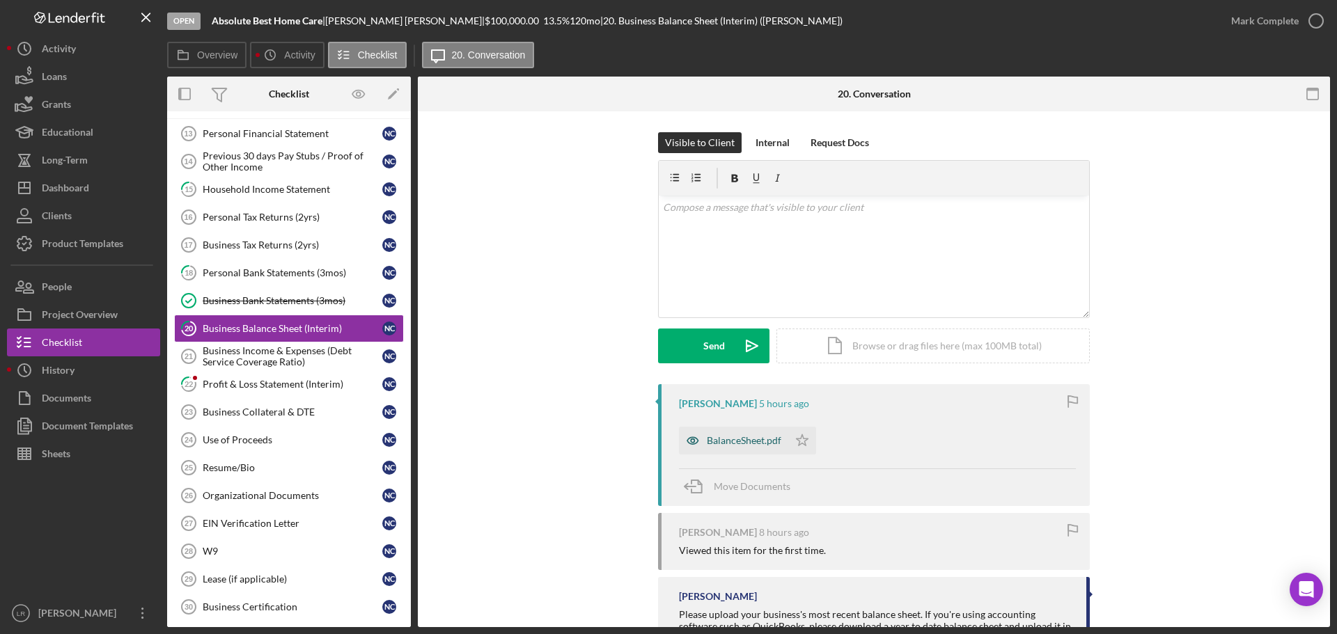
click at [740, 441] on div "BalanceSheet.pdf" at bounding box center [744, 440] width 75 height 11
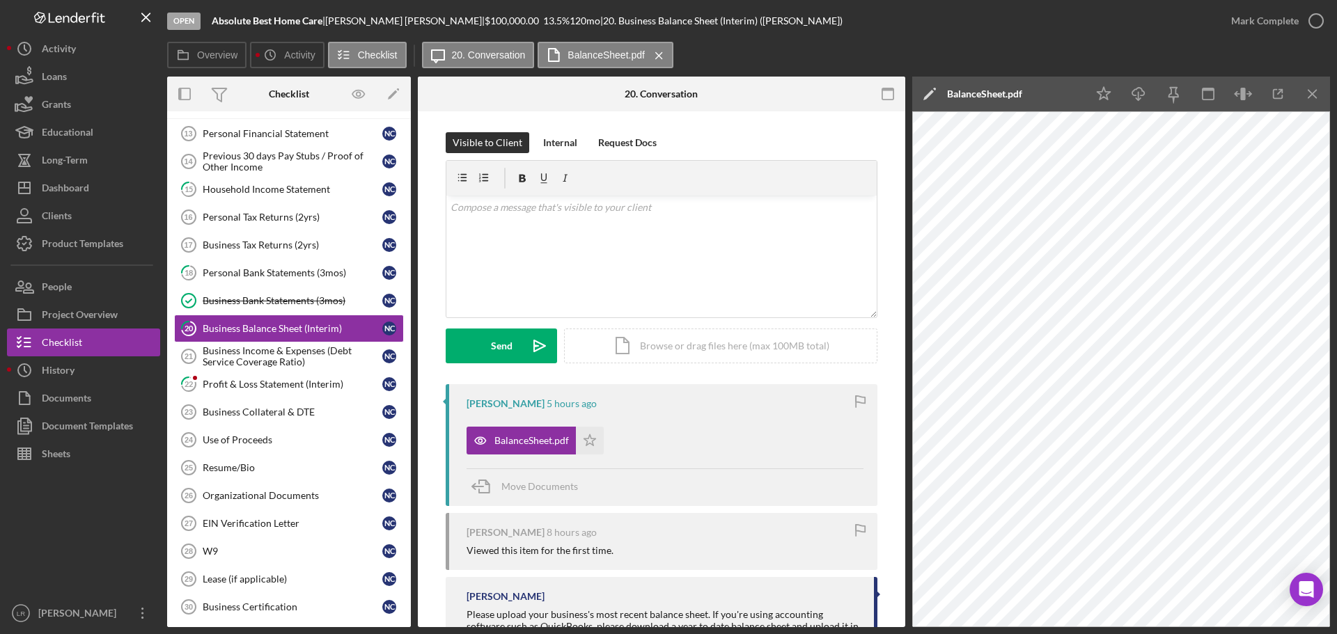
click at [930, 89] on icon "Icon/Edit" at bounding box center [929, 94] width 35 height 35
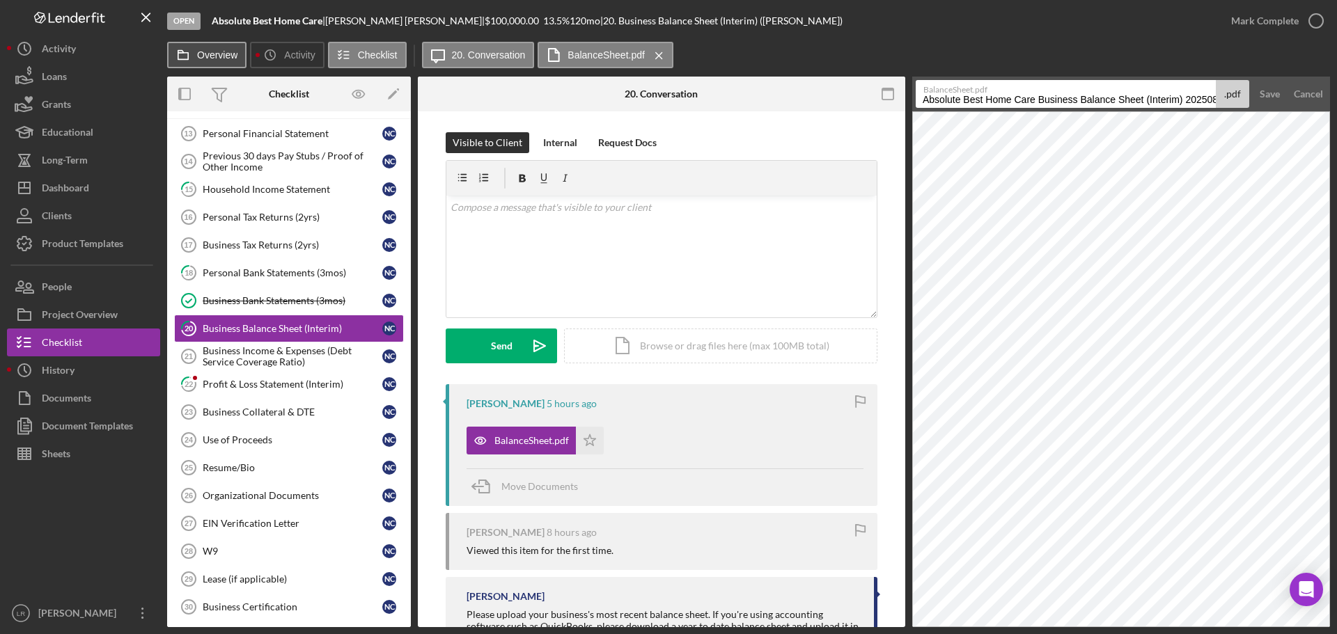
drag, startPoint x: 1039, startPoint y: 97, endPoint x: 205, endPoint y: 66, distance: 834.2
click at [205, 66] on div "Overview Icon/History Activity Checklist Icon/Message 20. Conversation BalanceS…" at bounding box center [748, 335] width 1163 height 586
drag, startPoint x: 1070, startPoint y: 97, endPoint x: 1382, endPoint y: 159, distance: 318.8
click at [1336, 159] on html "Open Absolute Best Home Care | [PERSON_NAME] | $100,000.00 13.5 % 120 mo | 20. …" at bounding box center [668, 317] width 1337 height 634
type input "Business Balance Sheet (Interim) [DATE]"
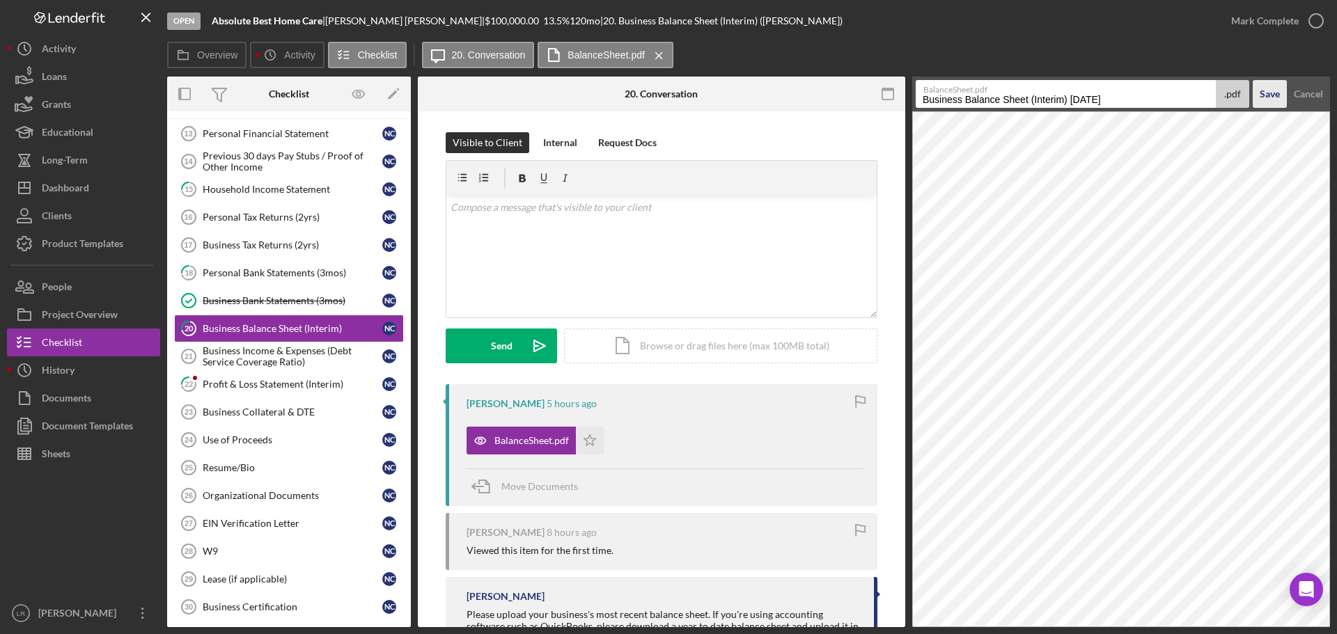
click at [1272, 93] on div "Save" at bounding box center [1270, 94] width 20 height 28
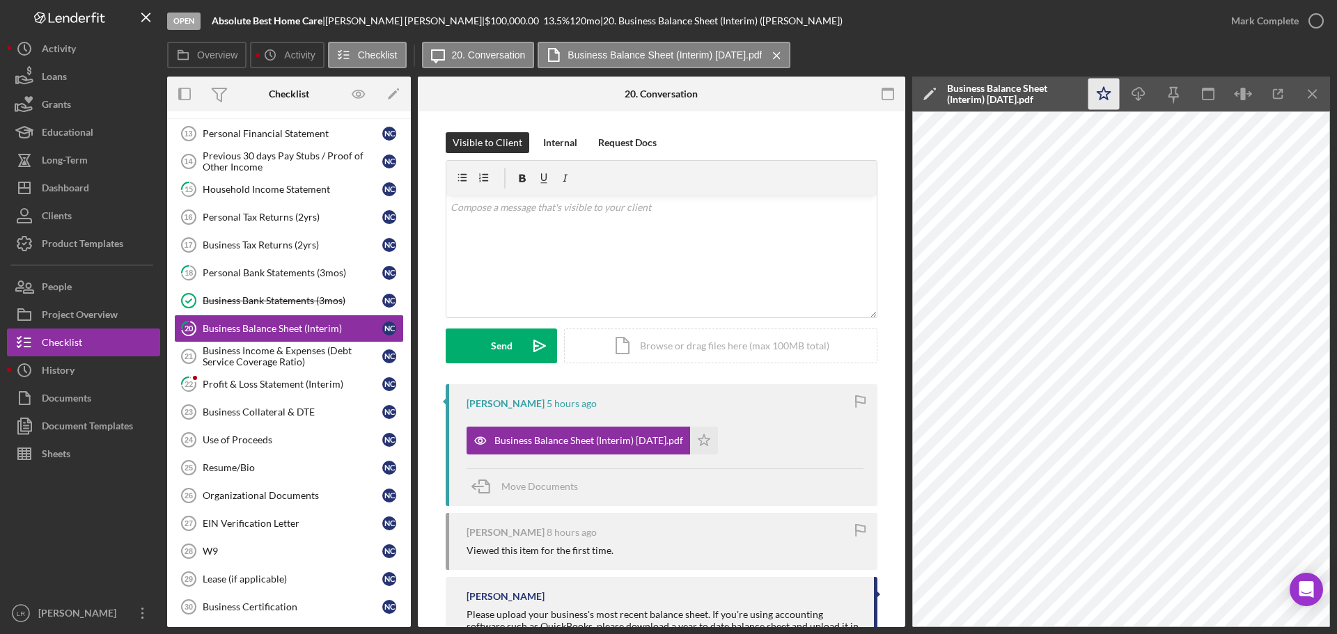
drag, startPoint x: 1104, startPoint y: 91, endPoint x: 1117, endPoint y: 89, distance: 13.4
click at [1103, 91] on icon "Icon/Star" at bounding box center [1103, 94] width 31 height 31
click at [1139, 91] on icon "Icon/Download" at bounding box center [1138, 94] width 31 height 31
drag, startPoint x: 1245, startPoint y: 18, endPoint x: 1223, endPoint y: 26, distance: 23.8
click at [1245, 18] on div "Mark Complete" at bounding box center [1265, 21] width 68 height 28
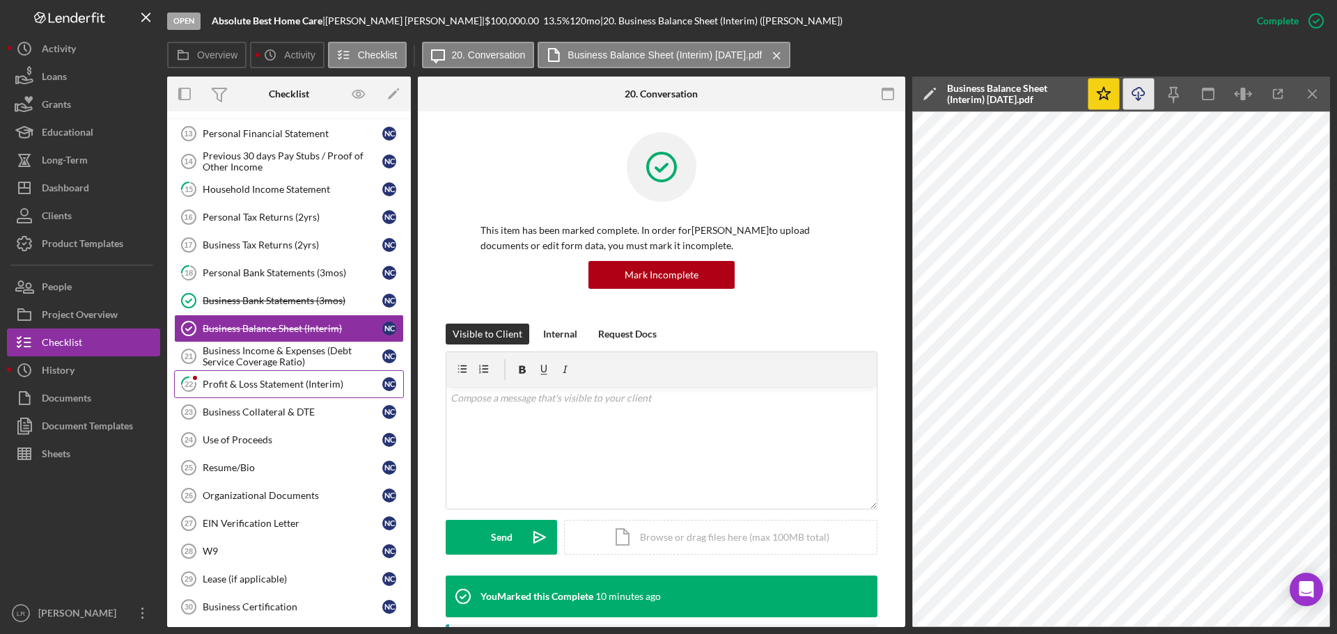
click at [281, 385] on div "Profit & Loss Statement (Interim)" at bounding box center [293, 384] width 180 height 11
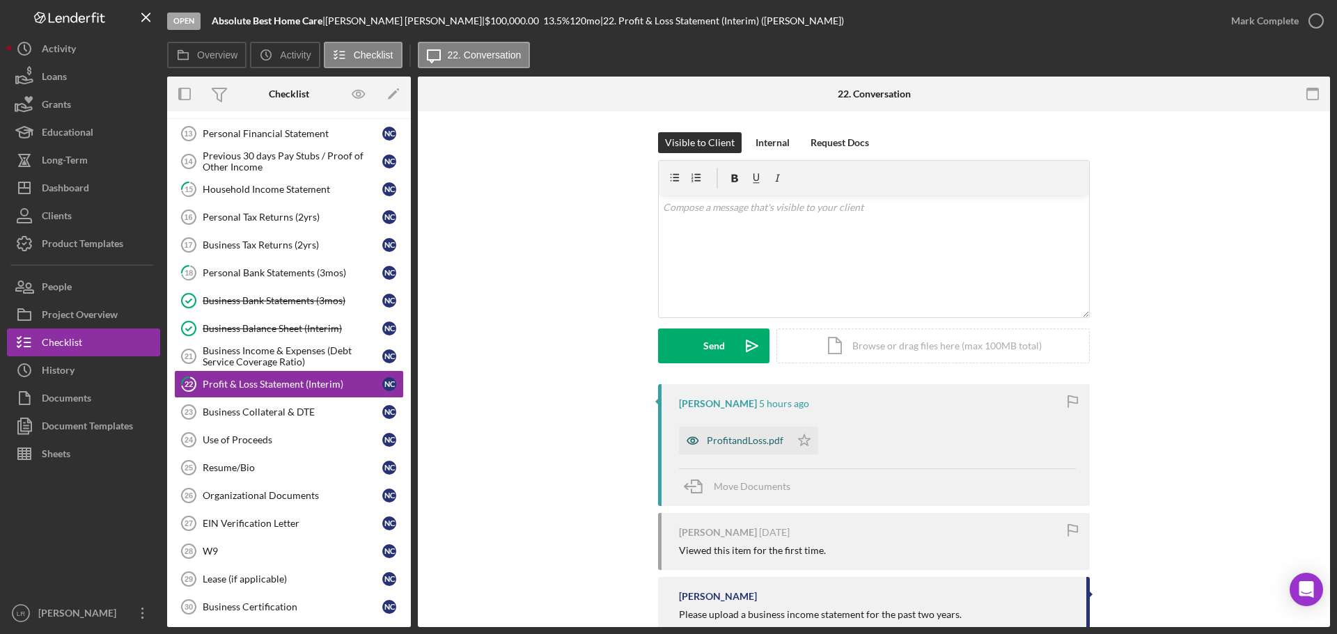
click at [750, 443] on div "ProfitandLoss.pdf" at bounding box center [745, 440] width 77 height 11
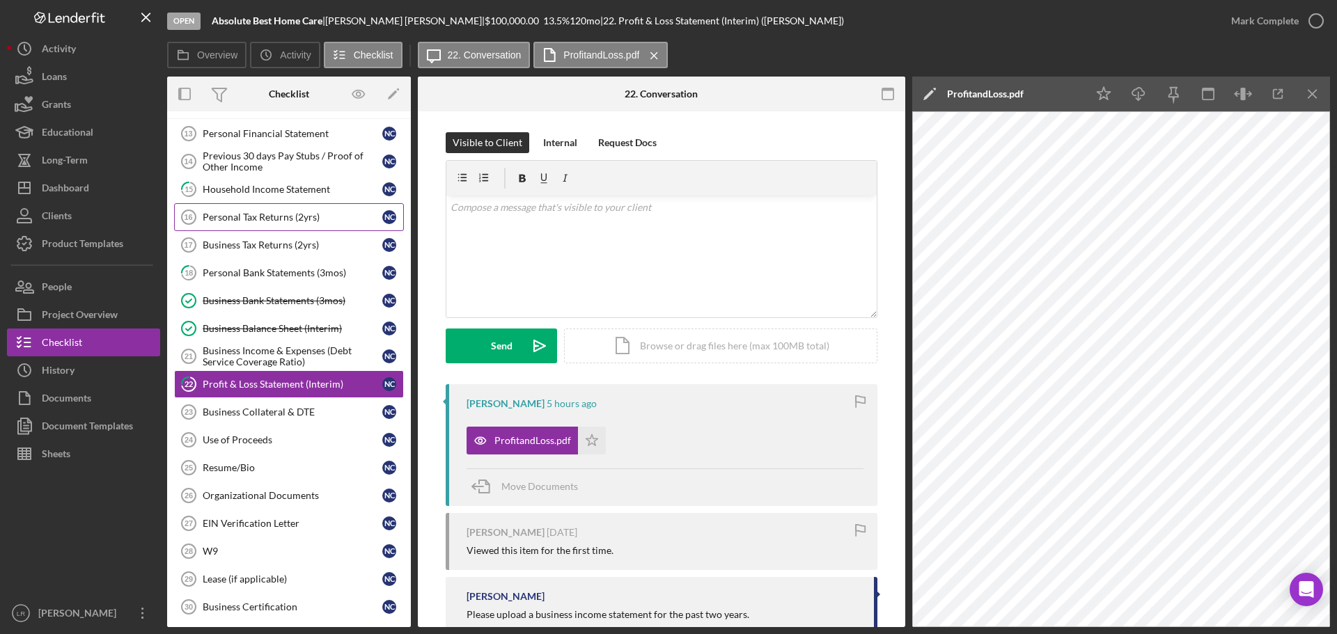
click at [284, 216] on div "Personal Tax Returns (2yrs)" at bounding box center [293, 217] width 180 height 11
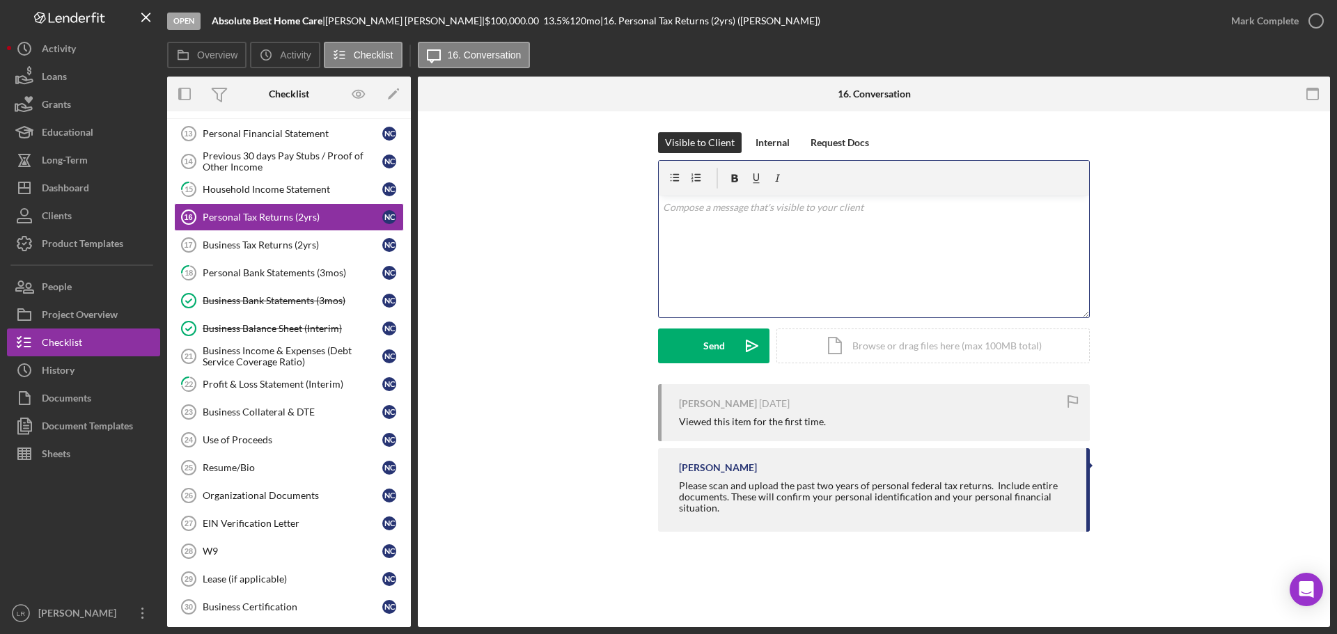
click at [780, 232] on div "v Color teal Color pink Remove color Add row above Add row below Add column bef…" at bounding box center [874, 257] width 430 height 122
click at [752, 244] on div "v Color teal Color pink Remove color Add row above Add row below Add column bef…" at bounding box center [874, 257] width 430 height 122
drag, startPoint x: 889, startPoint y: 208, endPoint x: 570, endPoint y: 198, distance: 319.8
click at [570, 198] on div "Visible to Client Internal Request Docs v Color teal Color pink Remove color Ad…" at bounding box center [874, 258] width 871 height 252
click at [765, 243] on div "v Color teal Color pink Remove color Add row above Add row below Add column bef…" at bounding box center [874, 257] width 430 height 122
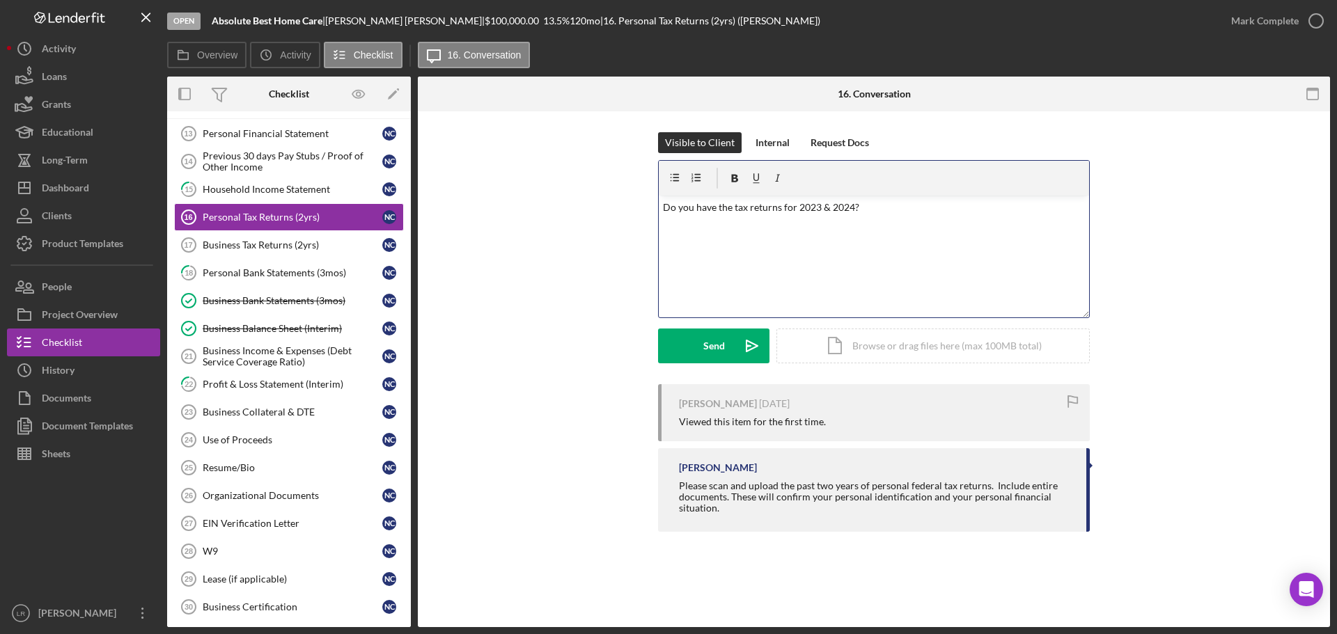
click at [733, 206] on p "Do you have the tax returns for 2023 & 2024?" at bounding box center [874, 207] width 423 height 15
drag, startPoint x: 955, startPoint y: 214, endPoint x: 524, endPoint y: 187, distance: 432.6
click at [524, 187] on div "Visible to Client Internal Request Docs v Color teal Color pink Remove color Ad…" at bounding box center [874, 258] width 871 height 252
copy p "Do you have the personal tax returns for 2023 & 2024?"
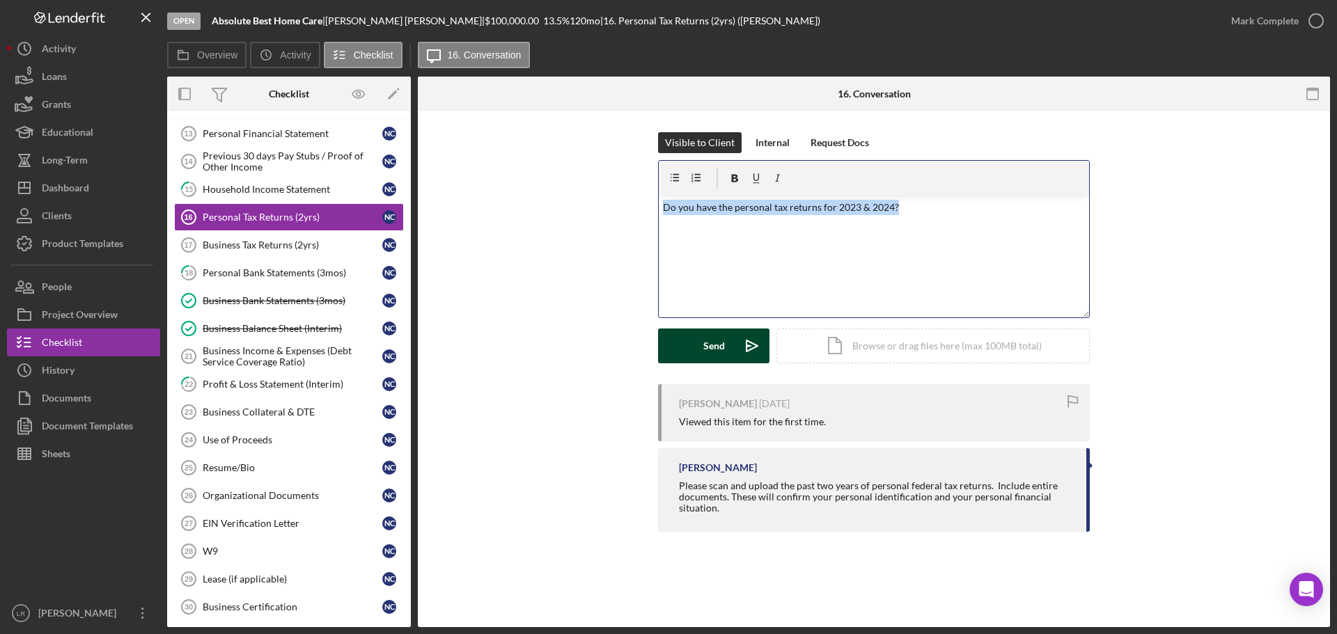
click at [717, 343] on div "Send" at bounding box center [714, 346] width 22 height 35
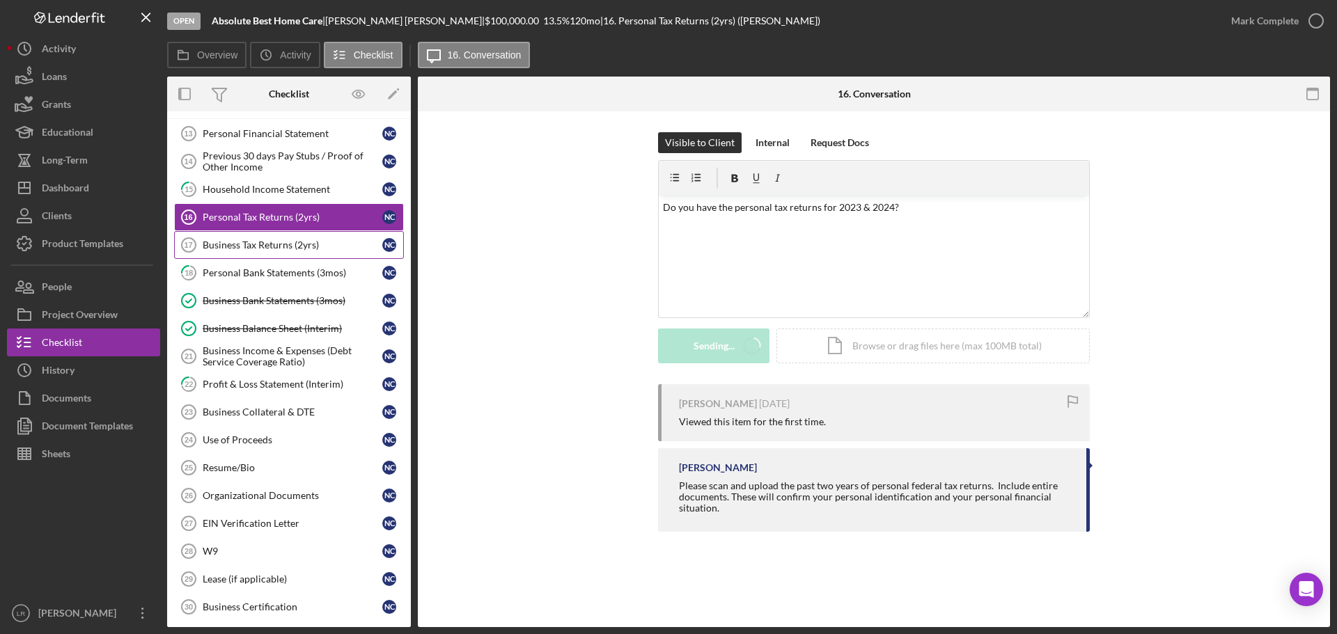
click at [233, 244] on div "Business Tax Returns (2yrs)" at bounding box center [293, 245] width 180 height 11
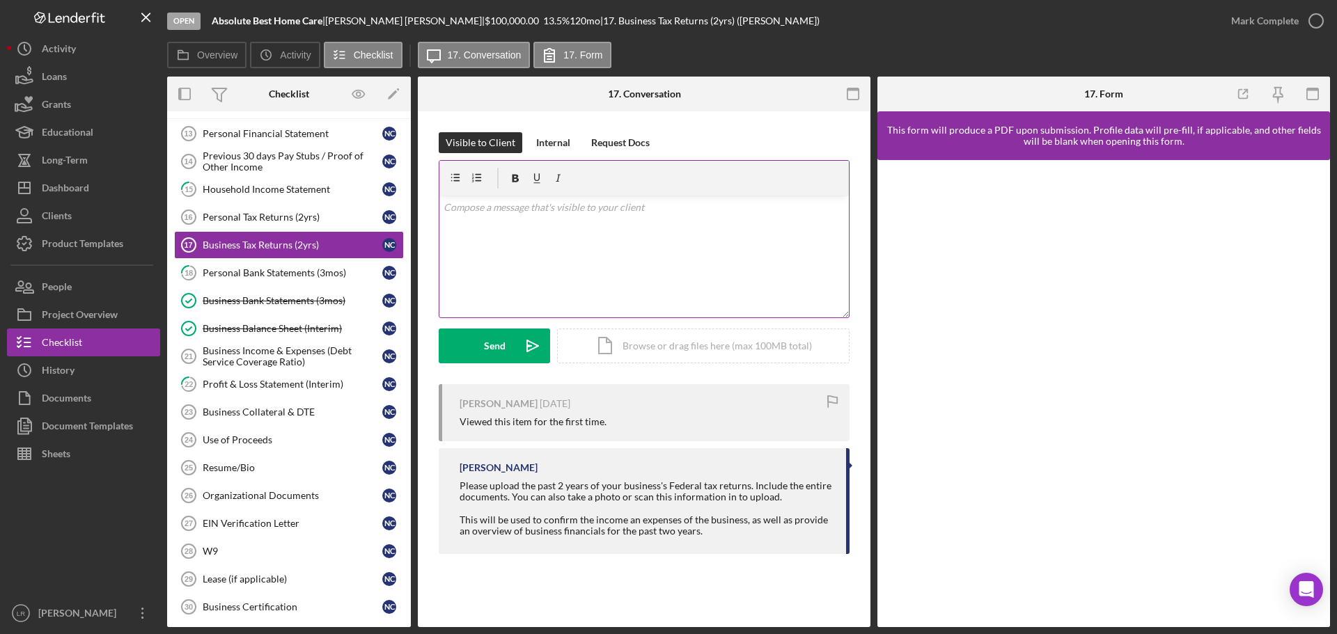
click at [659, 224] on div "v Color teal Color pink Remove color Add row above Add row below Add column bef…" at bounding box center [643, 257] width 409 height 122
paste div
drag, startPoint x: 550, startPoint y: 210, endPoint x: 512, endPoint y: 211, distance: 38.3
click at [512, 211] on p "Do you have the personal tax returns for 2023 & 2024?" at bounding box center [645, 207] width 402 height 15
click at [497, 339] on div "Send" at bounding box center [495, 346] width 22 height 35
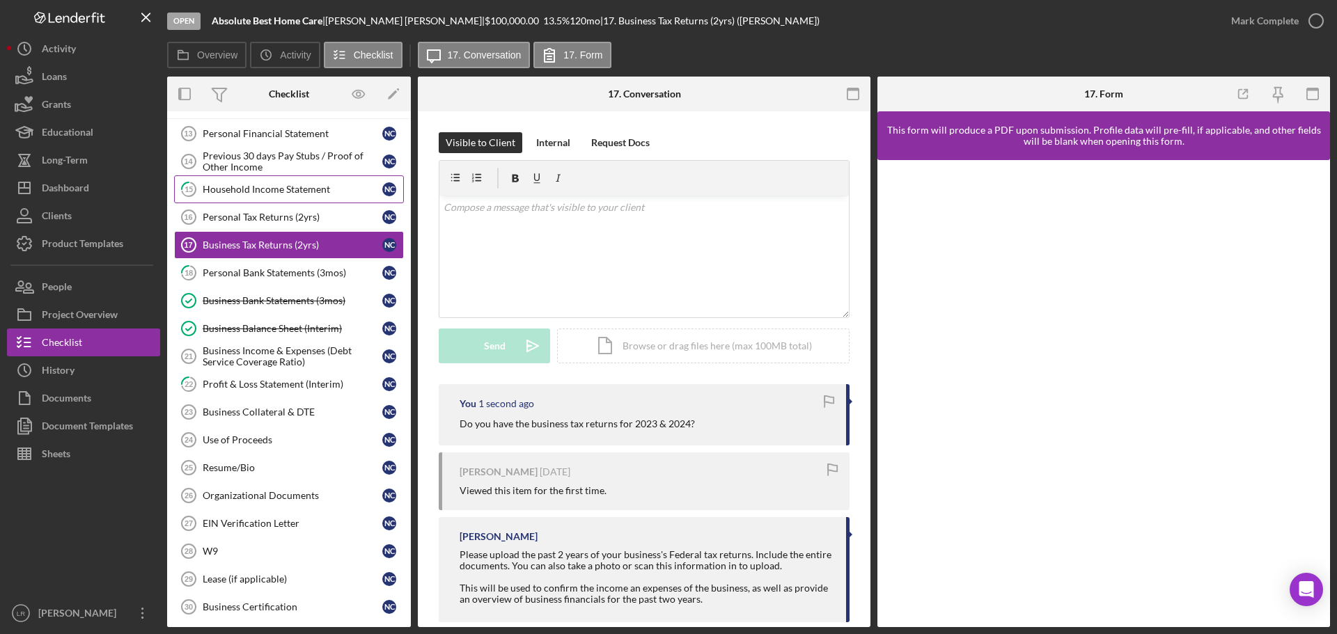
click at [307, 182] on link "15 Household Income Statement N C" at bounding box center [289, 189] width 230 height 28
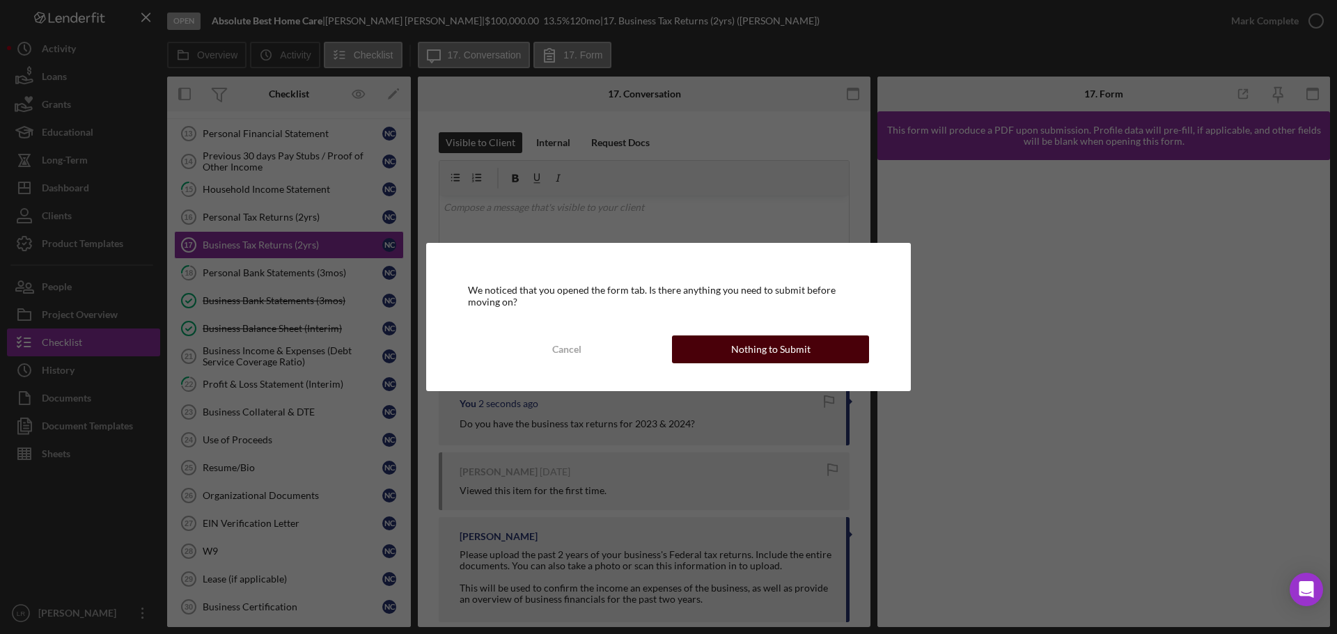
click at [806, 343] on div "Nothing to Submit" at bounding box center [770, 350] width 79 height 28
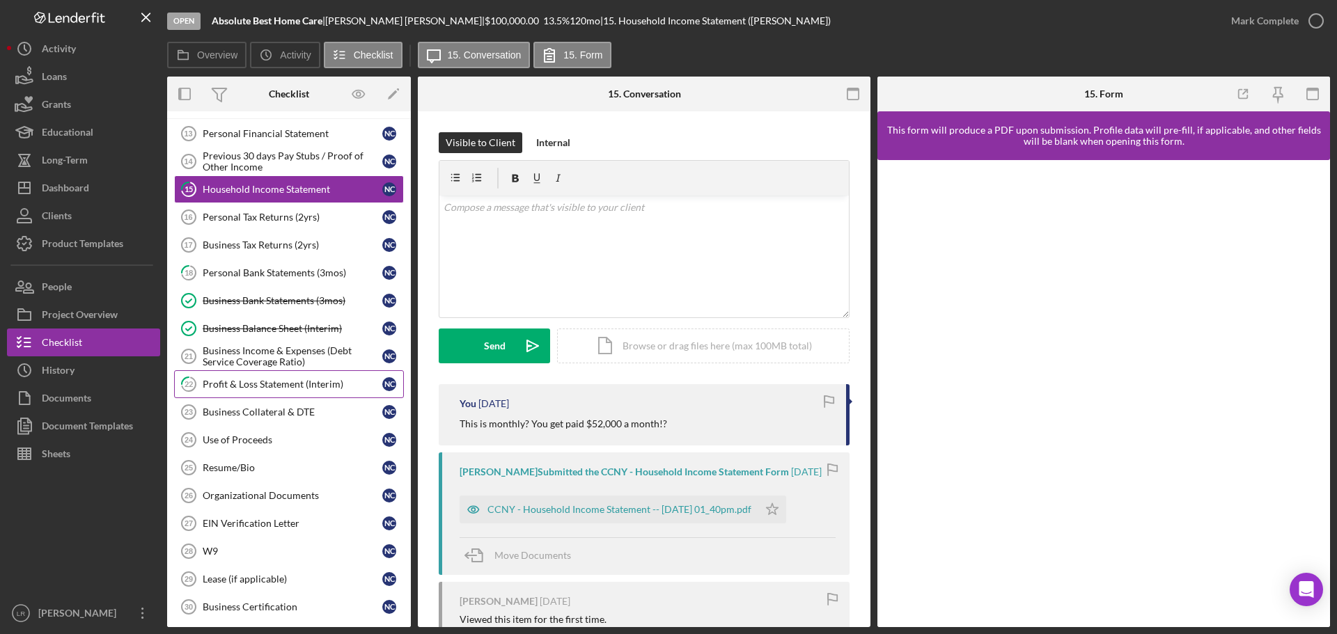
click at [263, 380] on div "Profit & Loss Statement (Interim)" at bounding box center [293, 384] width 180 height 11
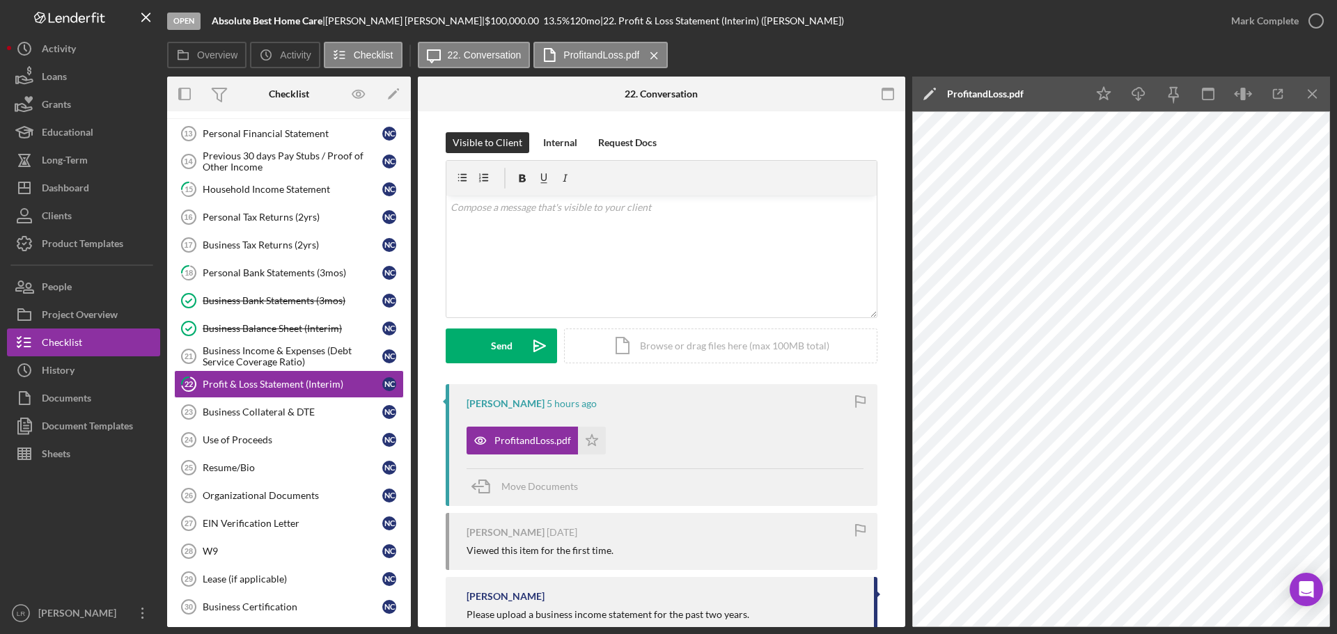
click at [935, 94] on icon "Icon/Edit" at bounding box center [929, 94] width 35 height 35
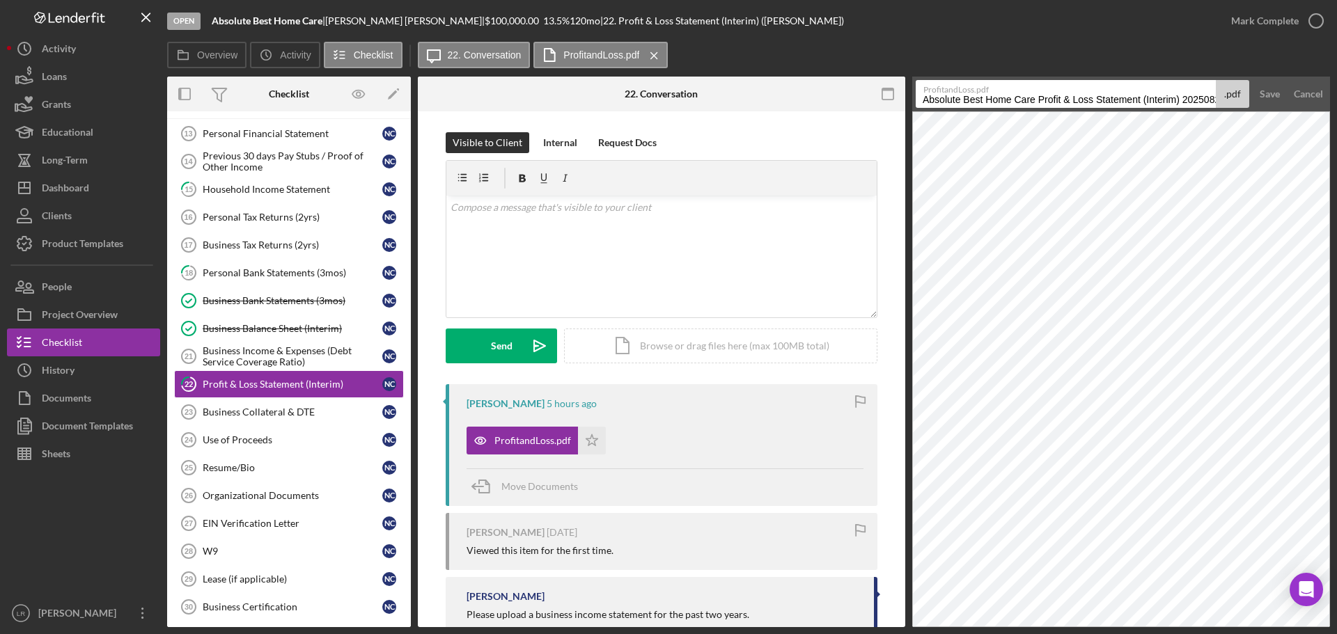
drag, startPoint x: 1039, startPoint y: 100, endPoint x: 396, endPoint y: 77, distance: 643.9
click at [396, 77] on div "Overview Internal Workflow Stage Open Icon/Dropdown Arrow Archive (can unarchiv…" at bounding box center [748, 352] width 1163 height 551
type input "Profit & Loss Statement (Interim) 20250821"
click at [665, 231] on div "v Color teal Color pink Remove color Add row above Add row below Add column bef…" at bounding box center [661, 257] width 430 height 122
drag, startPoint x: 633, startPoint y: 226, endPoint x: 669, endPoint y: 252, distance: 44.4
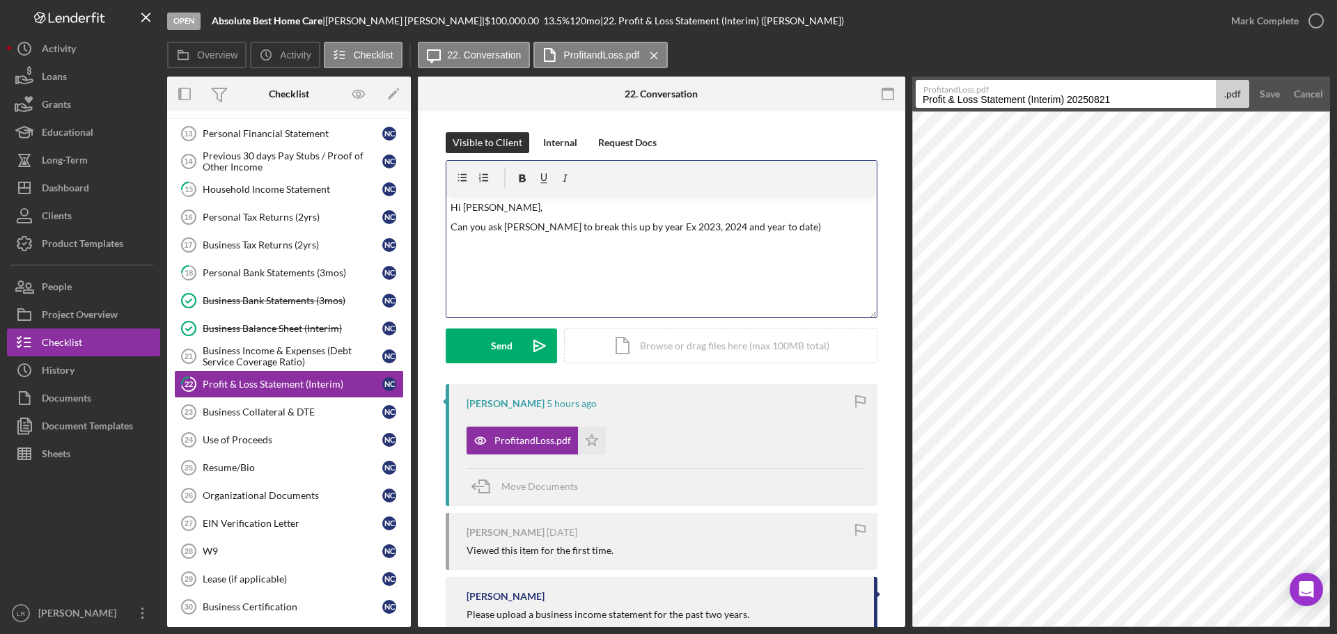
click at [633, 227] on p "Can you ask [PERSON_NAME] to break this up by year Ex 2023, 2024 and year to da…" at bounding box center [662, 226] width 423 height 15
click at [810, 236] on div "v Color teal Color pink Remove color Add row above Add row below Add column bef…" at bounding box center [661, 257] width 430 height 122
click at [509, 341] on div "Send" at bounding box center [502, 346] width 22 height 35
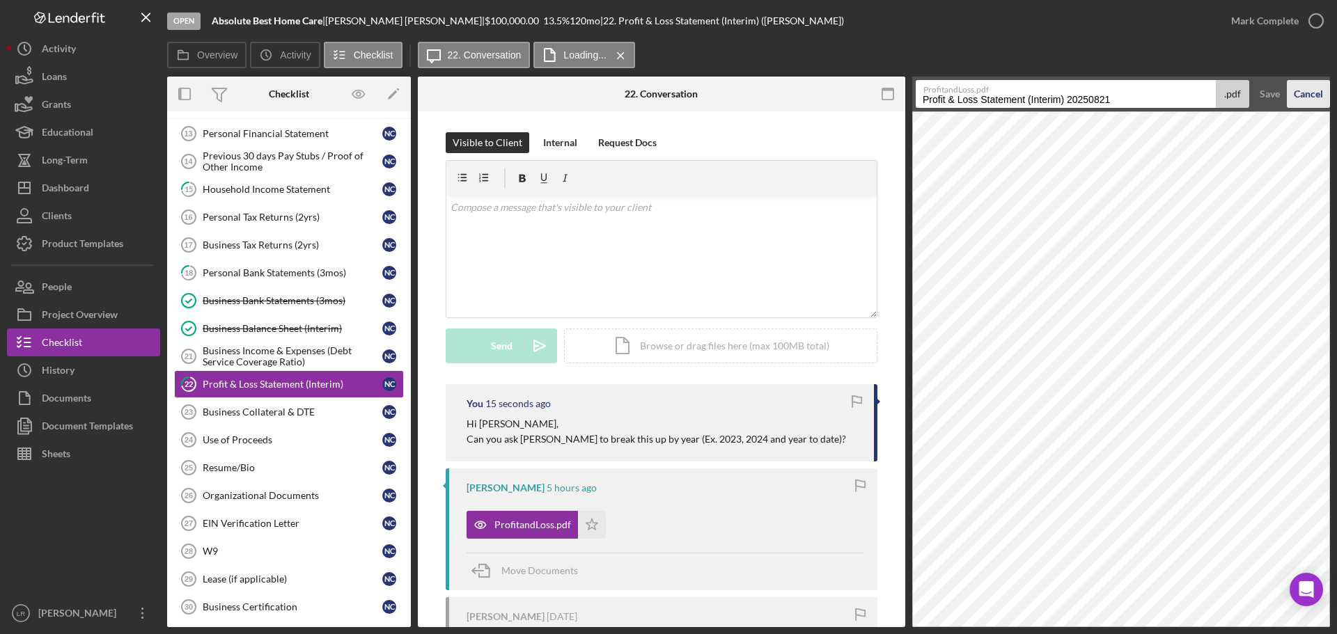
click at [1310, 97] on div "Cancel" at bounding box center [1308, 94] width 29 height 28
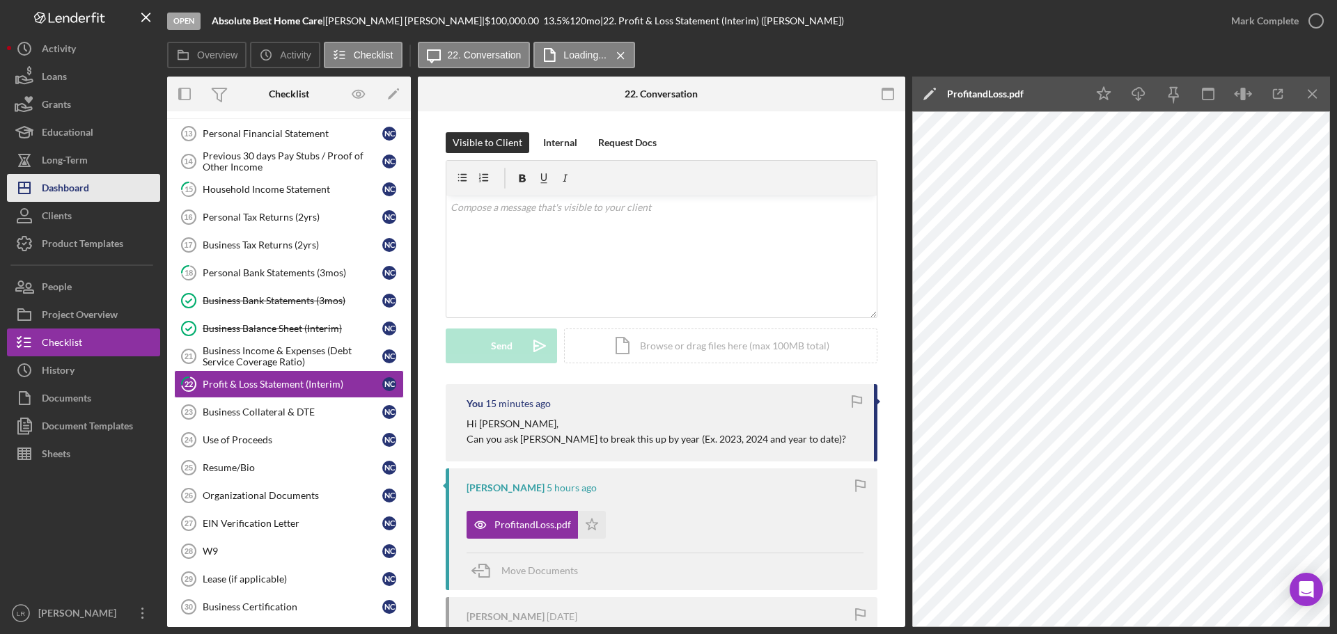
click at [87, 185] on div "Dashboard" at bounding box center [65, 189] width 47 height 31
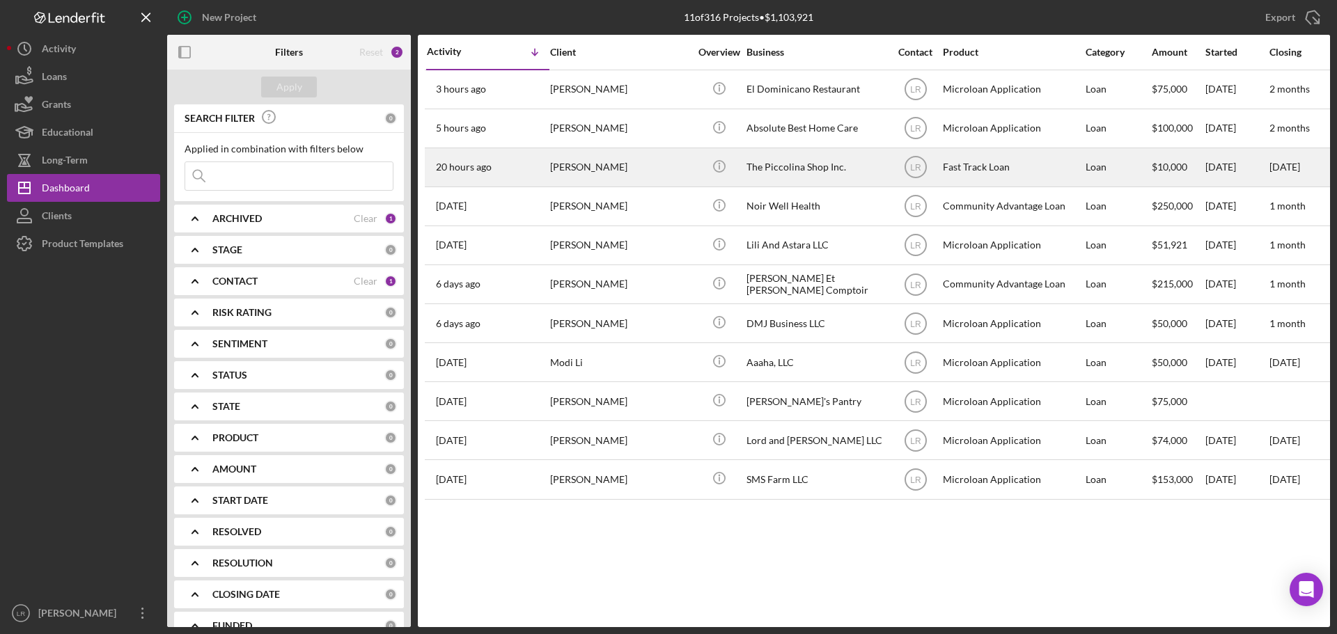
click at [604, 164] on div "[PERSON_NAME]" at bounding box center [619, 167] width 139 height 37
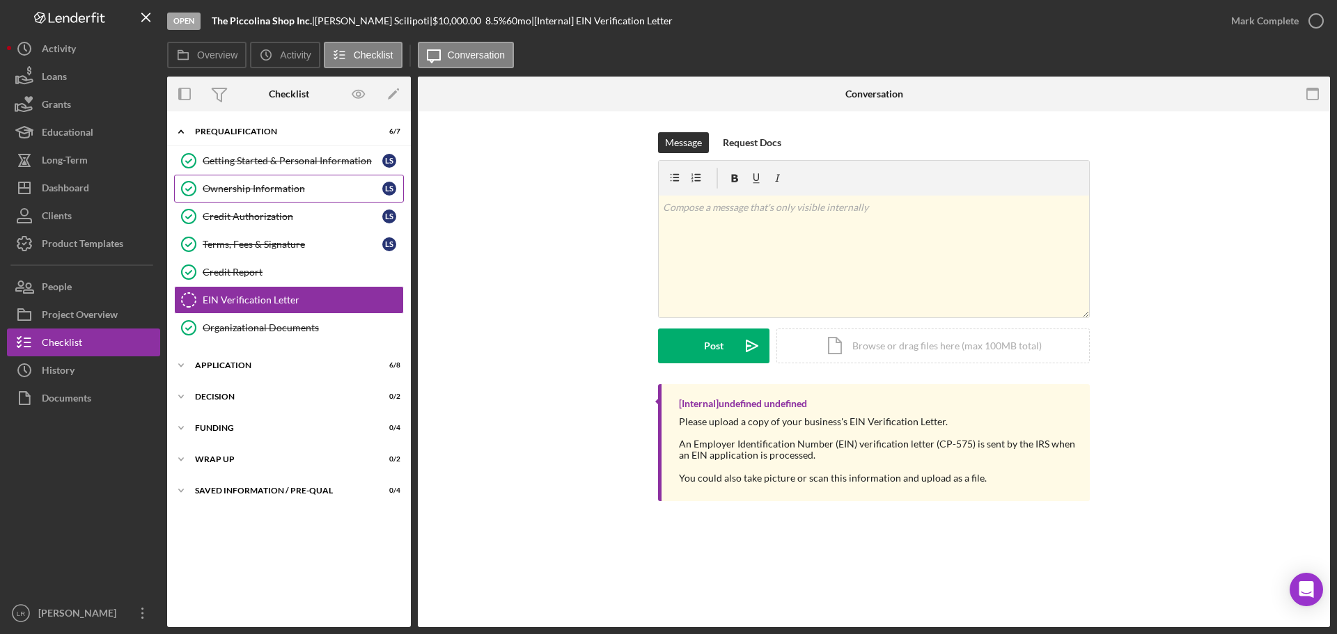
click at [235, 190] on div "Ownership Information" at bounding box center [293, 188] width 180 height 11
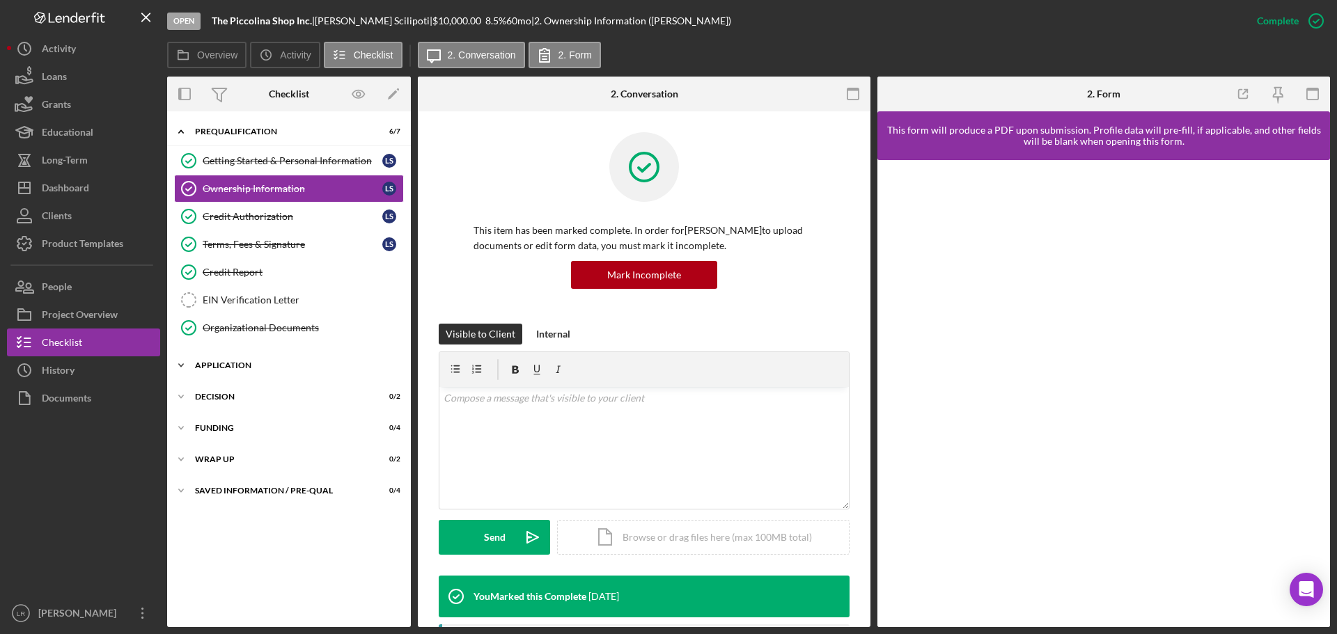
click at [219, 366] on div "Application" at bounding box center [294, 365] width 198 height 8
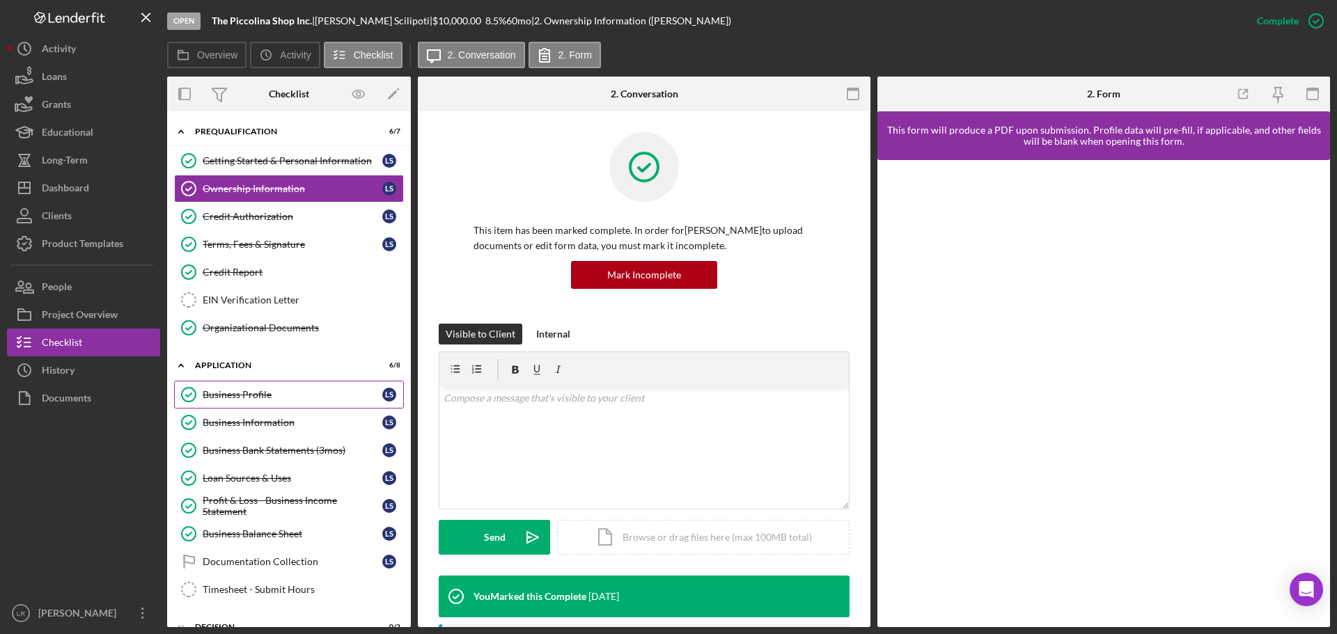
click at [239, 401] on link "Business Profile Business Profile L S" at bounding box center [289, 395] width 230 height 28
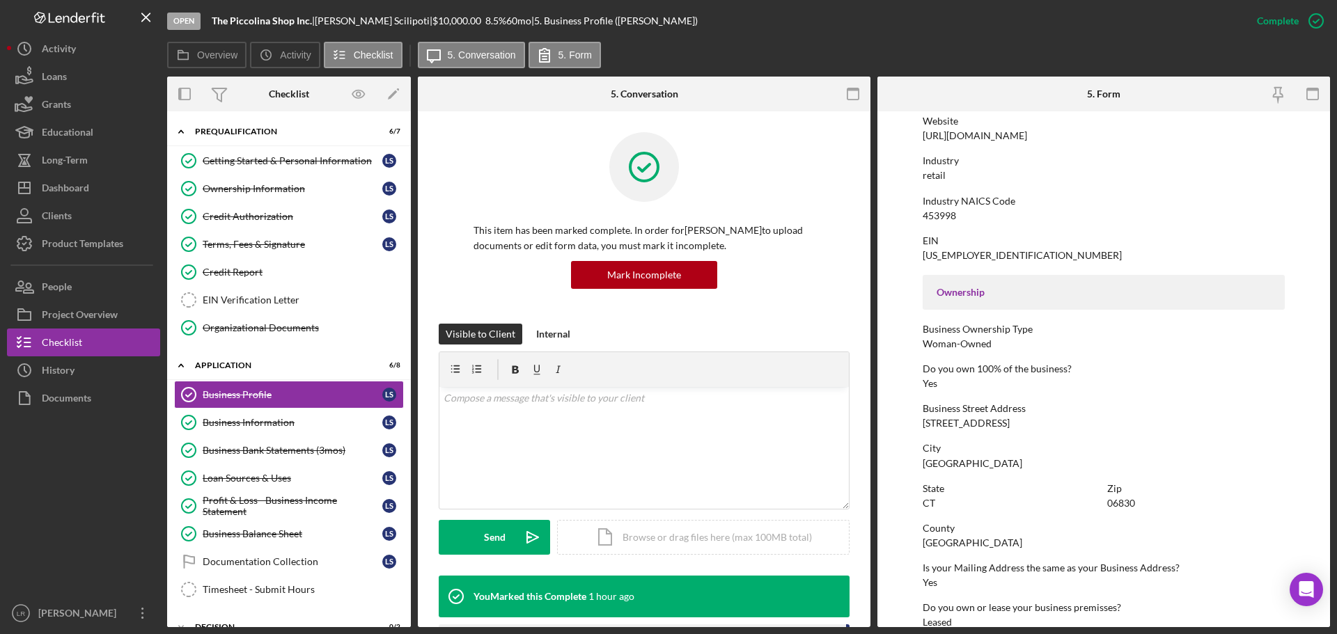
scroll to position [418, 0]
